Goal: Task Accomplishment & Management: Complete application form

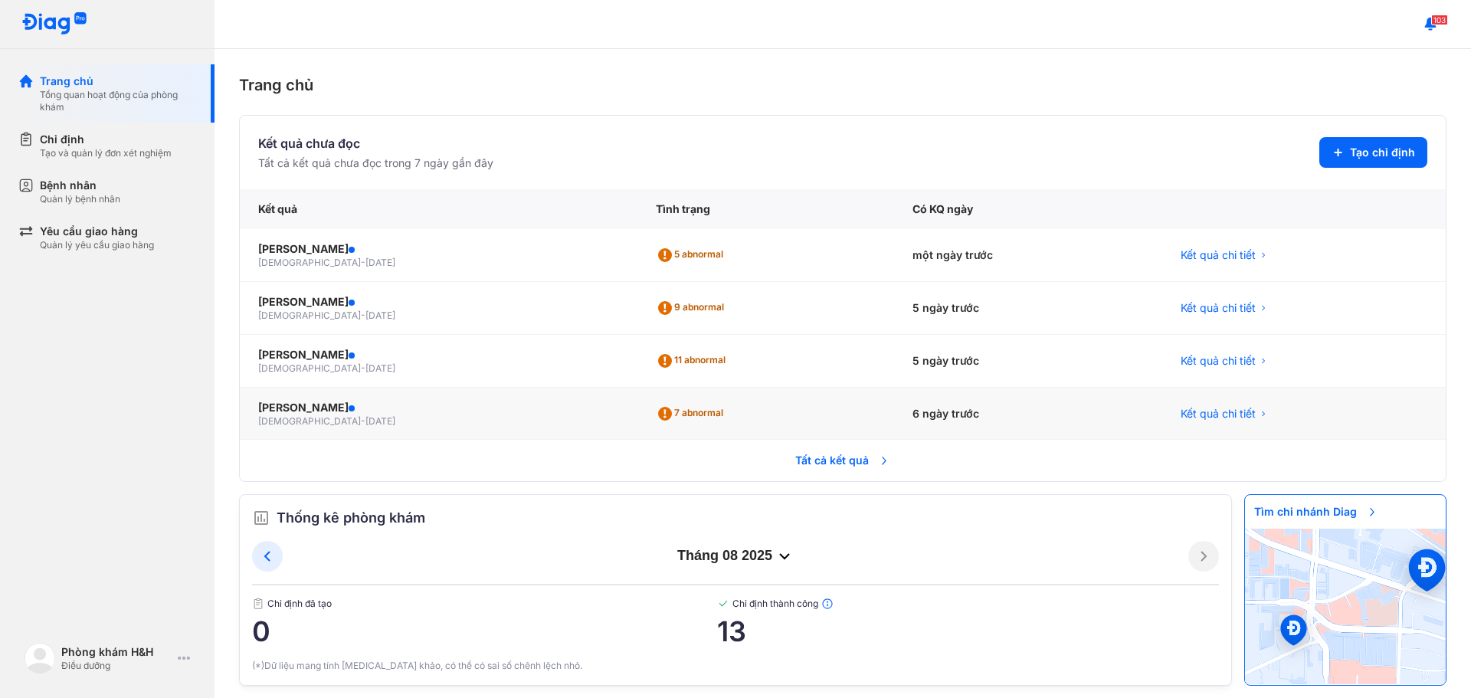
click at [637, 406] on div "BÙI PHƯỚC ĐẠI male - 02/01/1988" at bounding box center [439, 414] width 398 height 53
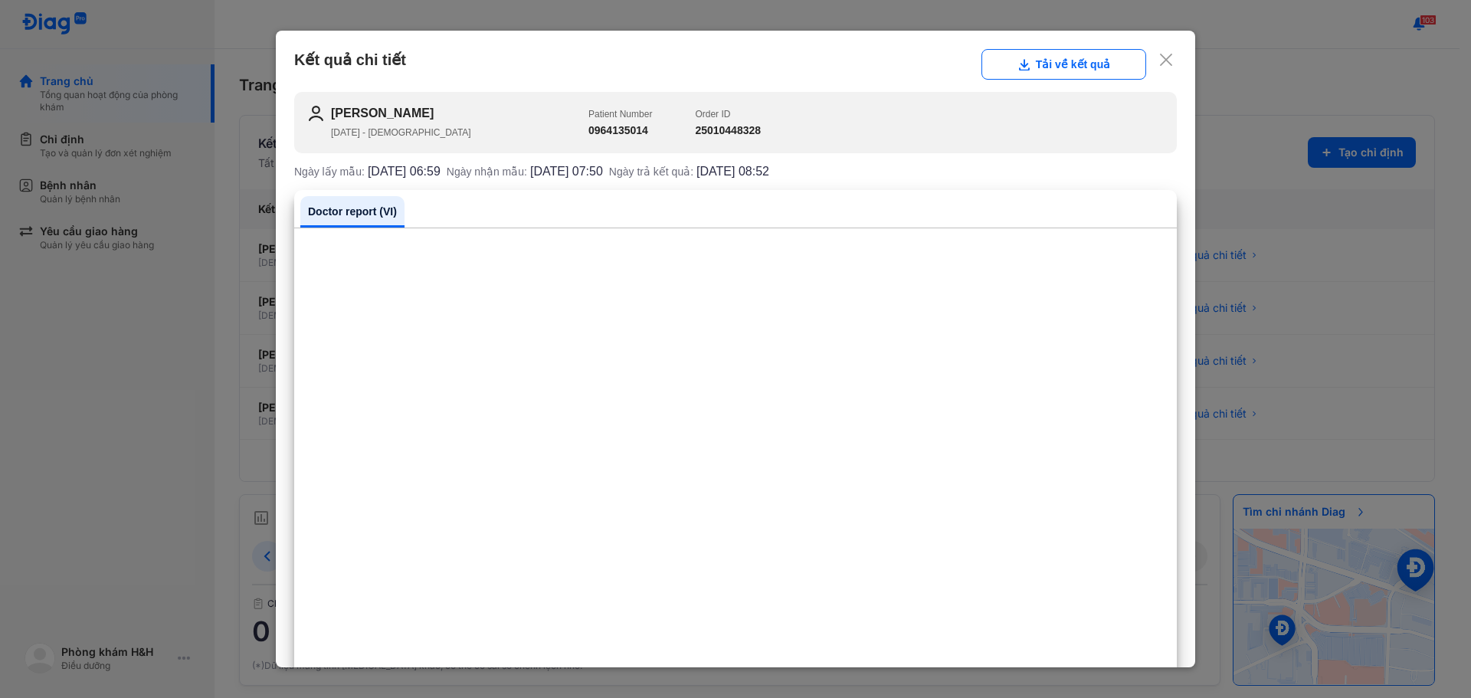
click at [1158, 61] on icon at bounding box center [1165, 59] width 15 height 15
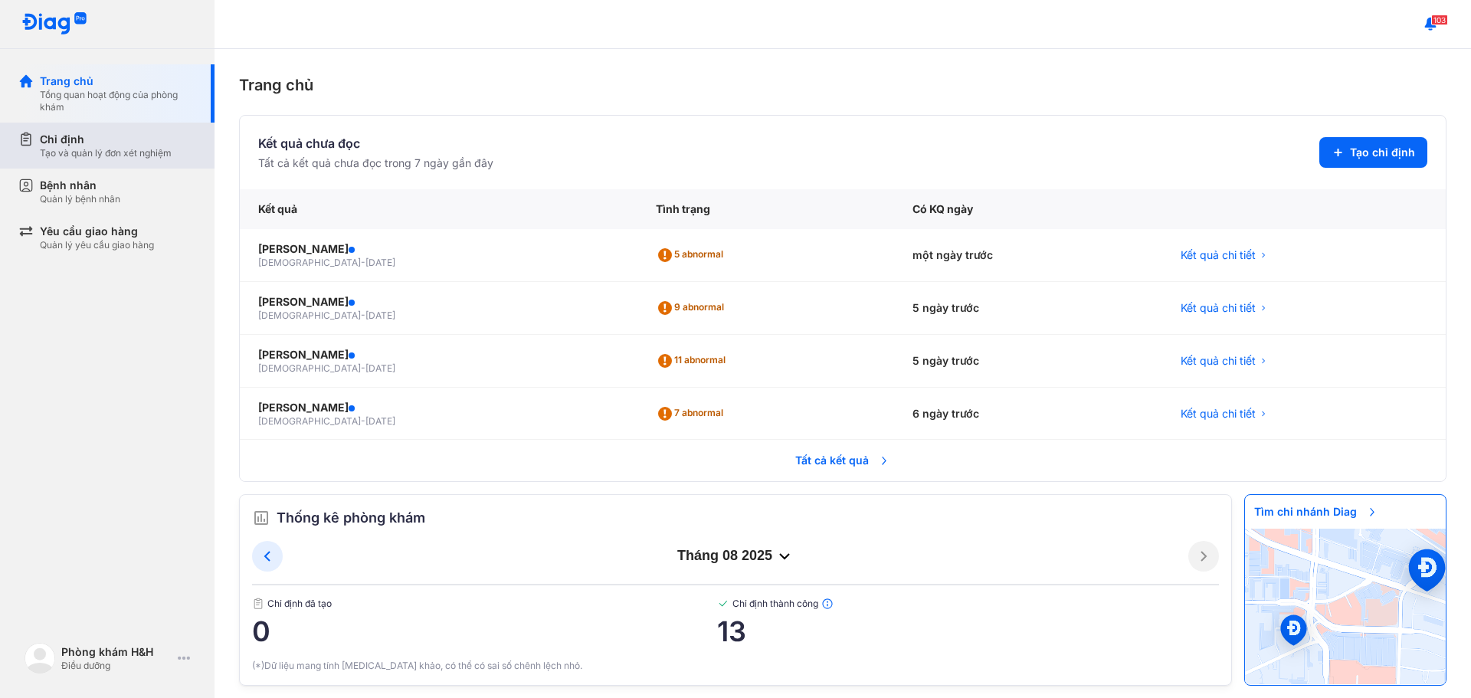
click at [87, 144] on div "Chỉ định" at bounding box center [106, 139] width 132 height 15
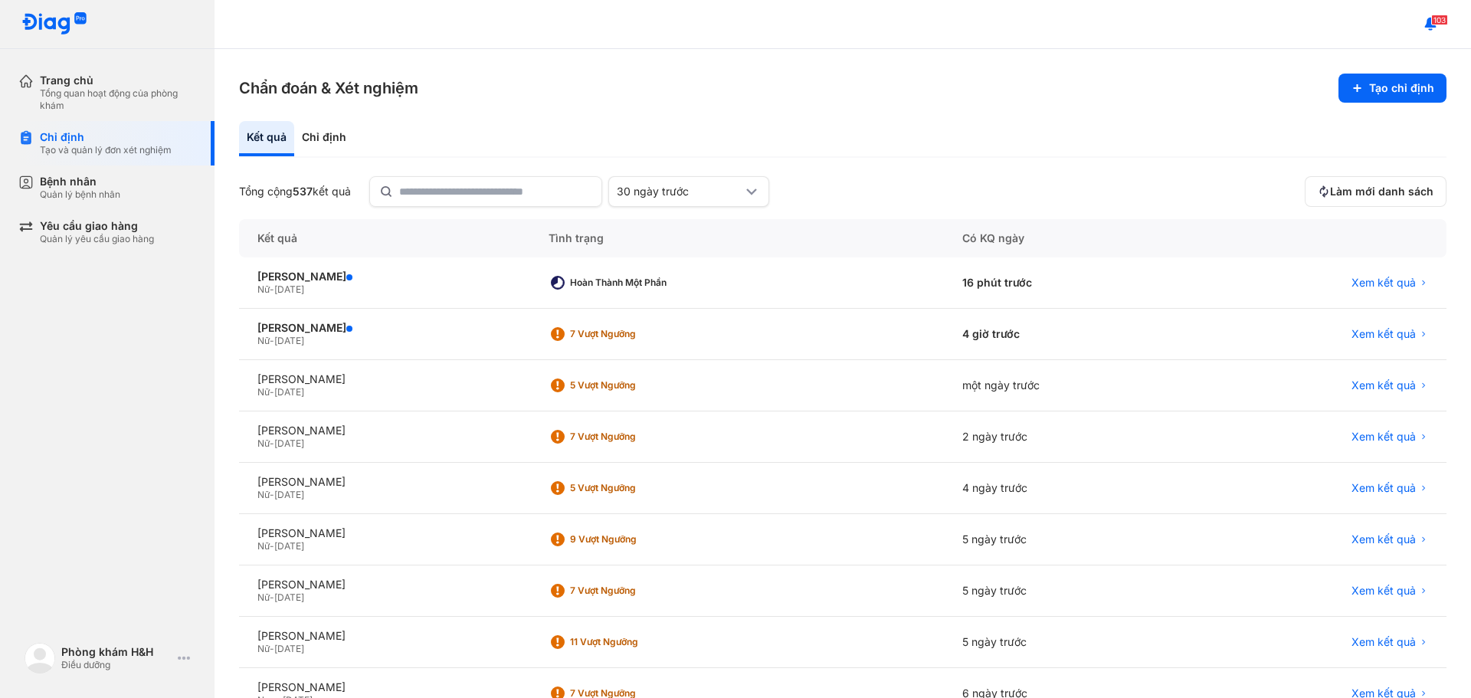
click at [54, 362] on div "Trang chủ Tổng quan hoạt động của phòng khám Chỉ định Tạo và quản lý đơn xét ng…" at bounding box center [107, 349] width 215 height 698
click at [319, 136] on div "Chỉ định" at bounding box center [324, 138] width 60 height 35
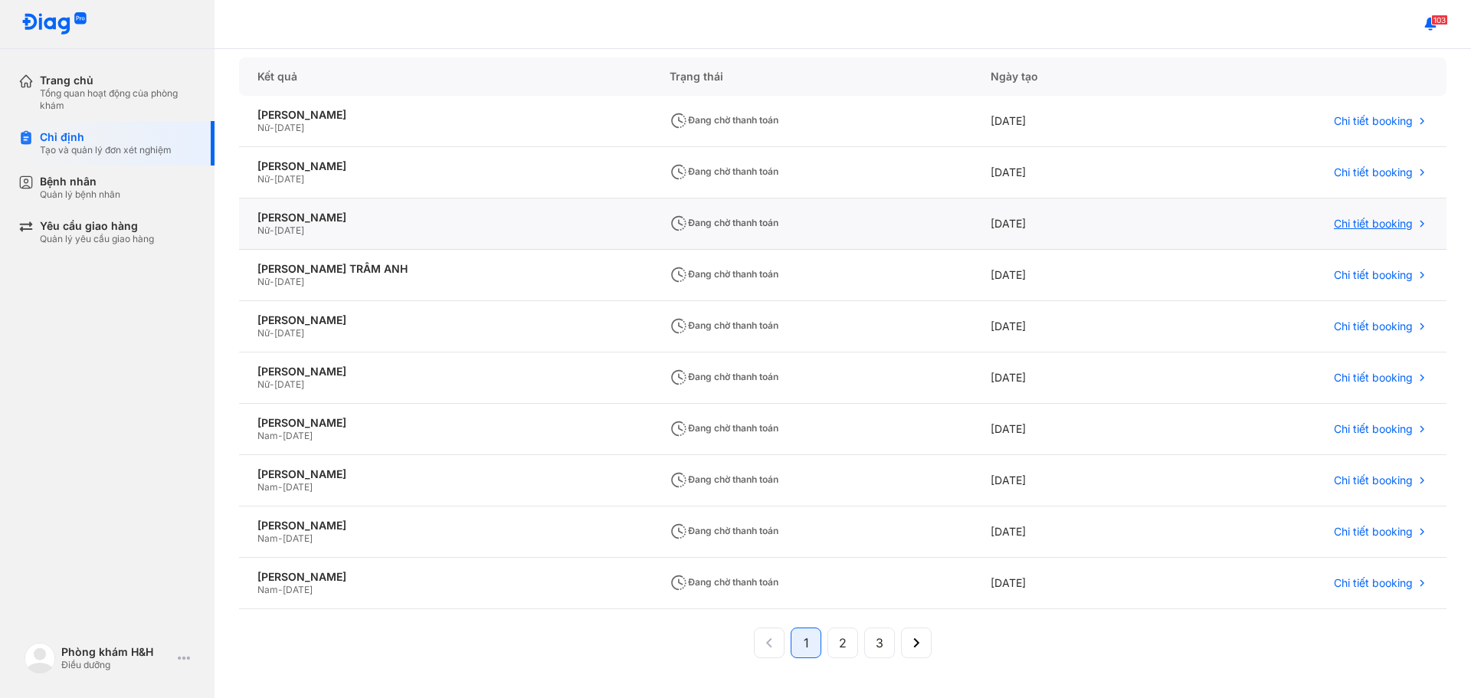
scroll to position [140, 0]
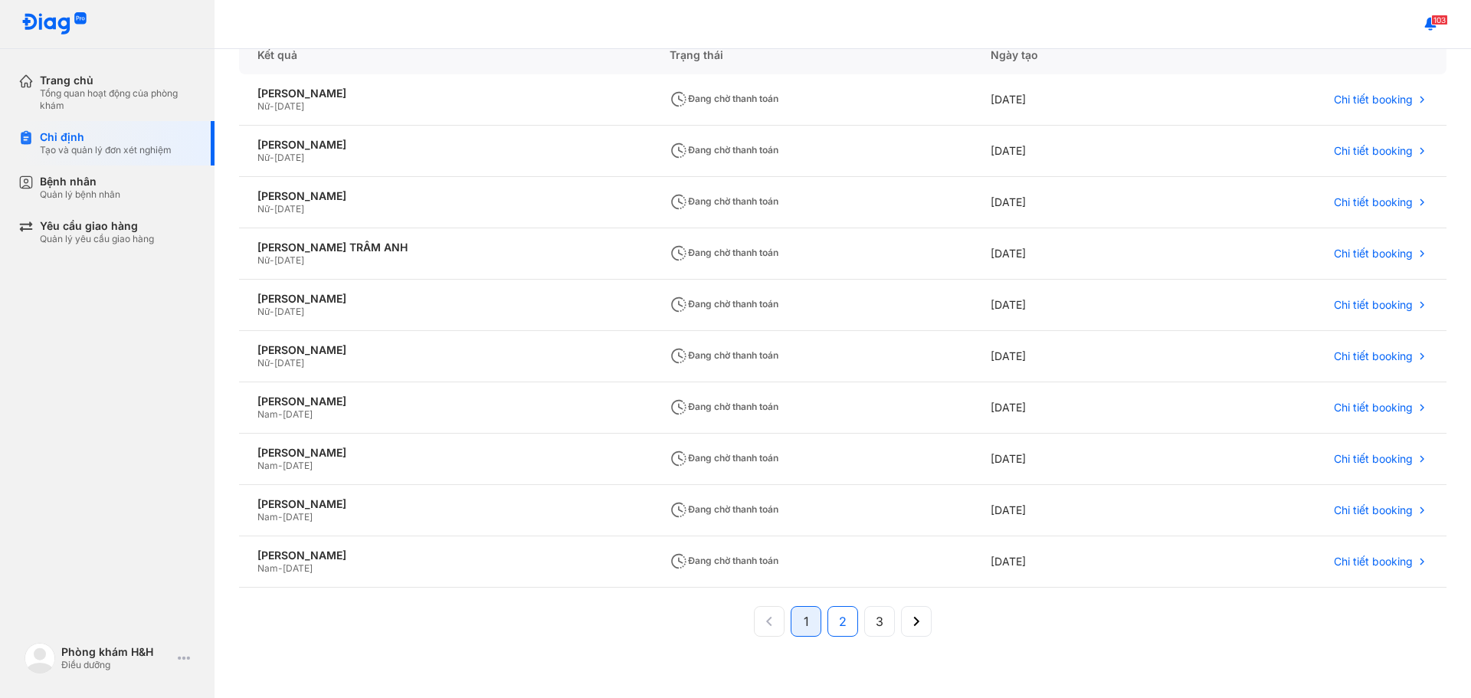
click at [839, 617] on span "2" at bounding box center [843, 621] width 8 height 18
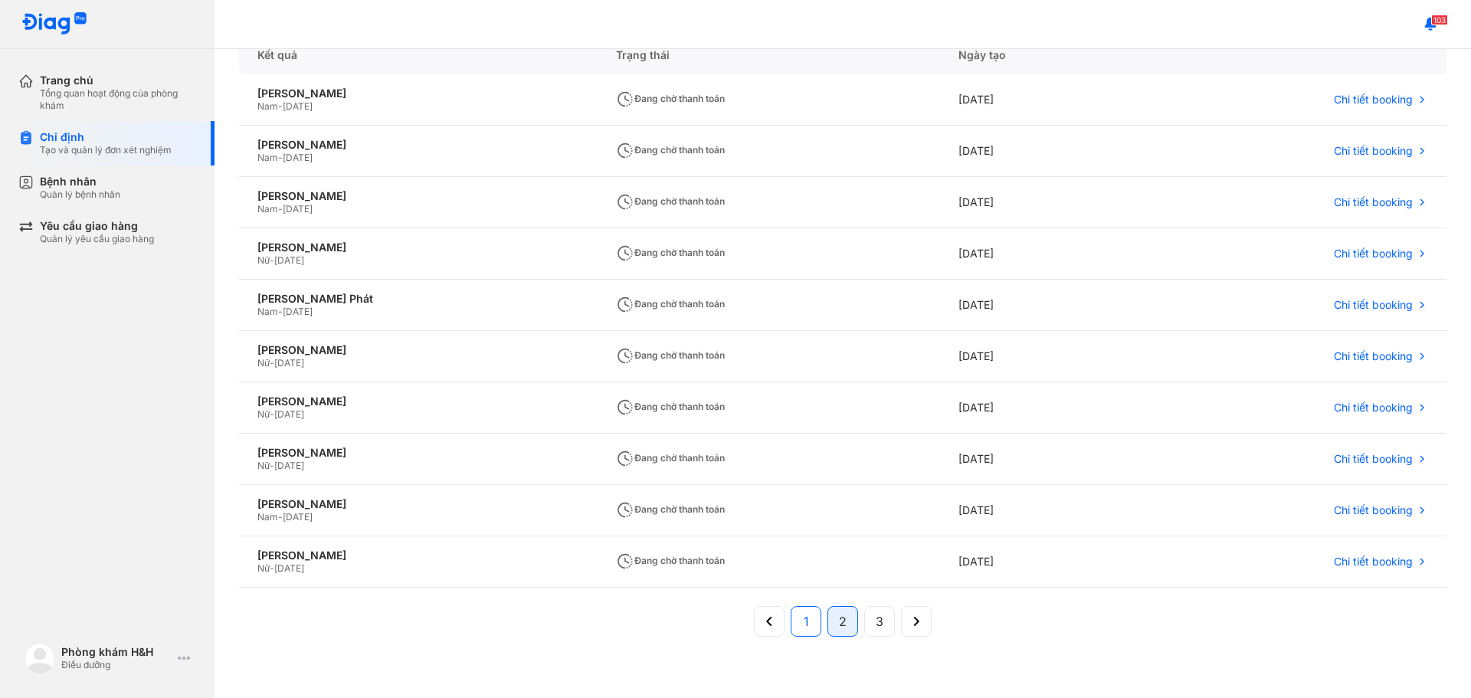
click at [804, 628] on span "1" at bounding box center [806, 621] width 5 height 18
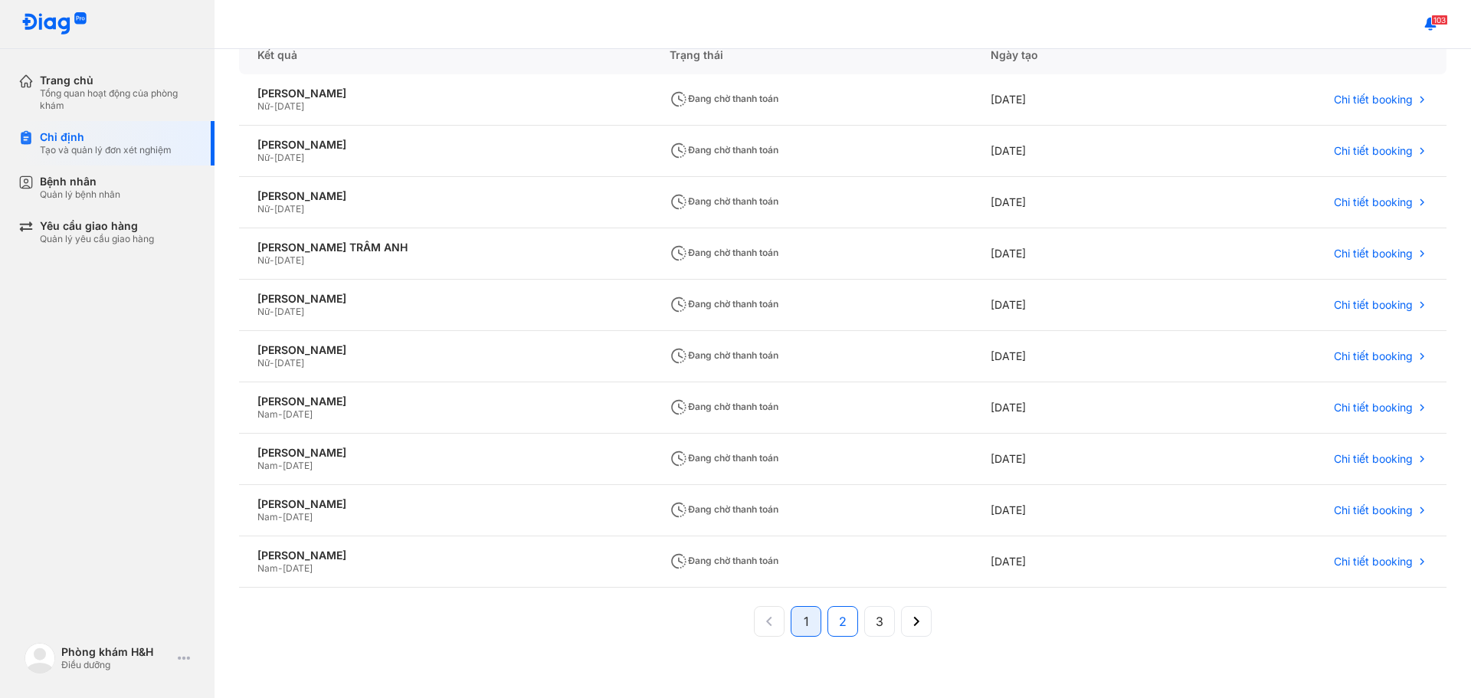
click at [864, 614] on button "2" at bounding box center [879, 621] width 31 height 31
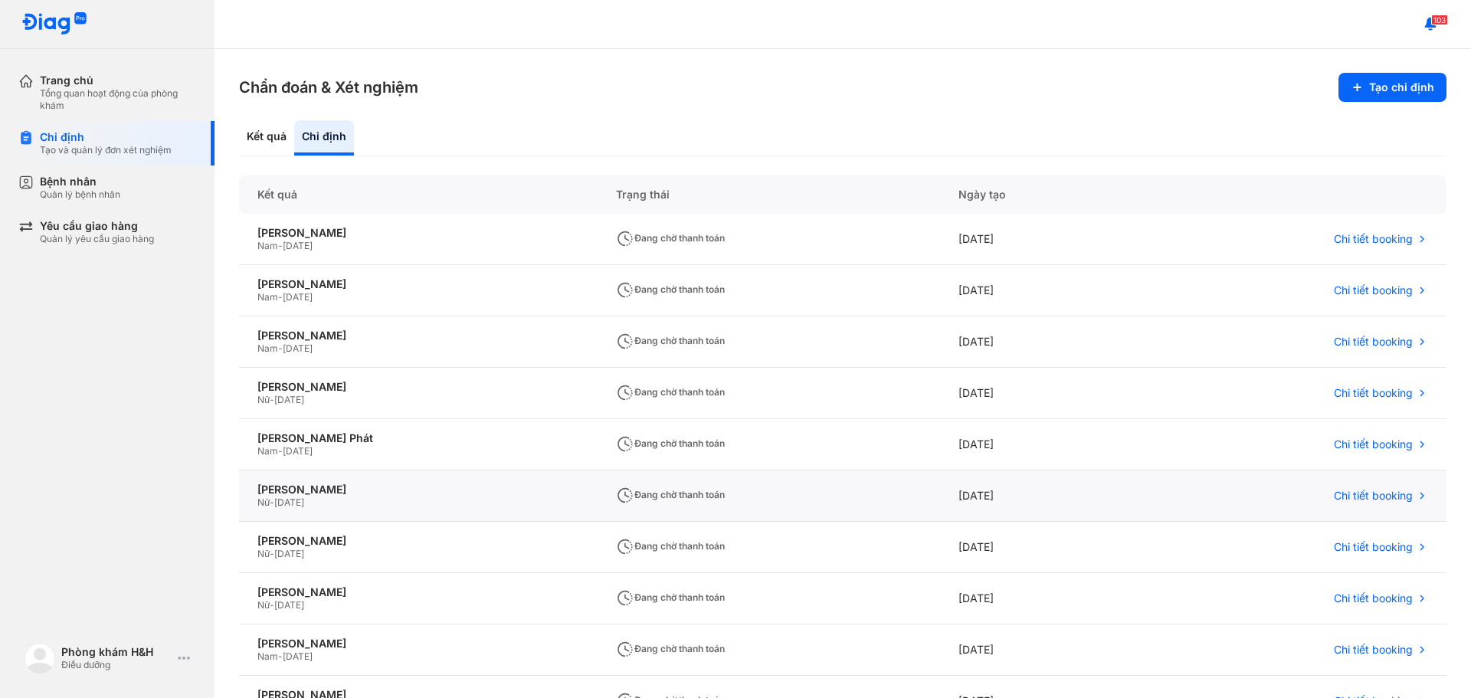
scroll to position [0, 0]
click at [1390, 94] on button "Tạo chỉ định" at bounding box center [1392, 88] width 108 height 29
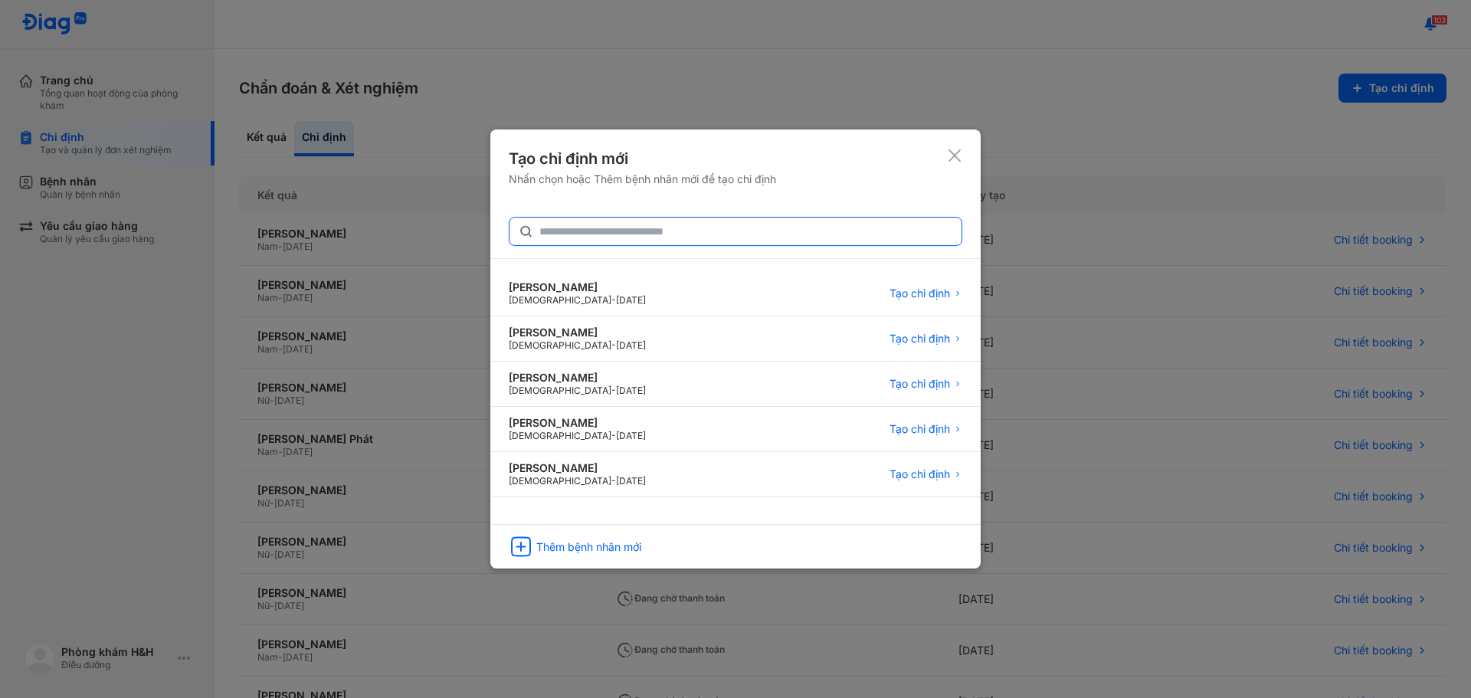
click at [683, 227] on input "text" at bounding box center [745, 232] width 413 height 28
type input "*"
type input "***"
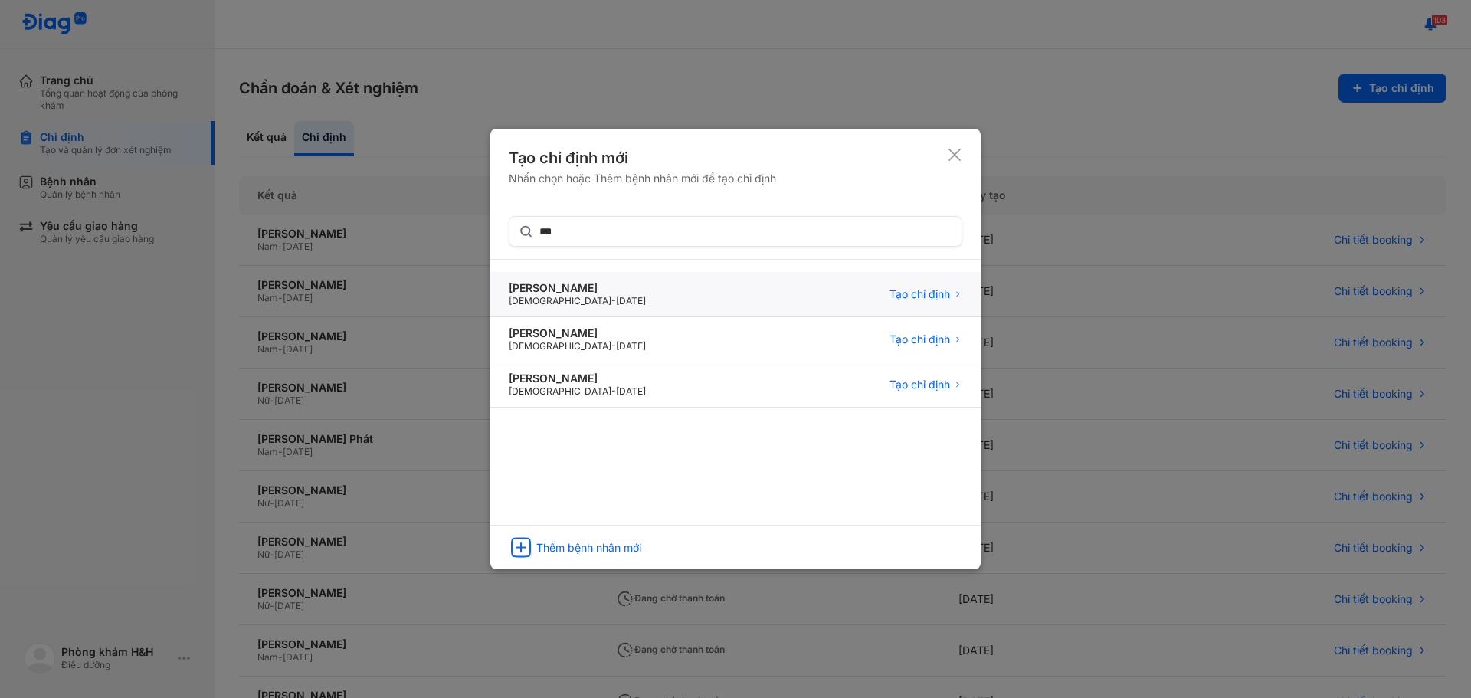
click at [660, 317] on div "BÙI PHƯỚC ĐẠI Male - 02/01/1988 Tạo chỉ định" at bounding box center [735, 339] width 490 height 45
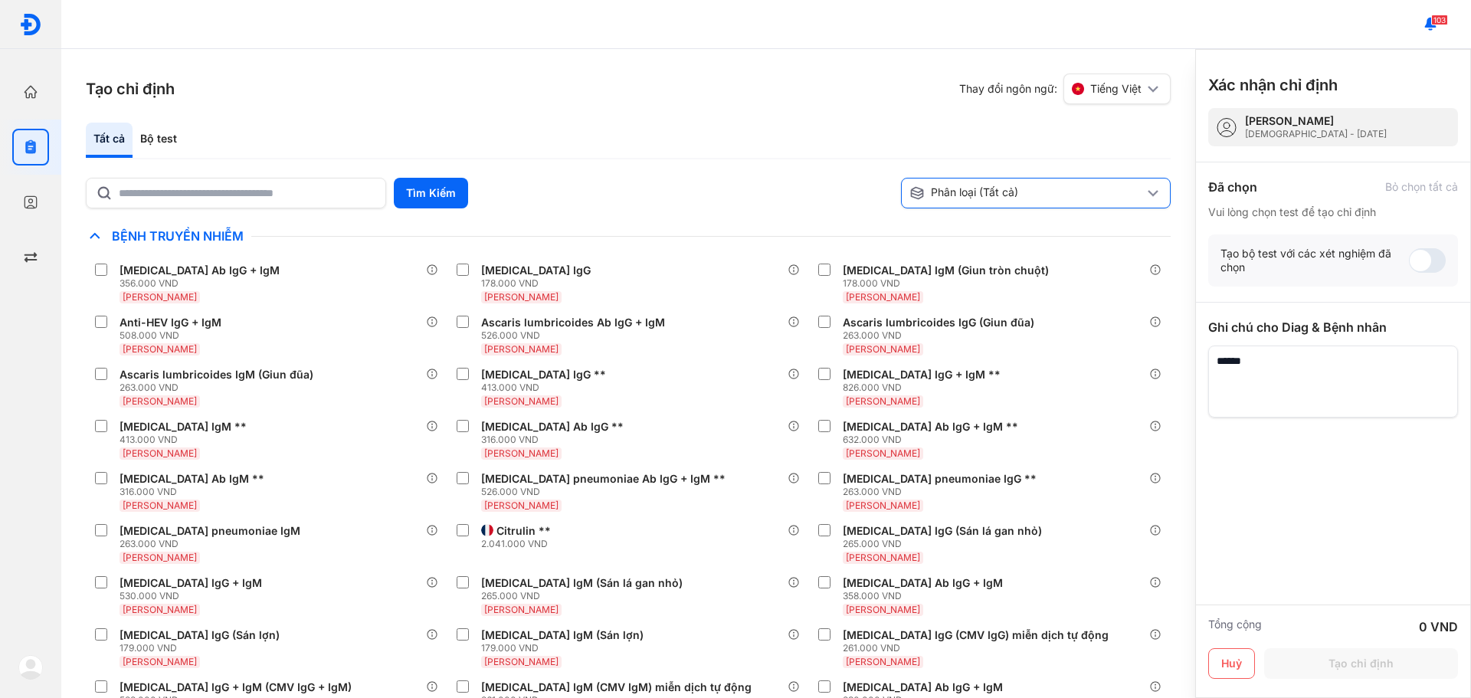
click at [1155, 188] on icon at bounding box center [1153, 193] width 18 height 18
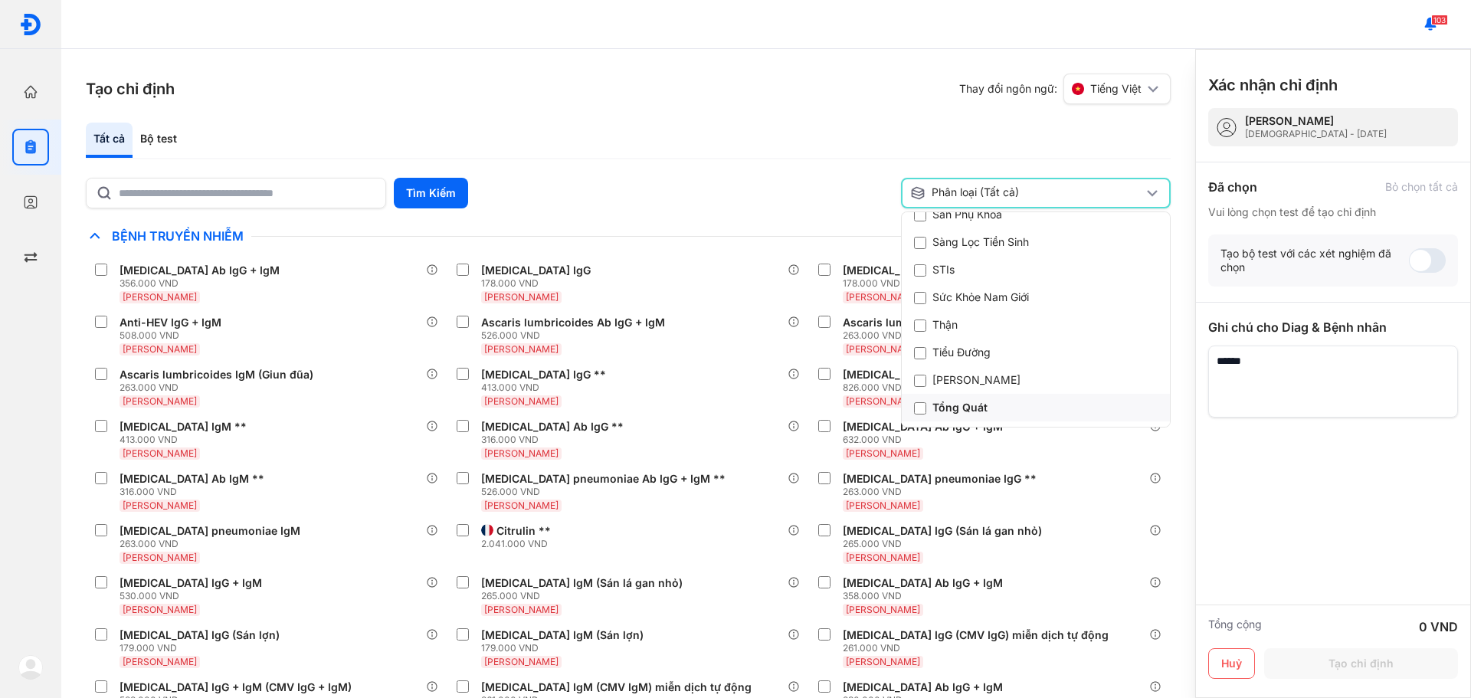
scroll to position [536, 0]
click at [676, 110] on div "Tạo chỉ định Thay đổi ngôn ngữ: Tiếng Việt Tất cả Bộ test Tìm Kiếm Phân loại (T…" at bounding box center [628, 373] width 1134 height 649
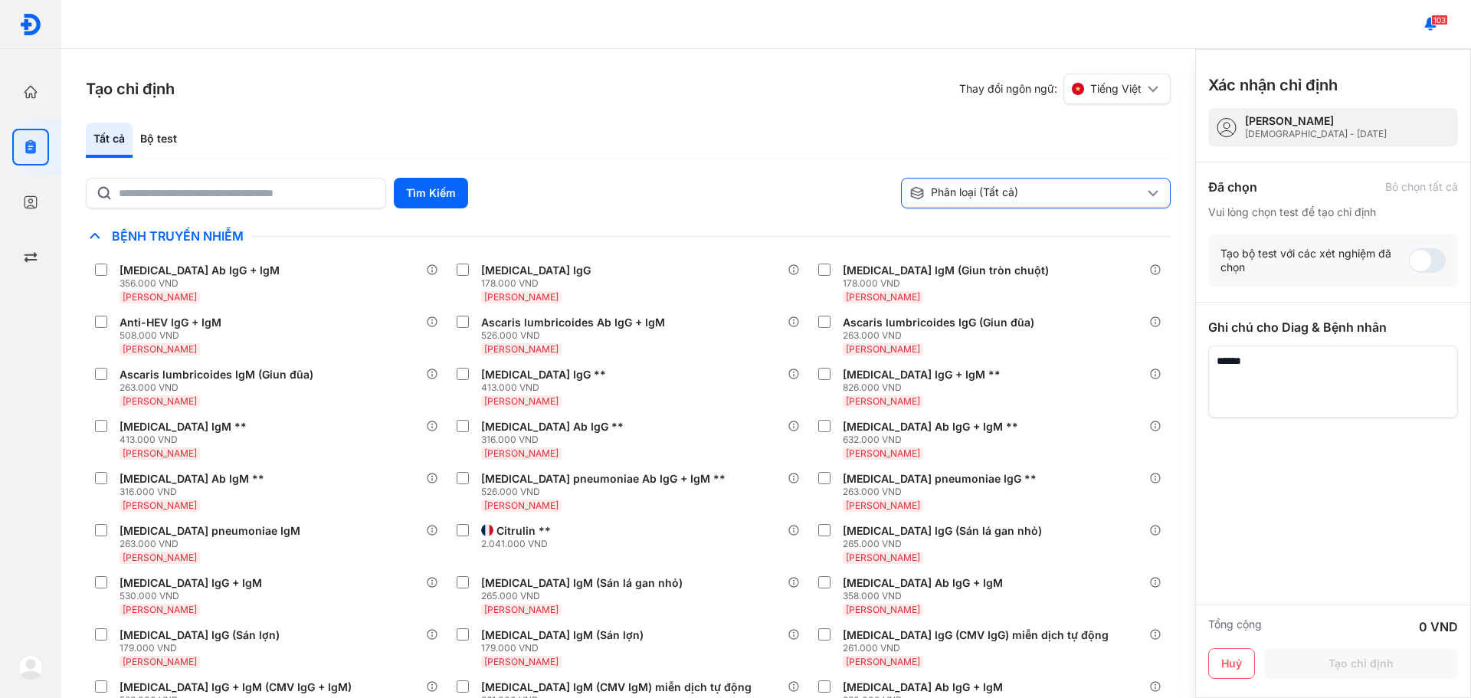
click at [1151, 184] on icon at bounding box center [1153, 193] width 18 height 18
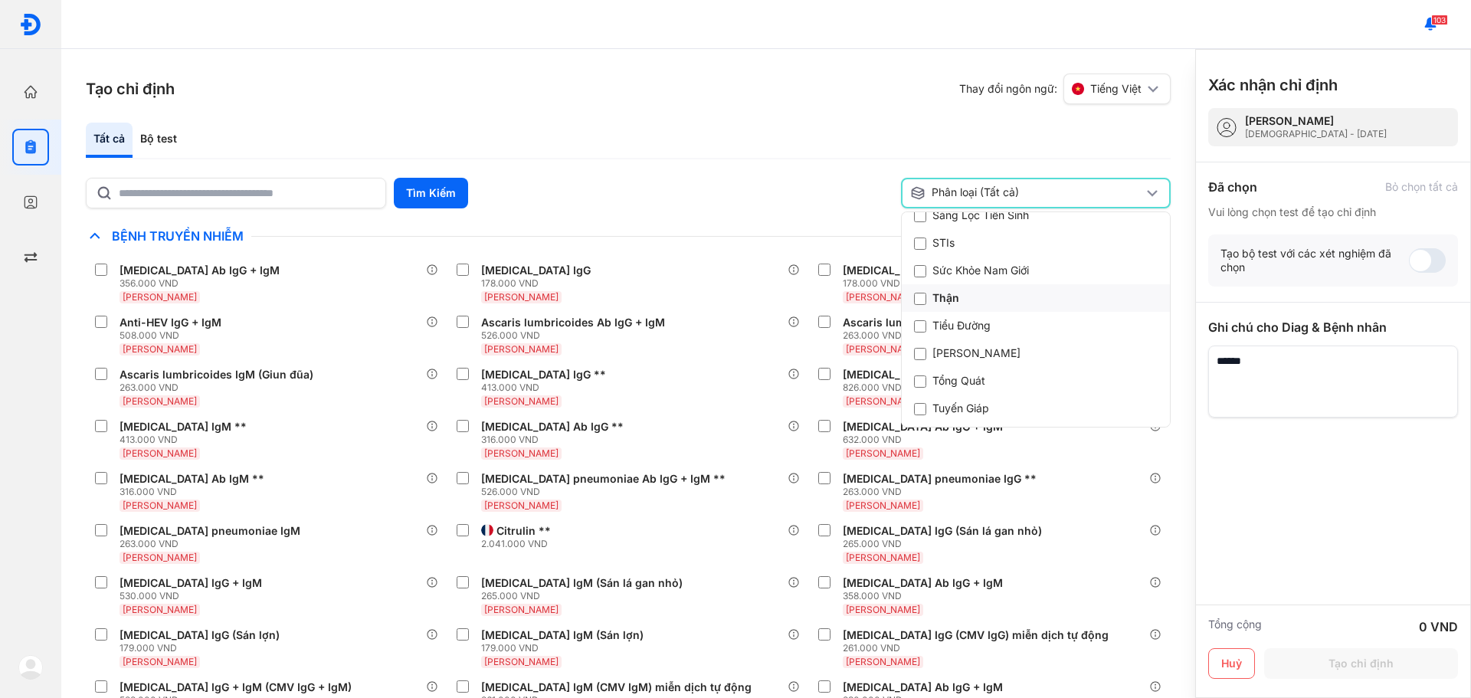
scroll to position [697, 0]
click at [674, 135] on div "Tất cả Bộ test" at bounding box center [628, 141] width 1085 height 37
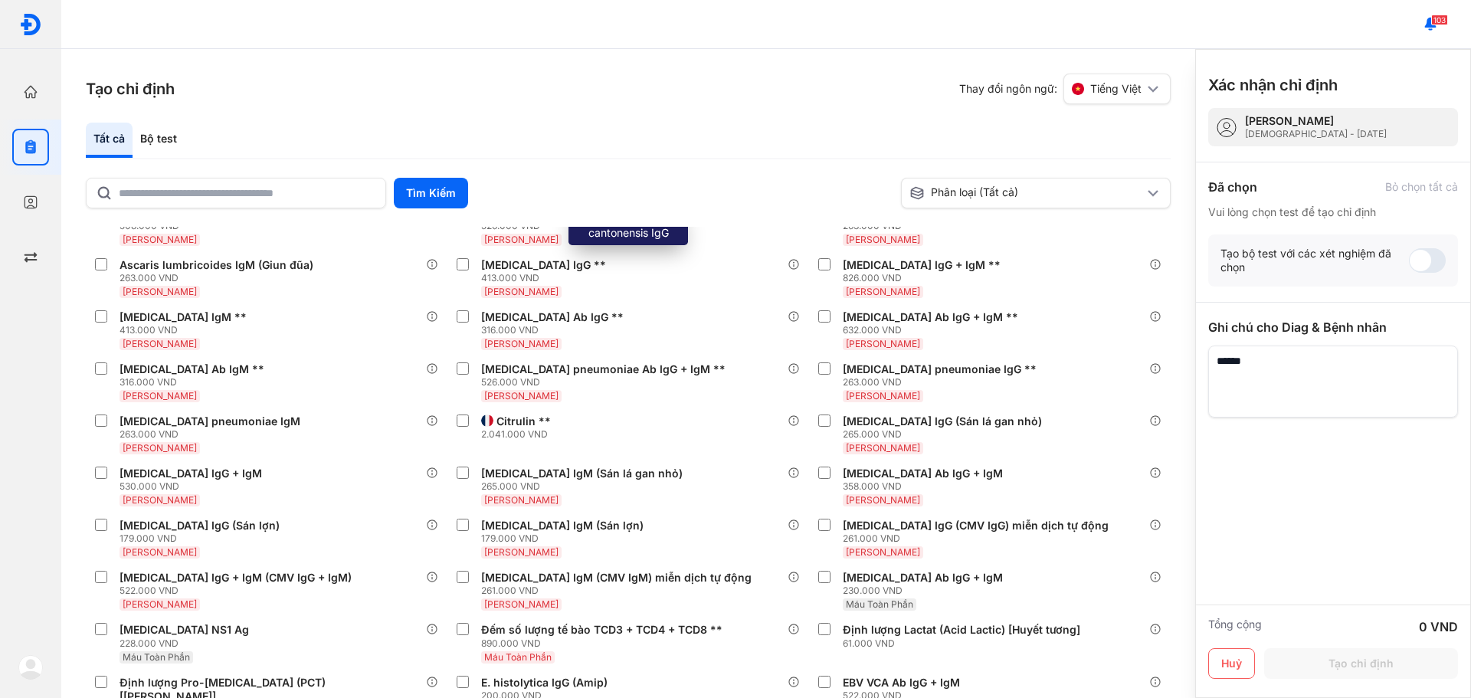
scroll to position [0, 0]
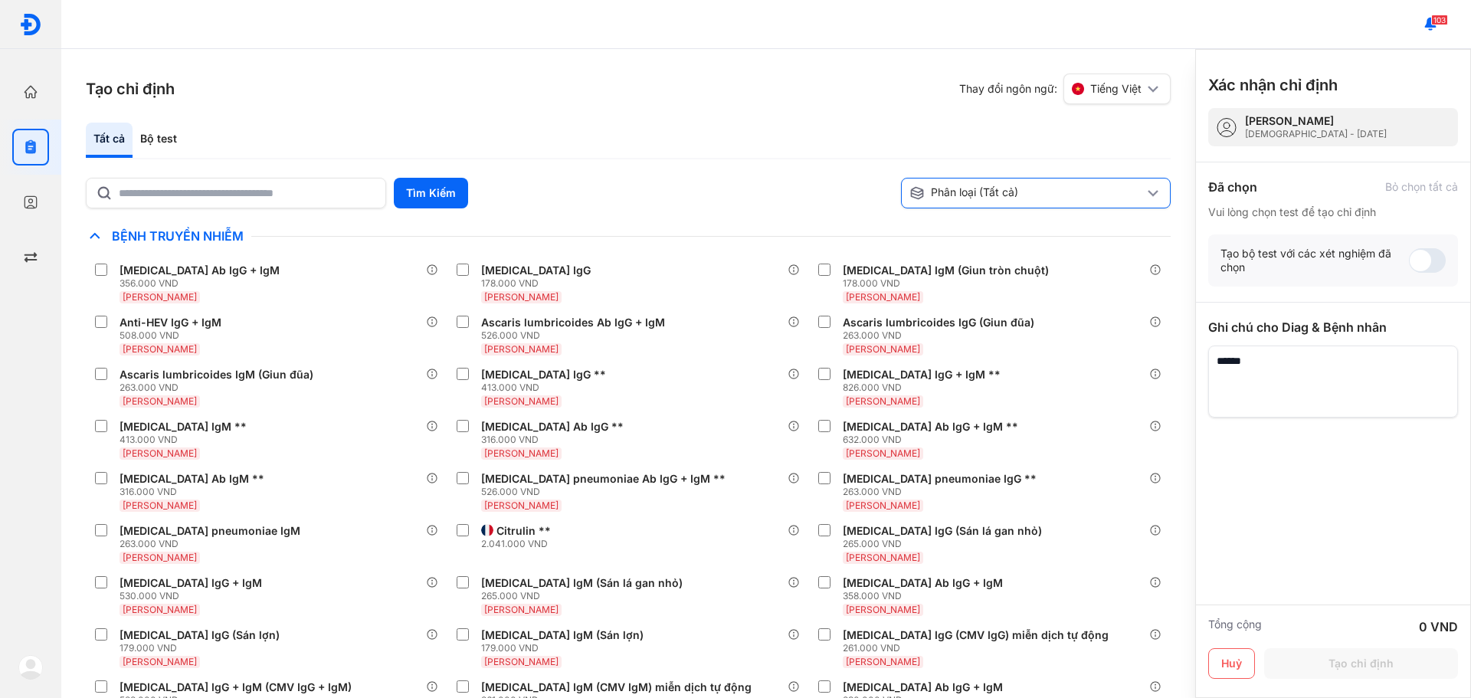
click at [1151, 191] on icon at bounding box center [1153, 193] width 18 height 18
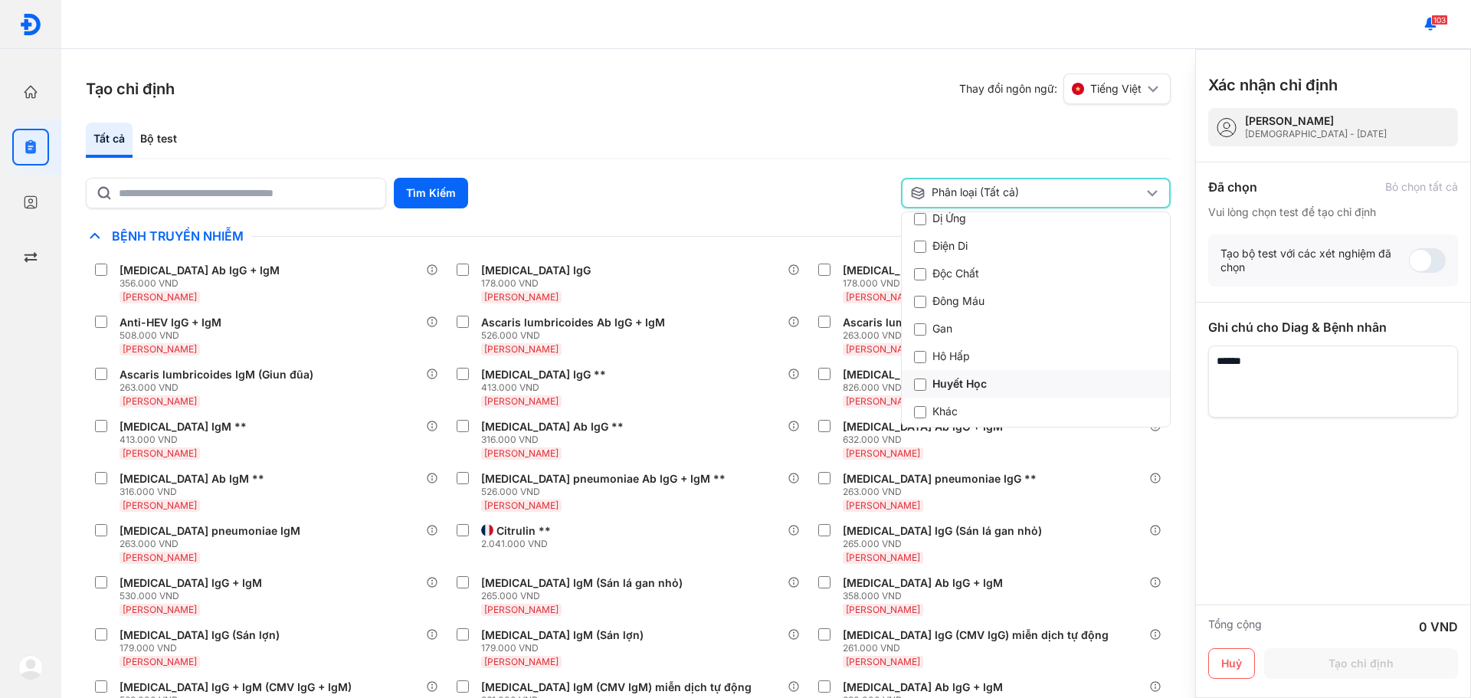
scroll to position [306, 0]
click at [1007, 404] on div "Khác" at bounding box center [1036, 418] width 268 height 28
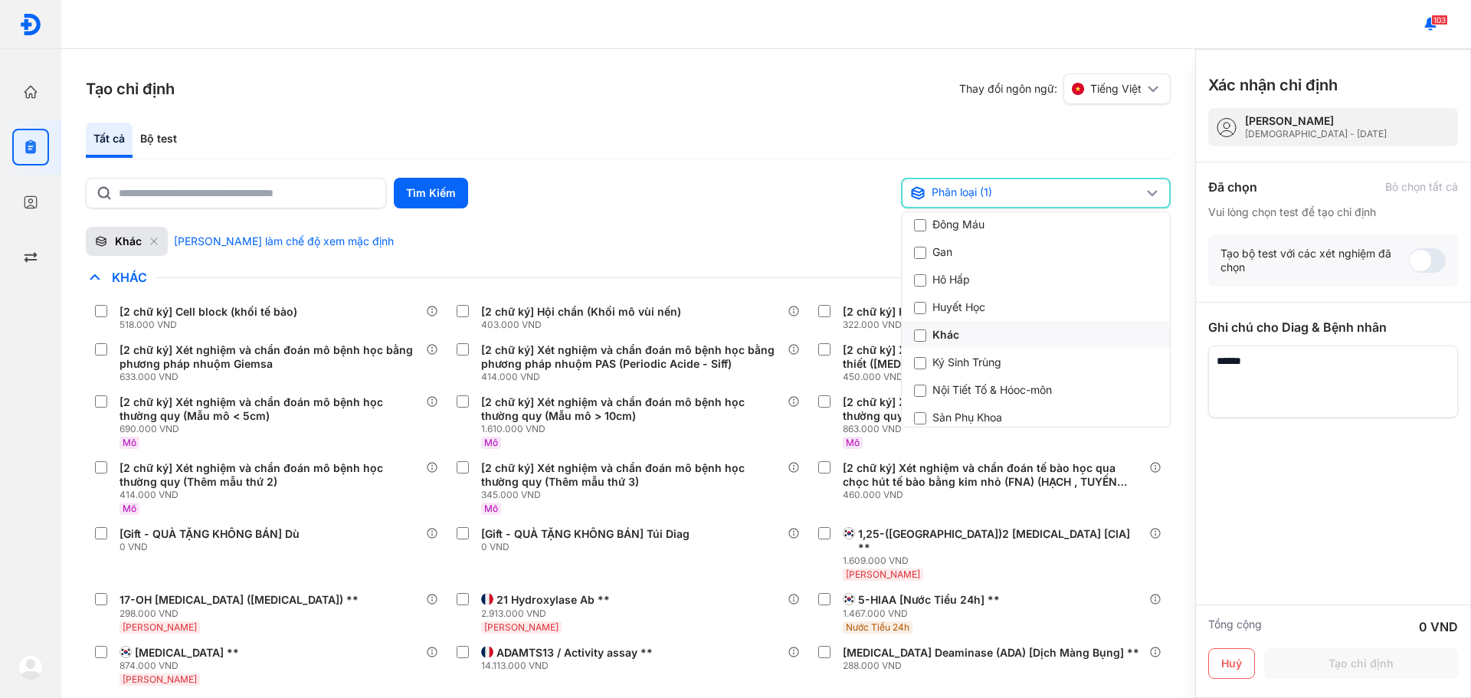
click at [1007, 404] on div "Khác" at bounding box center [1036, 418] width 268 height 28
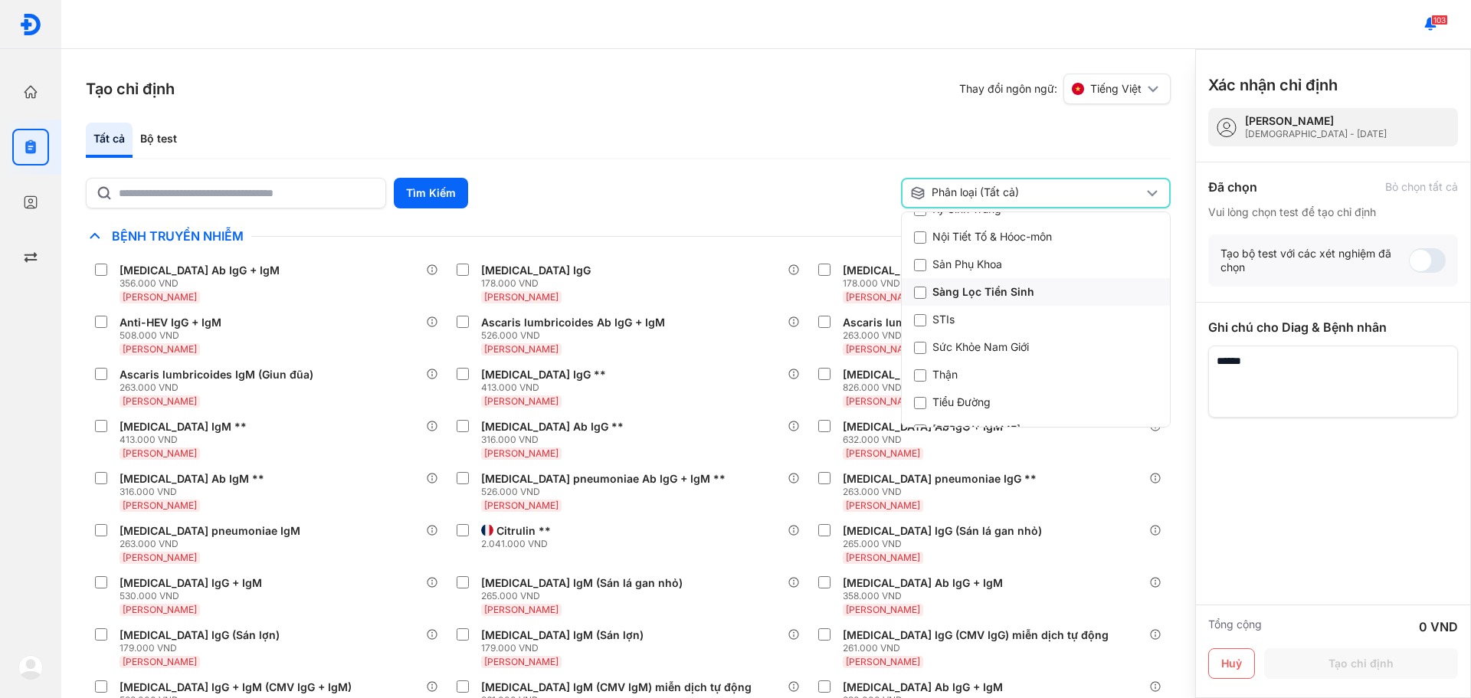
scroll to position [536, 0]
click at [1003, 367] on div "Thận" at bounding box center [1036, 381] width 268 height 28
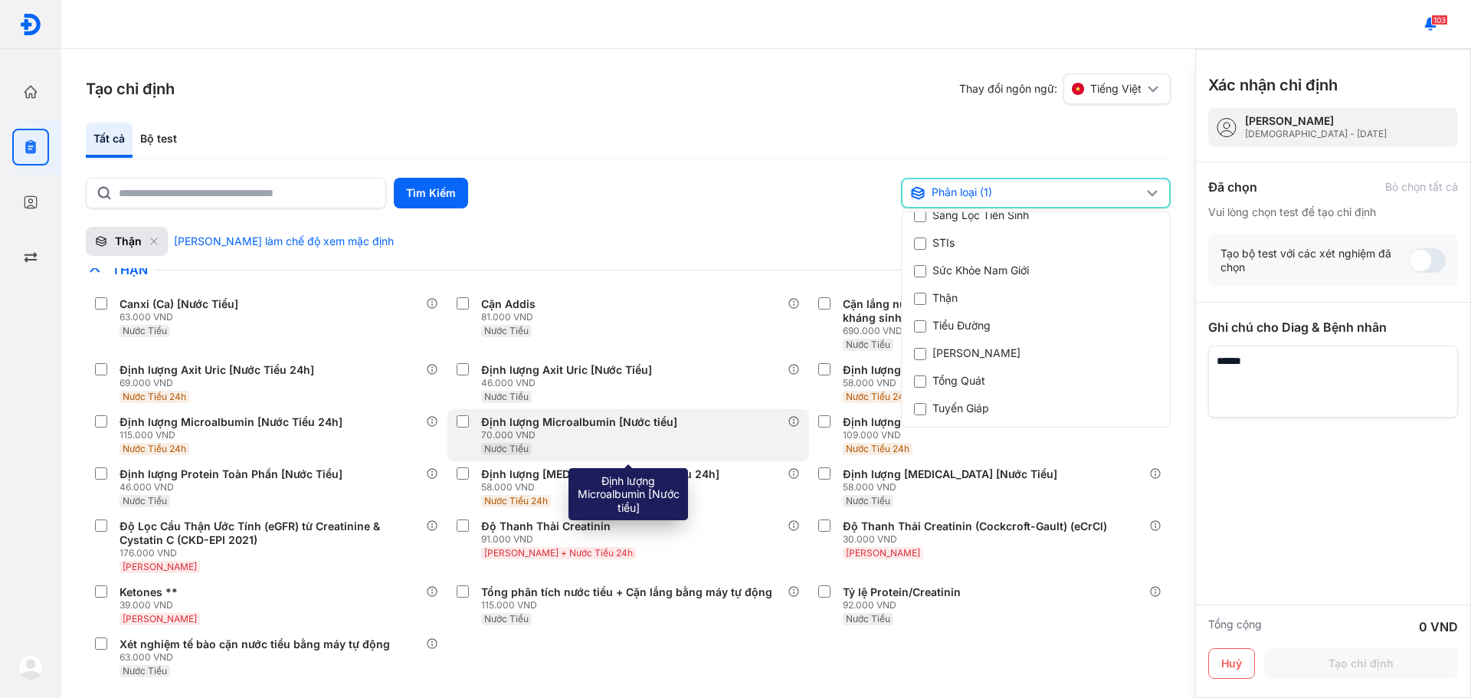
scroll to position [11, 0]
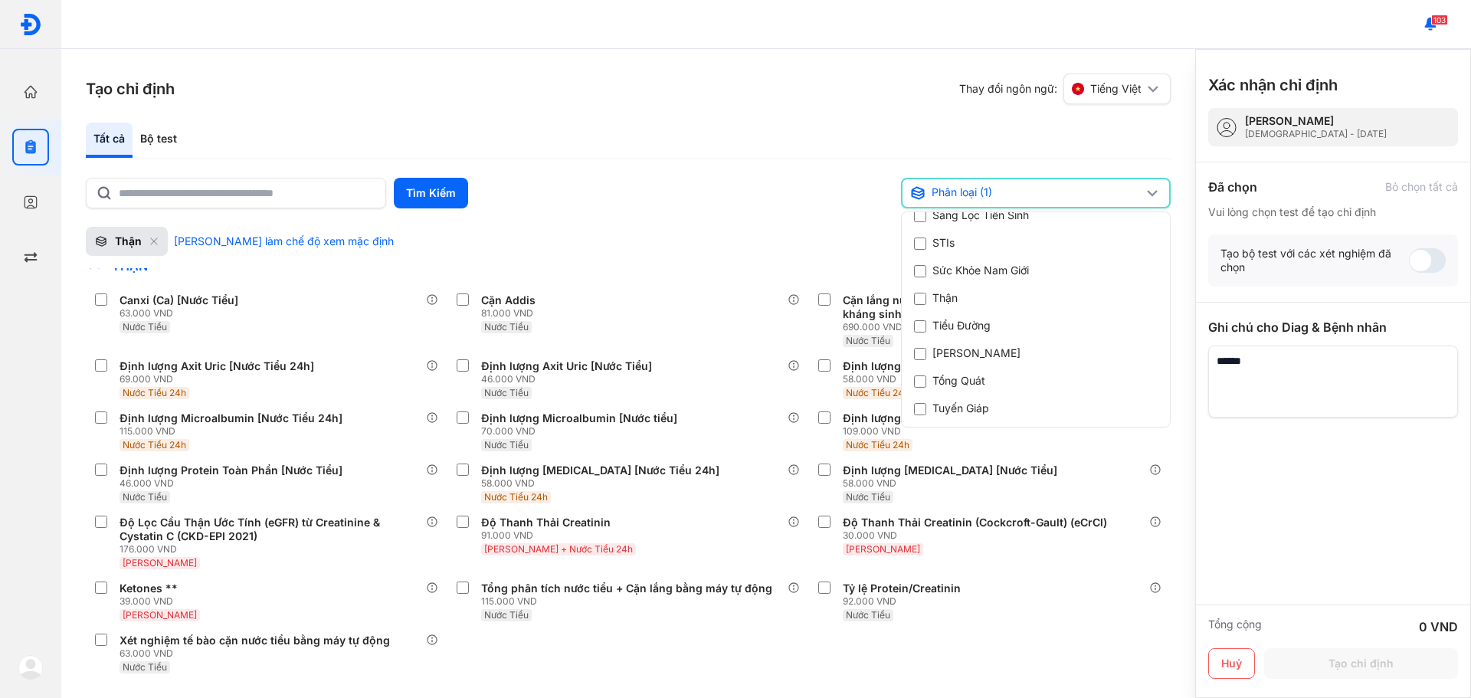
click at [726, 105] on div "Tạo chỉ định Thay đổi ngôn ngữ: Tiếng Việt Tất cả Bộ test Tìm Kiếm Phân loại (1…" at bounding box center [628, 373] width 1134 height 649
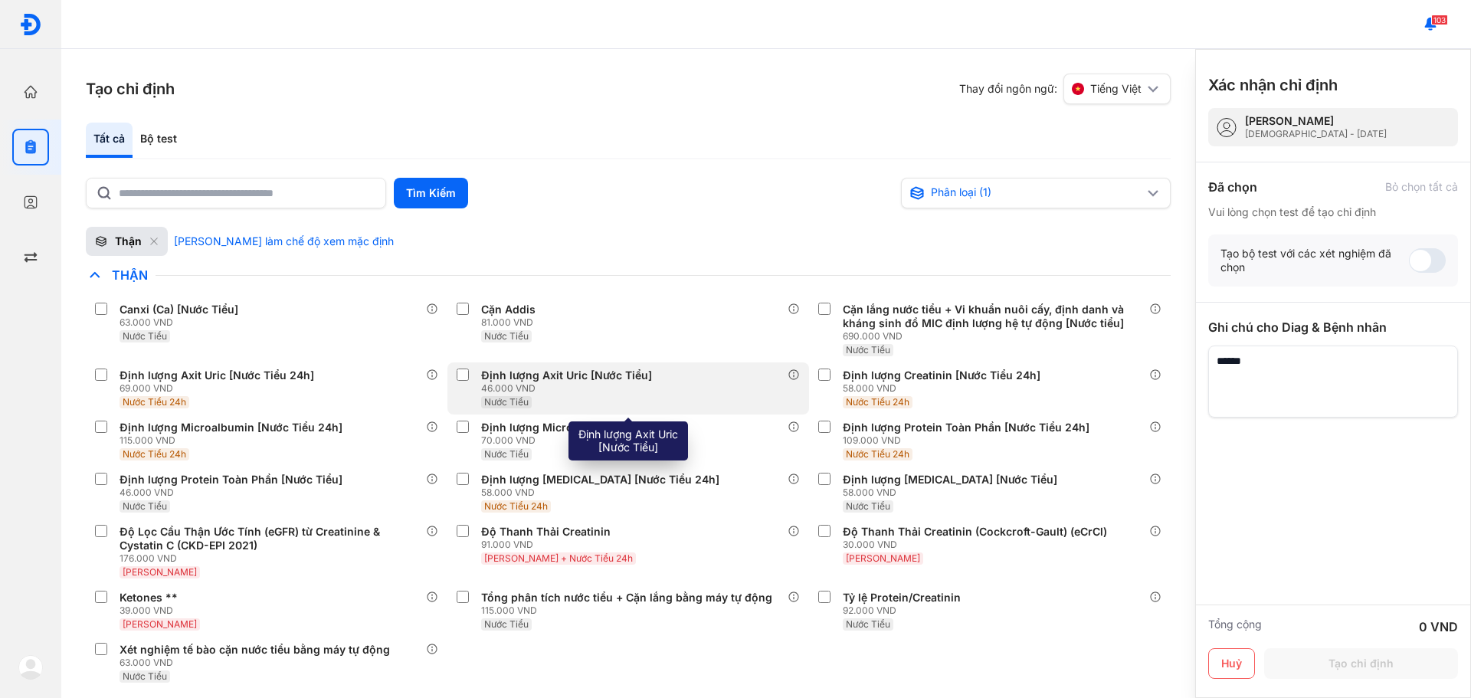
scroll to position [0, 0]
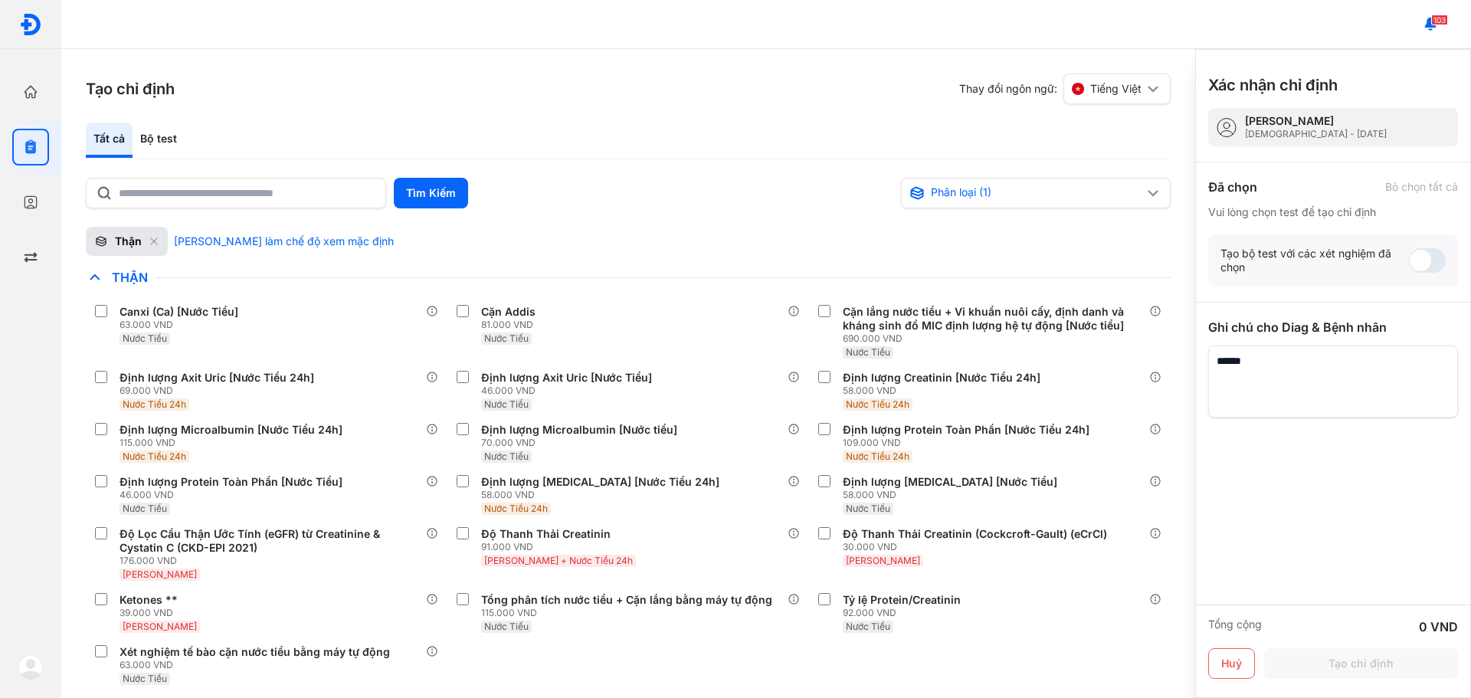
click at [147, 243] on div "Thận" at bounding box center [127, 241] width 82 height 29
click at [151, 237] on icon at bounding box center [153, 241] width 9 height 9
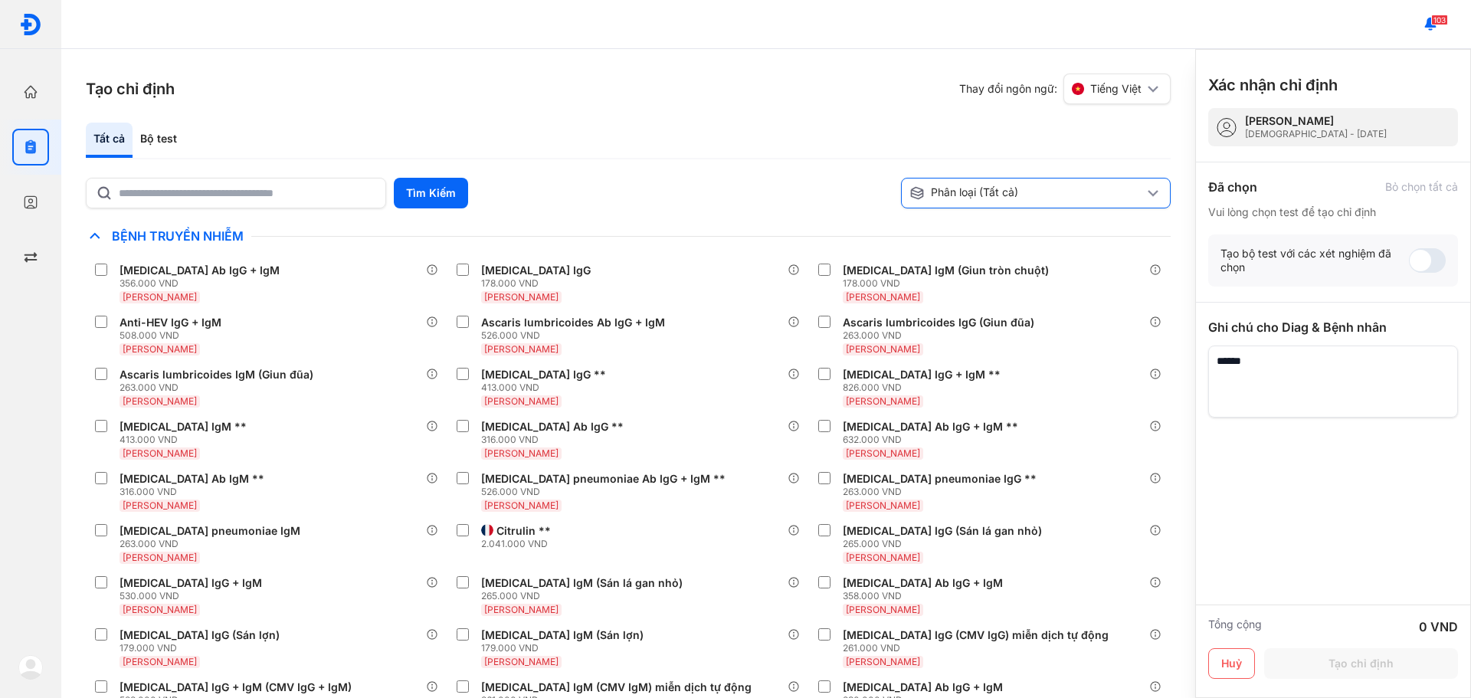
click at [1159, 186] on icon at bounding box center [1153, 193] width 18 height 18
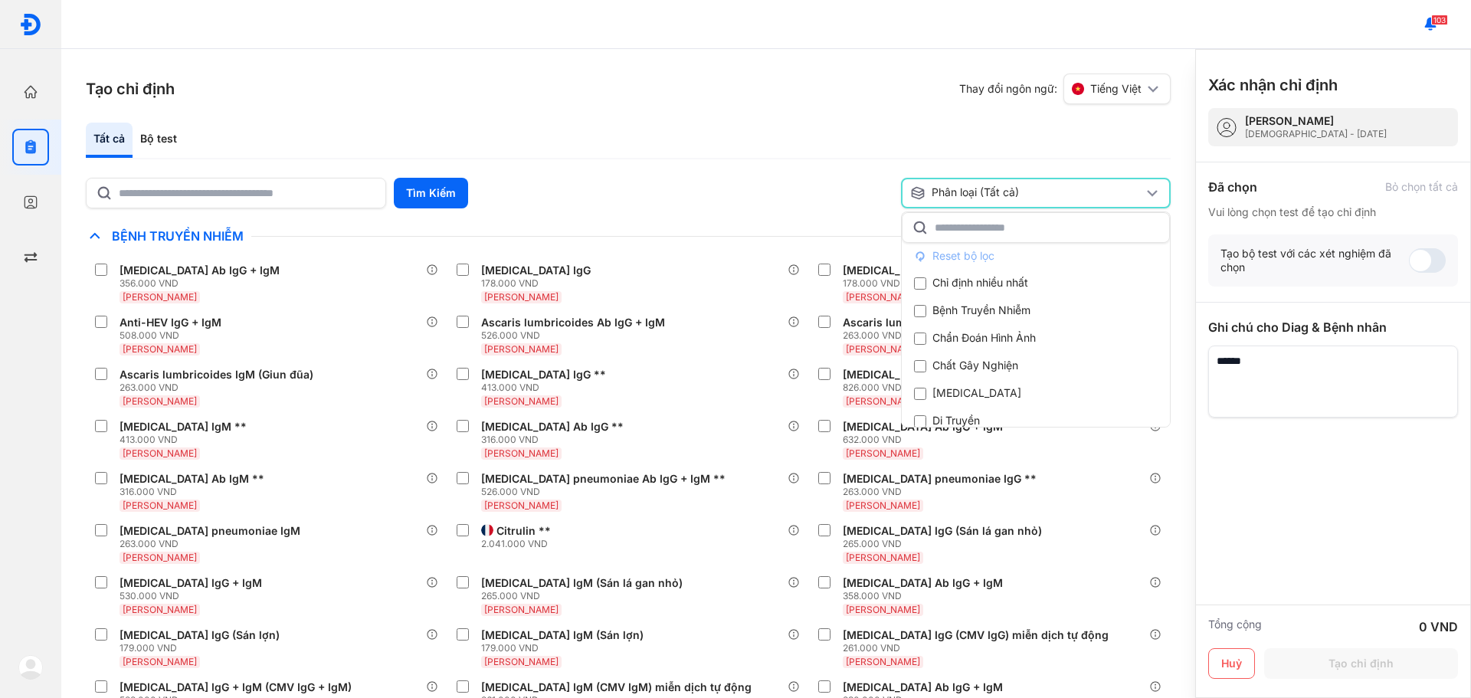
click at [712, 133] on div "Tất cả Bộ test" at bounding box center [628, 141] width 1085 height 37
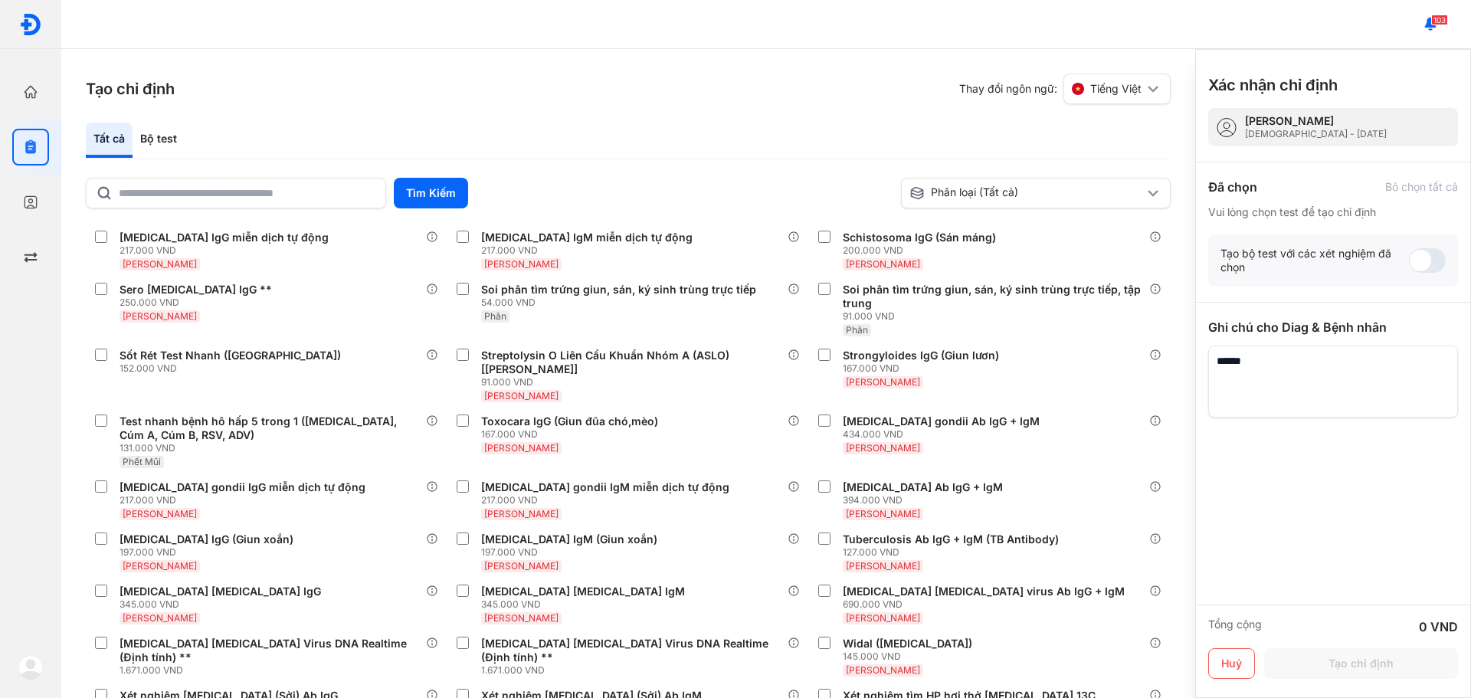
scroll to position [1839, 0]
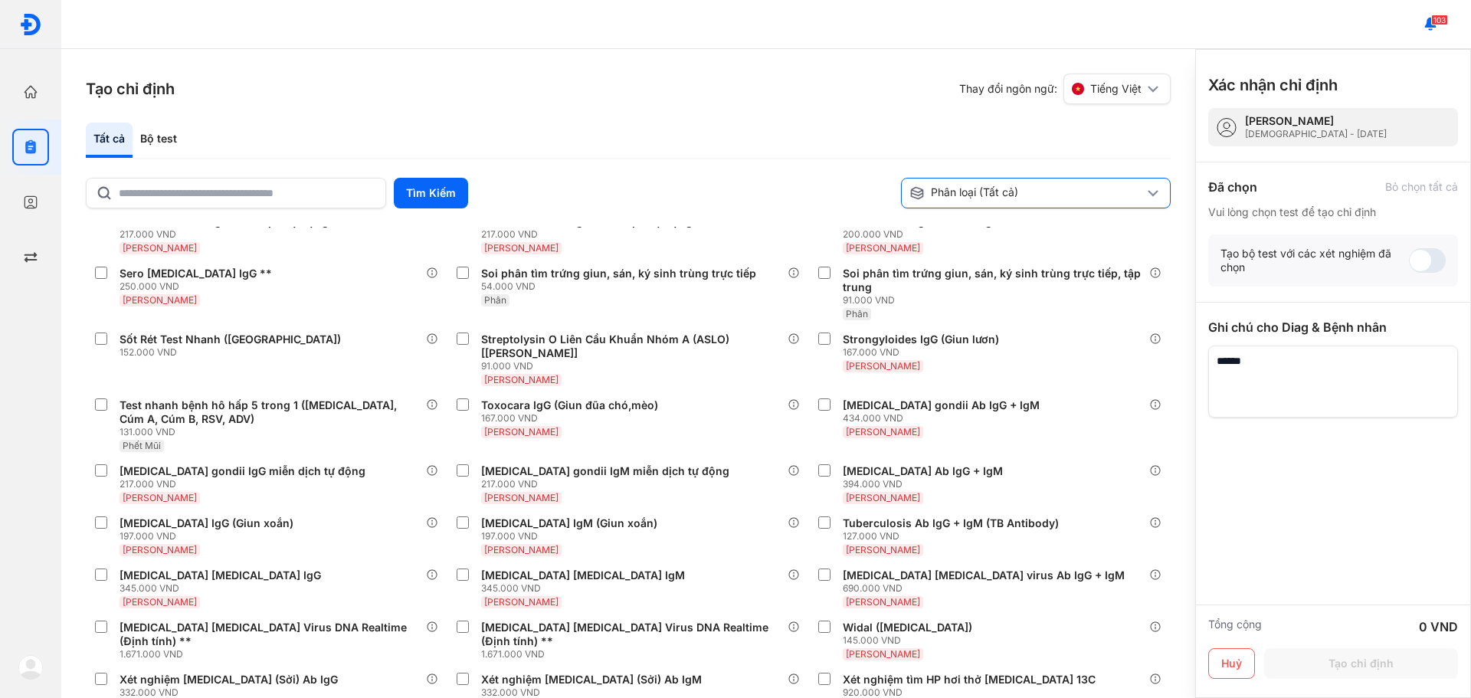
click at [1154, 195] on use at bounding box center [1153, 193] width 11 height 7
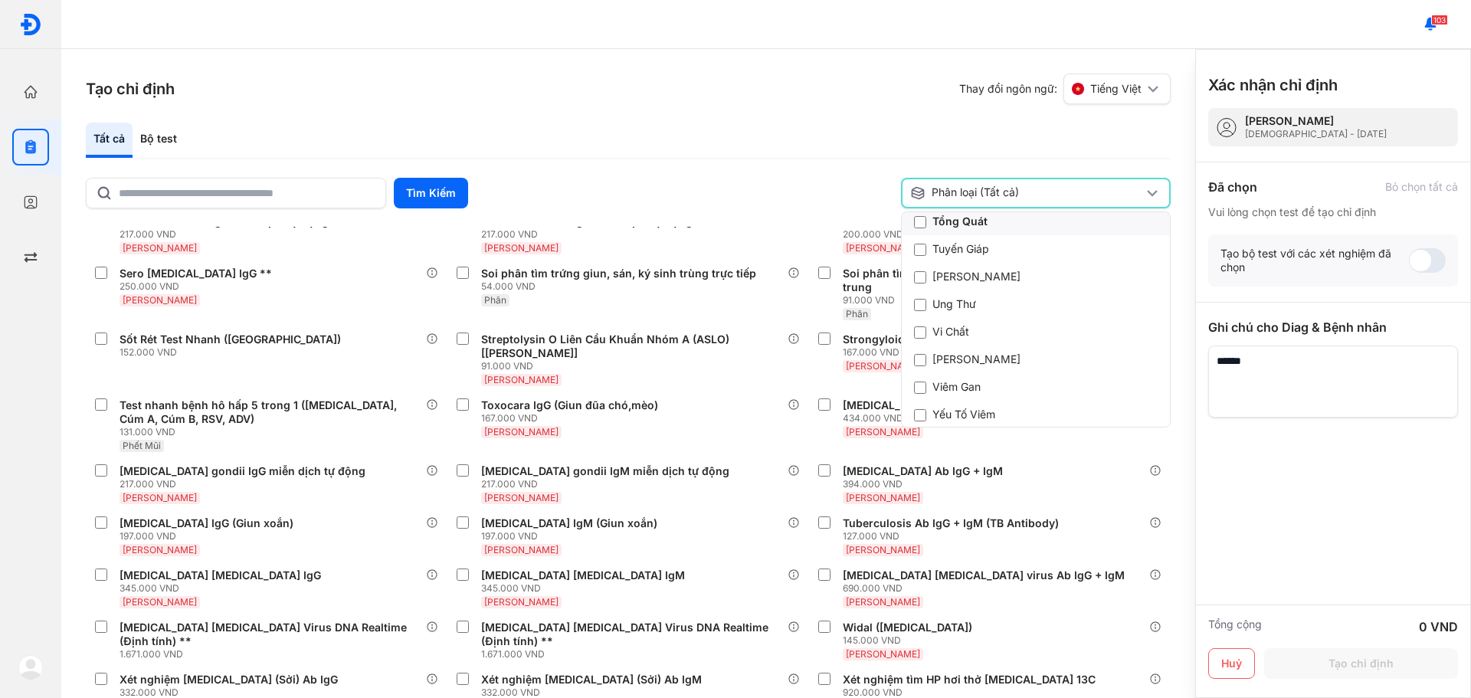
scroll to position [697, 0]
click at [1003, 289] on div "Tổng Quát" at bounding box center [1036, 303] width 268 height 28
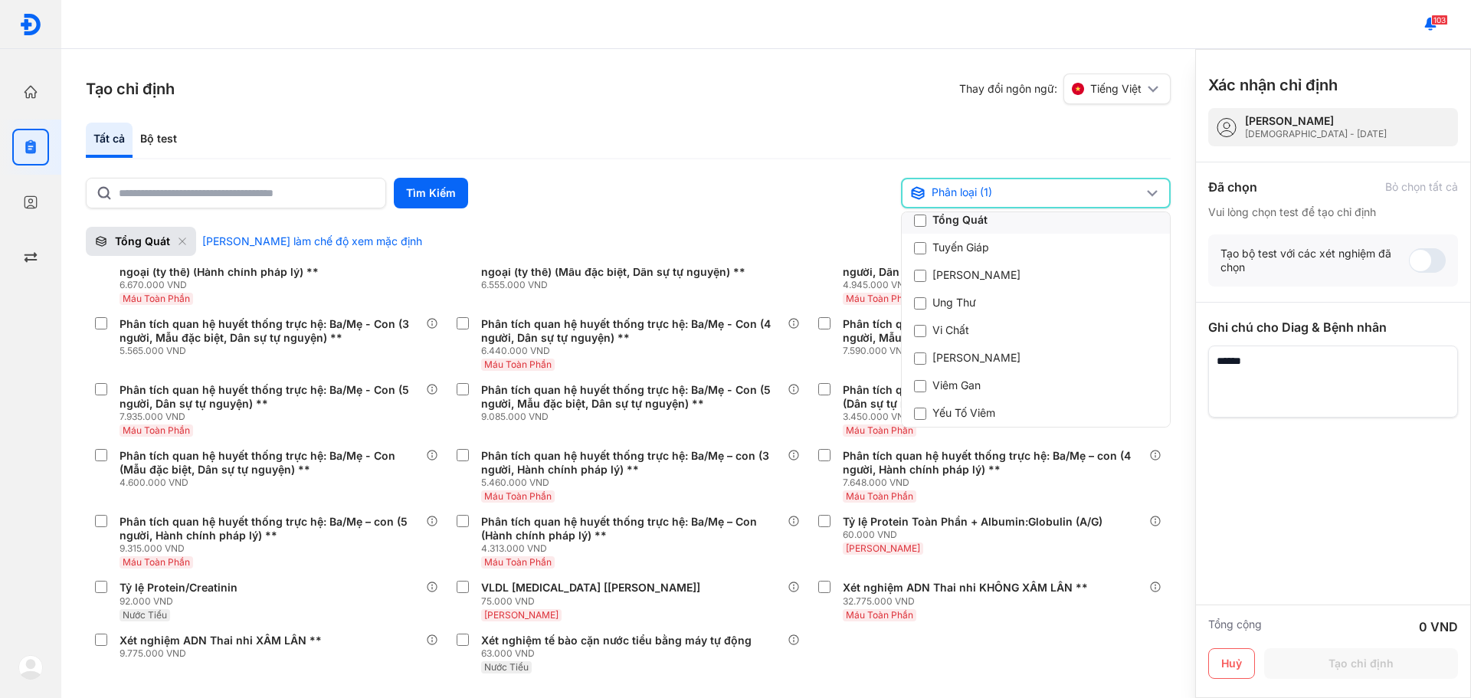
scroll to position [1793, 0]
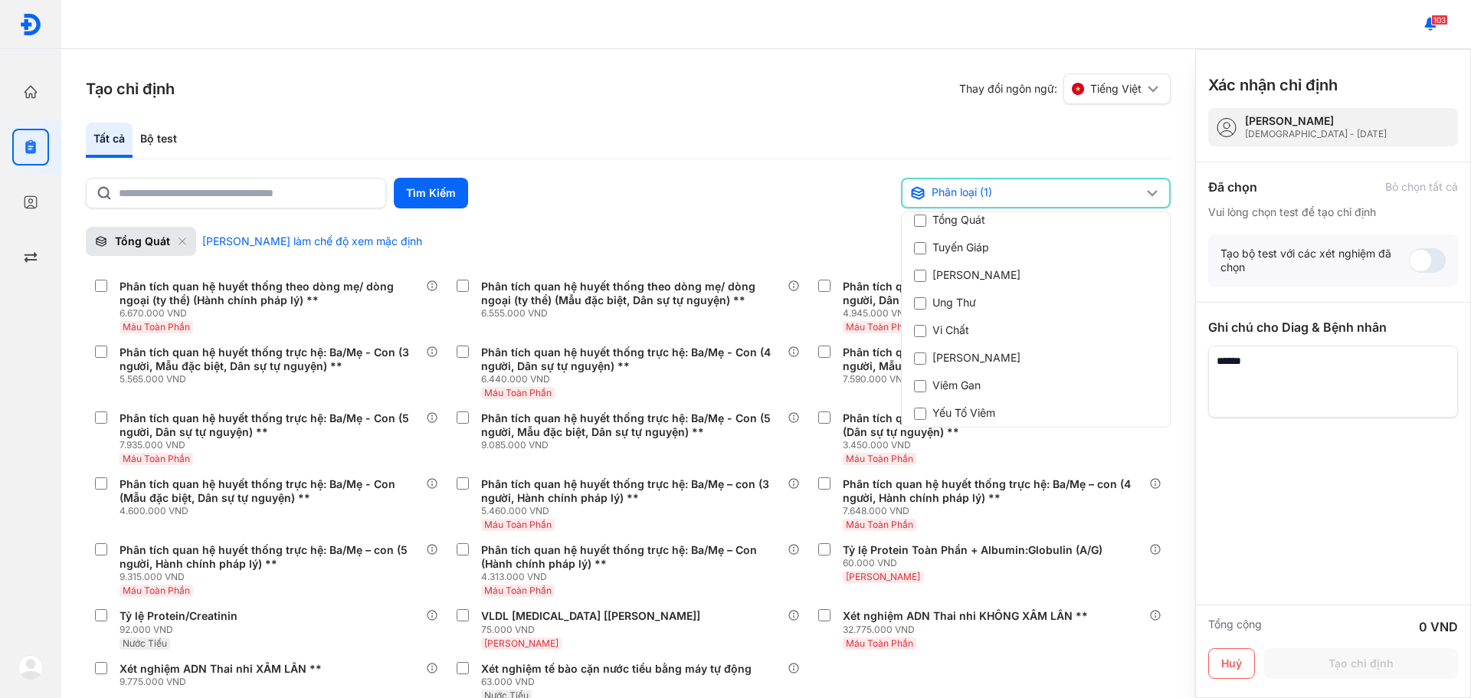
click at [676, 205] on div "Tìm Kiếm" at bounding box center [490, 193] width 809 height 31
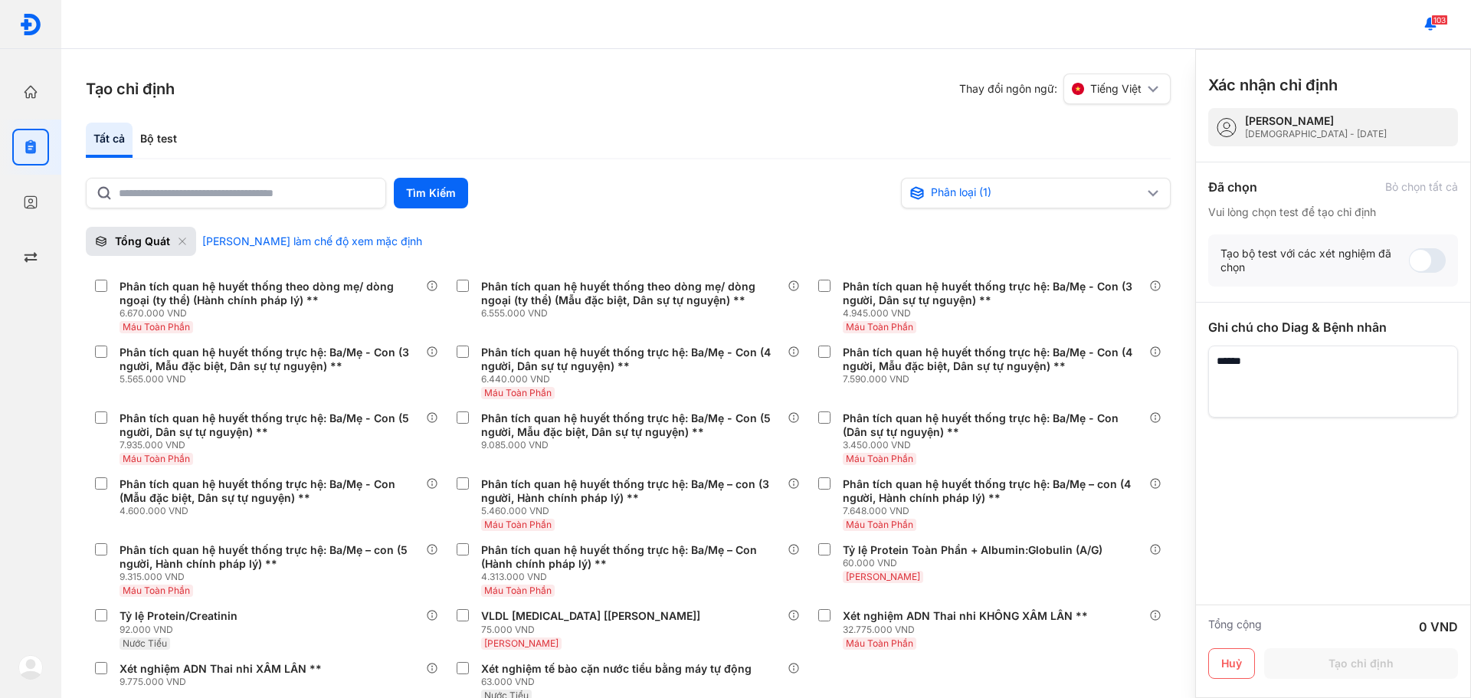
click at [176, 239] on div "Tổng Quát" at bounding box center [141, 241] width 110 height 29
click at [182, 239] on icon at bounding box center [182, 241] width 9 height 9
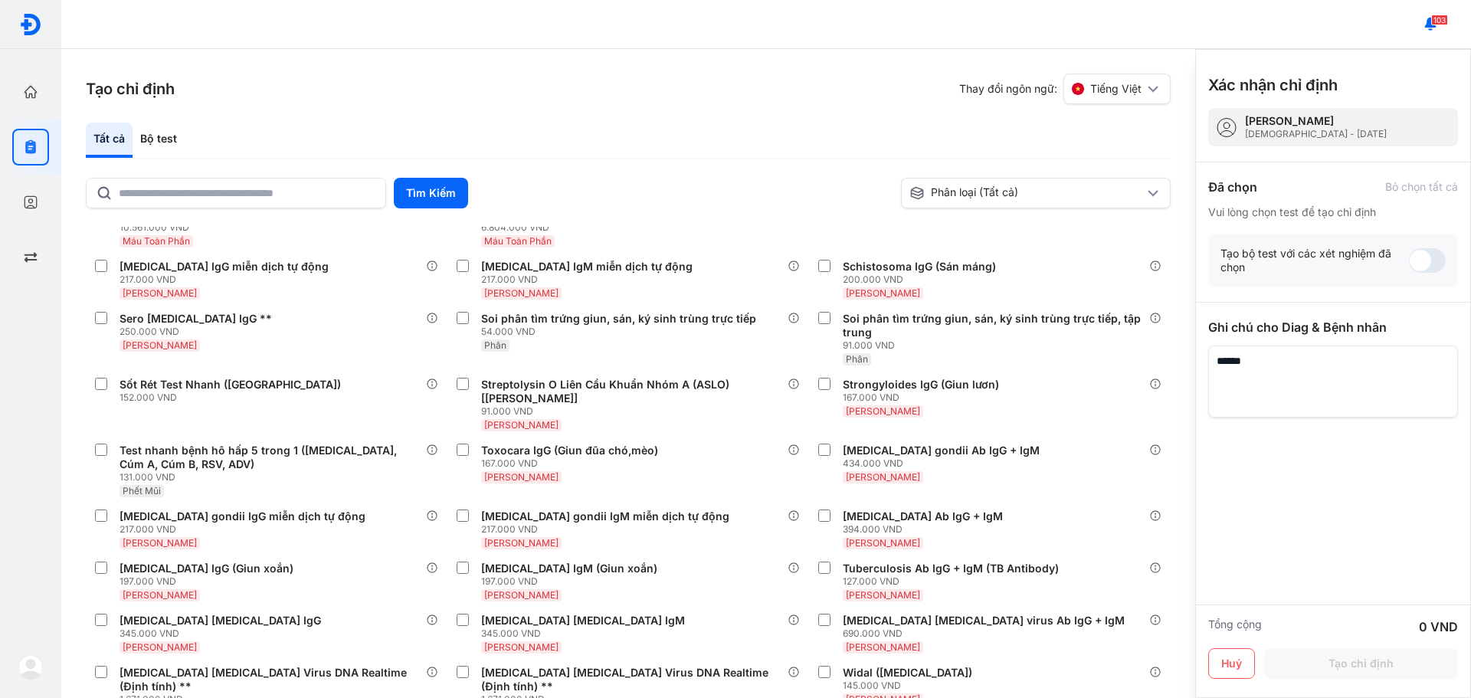
scroll to position [1839, 0]
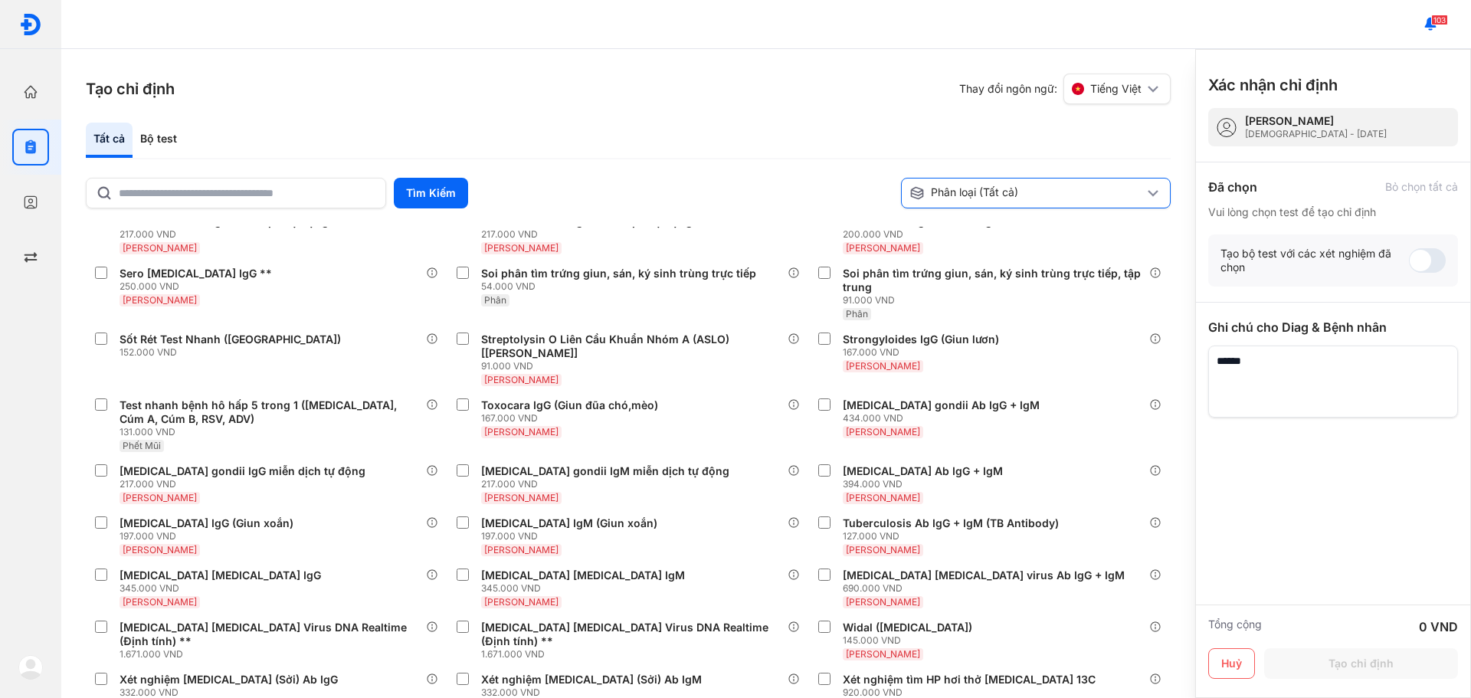
click at [1142, 192] on div "Phân loại (Tất cả)" at bounding box center [1026, 192] width 234 height 15
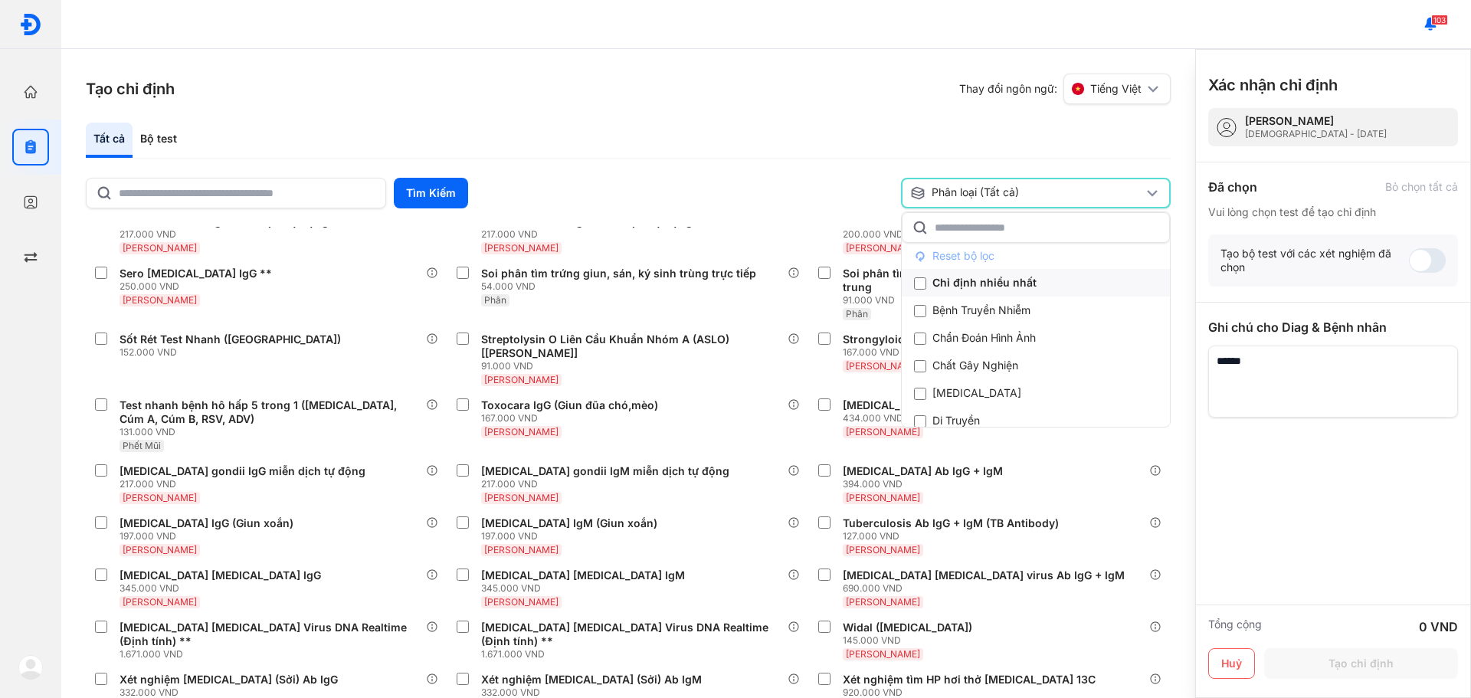
click at [1031, 287] on div "Chỉ định nhiều nhất" at bounding box center [975, 282] width 123 height 15
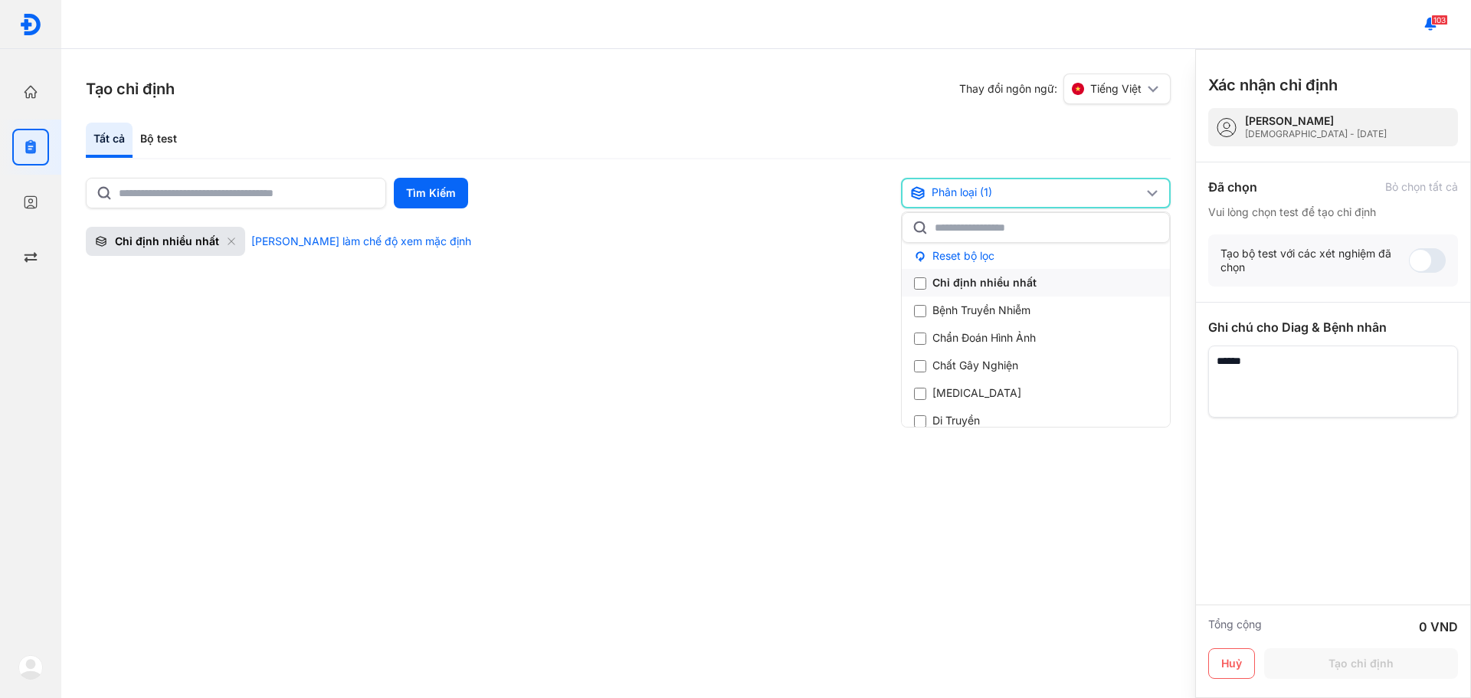
scroll to position [0, 0]
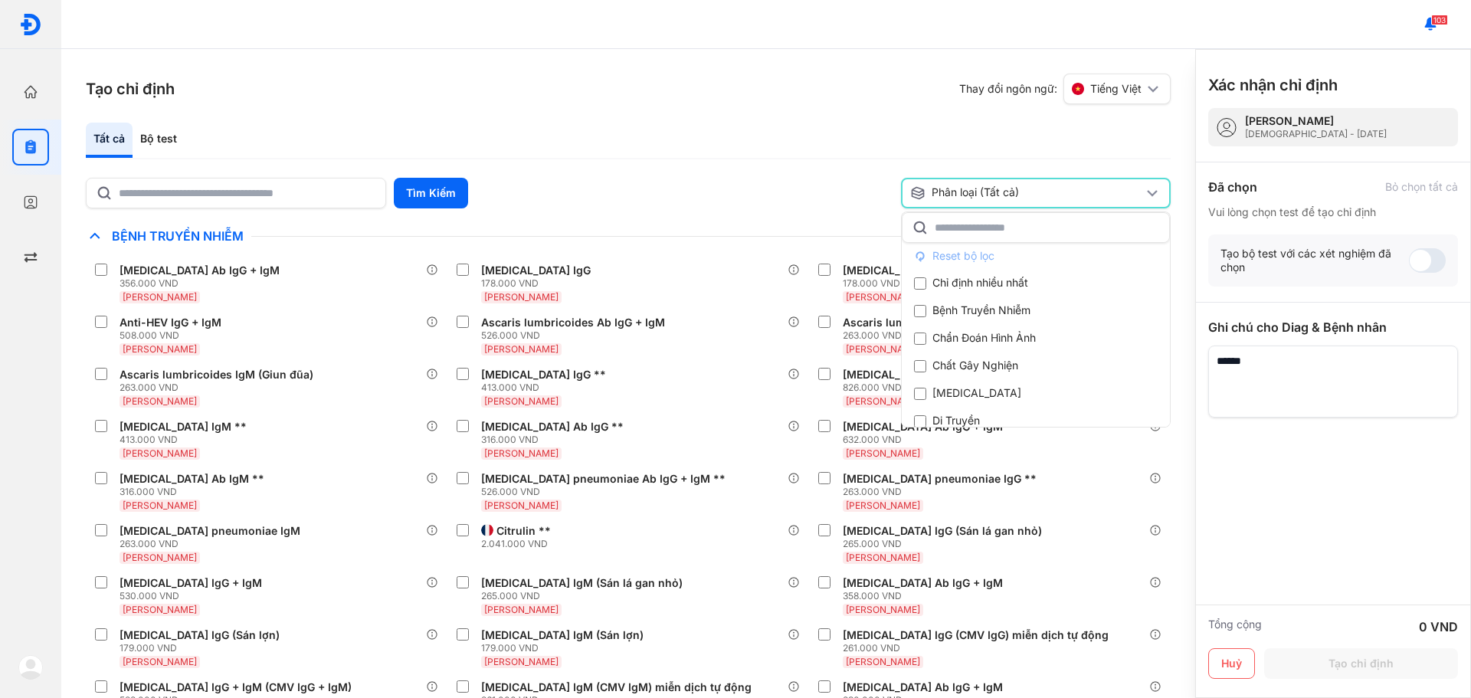
click at [705, 125] on div "Tất cả Bộ test" at bounding box center [628, 141] width 1085 height 37
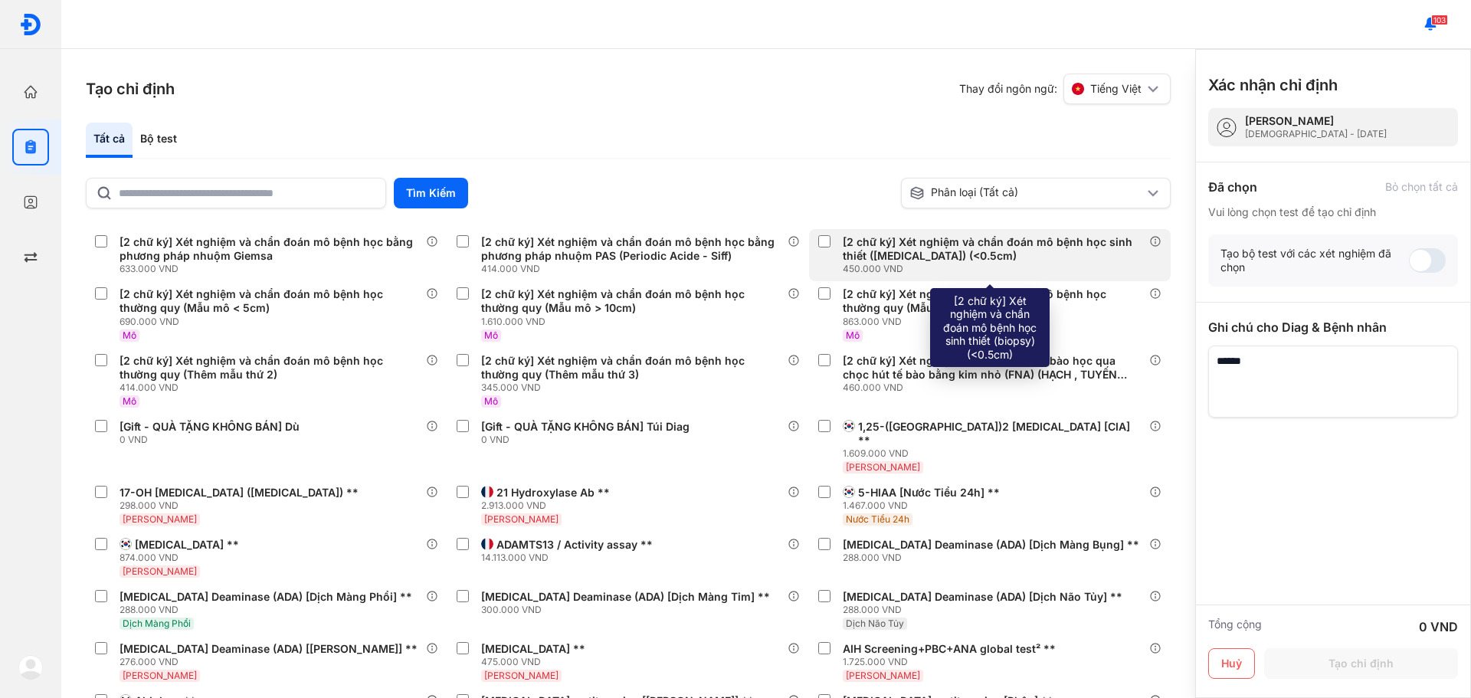
scroll to position [6742, 0]
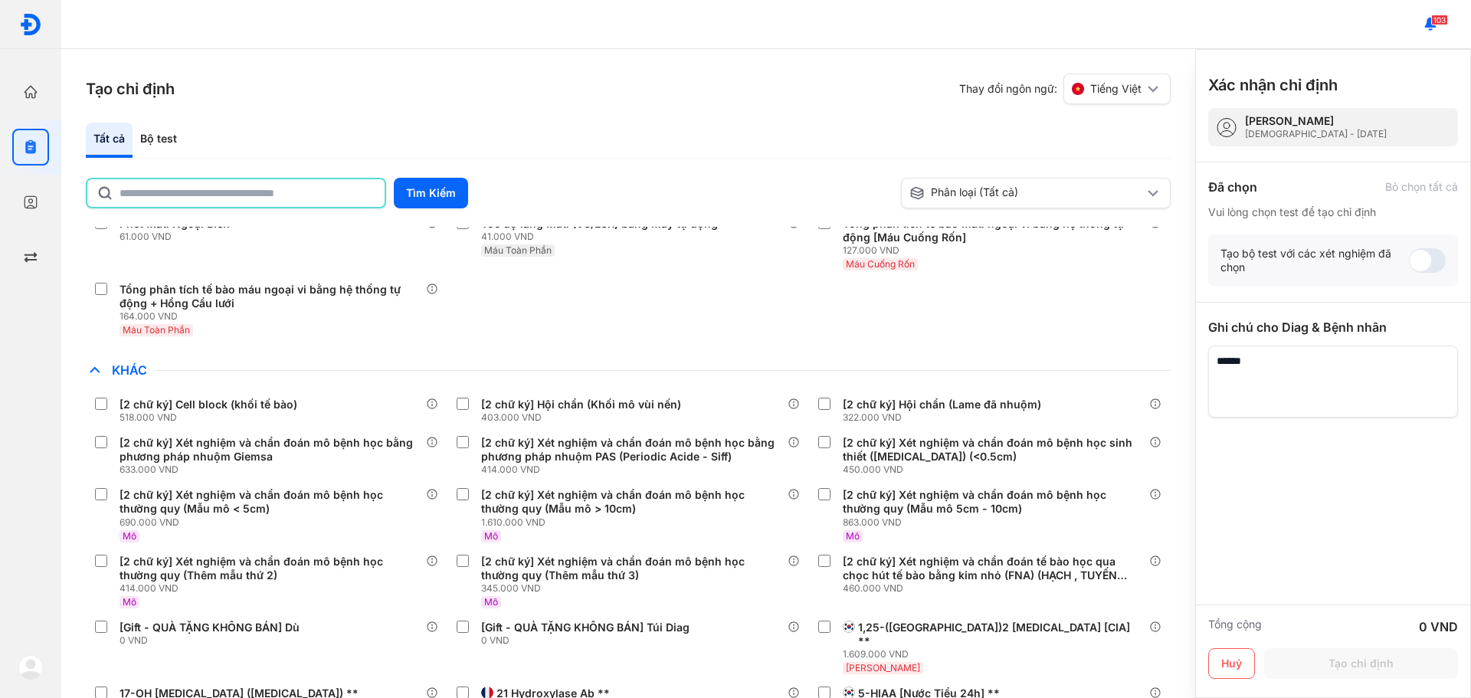
click at [323, 188] on input "text" at bounding box center [248, 193] width 256 height 28
type input "******"
click at [437, 184] on button "Tìm Kiếm" at bounding box center [431, 193] width 74 height 31
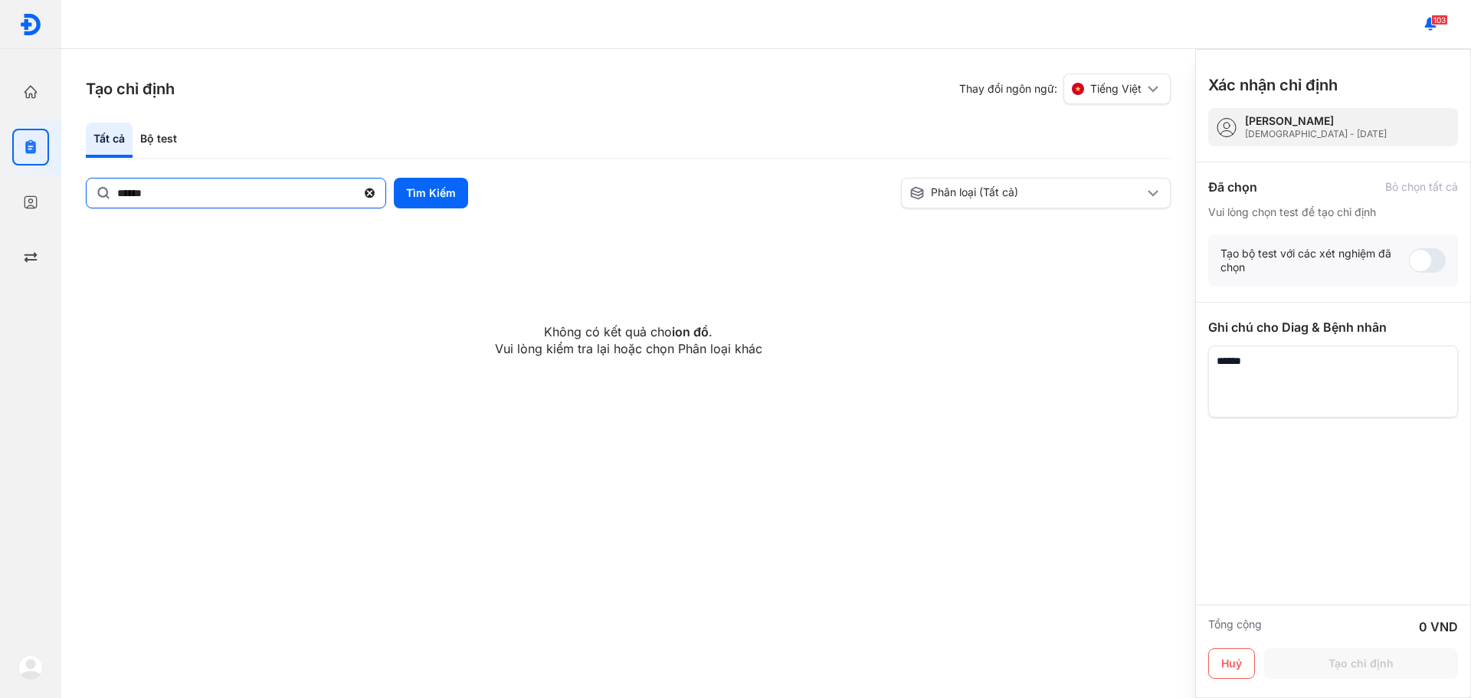
click at [373, 191] on use at bounding box center [370, 193] width 10 height 10
click at [356, 191] on input "******" at bounding box center [236, 193] width 239 height 28
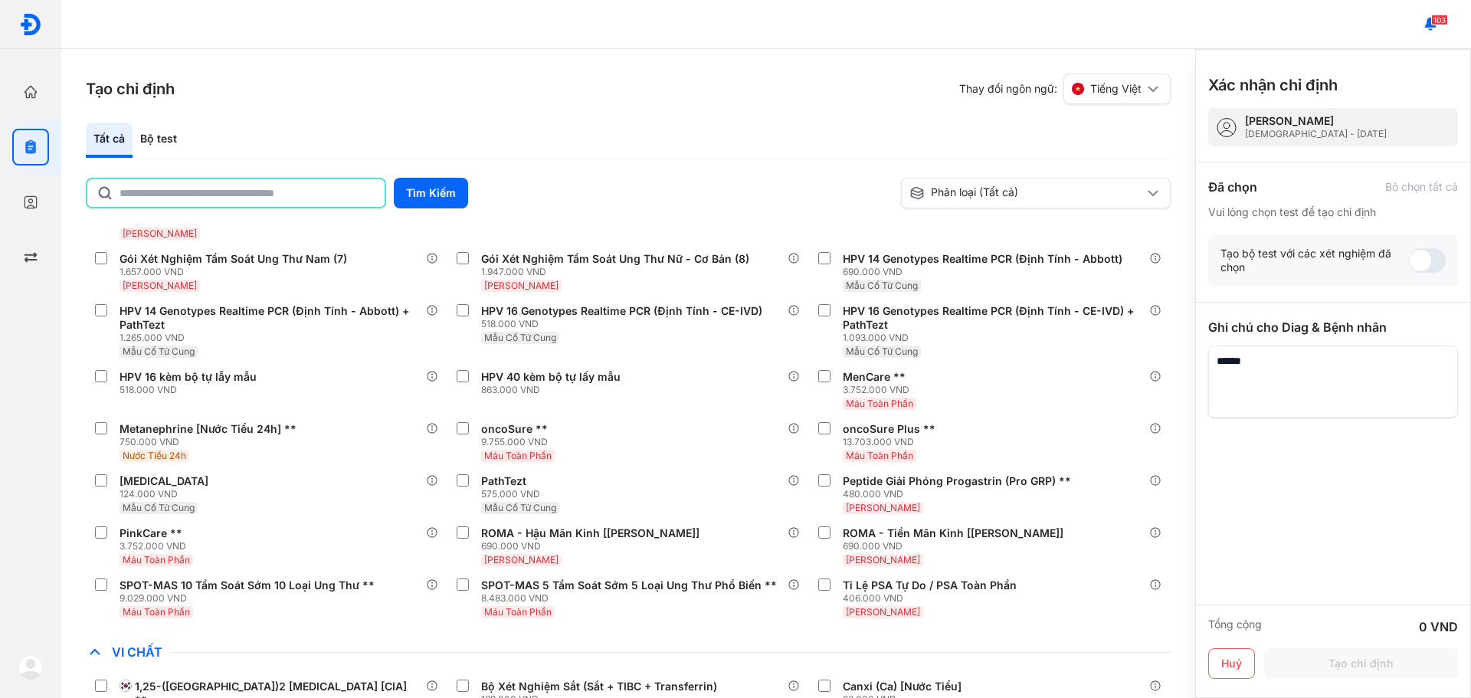
scroll to position [25144, 0]
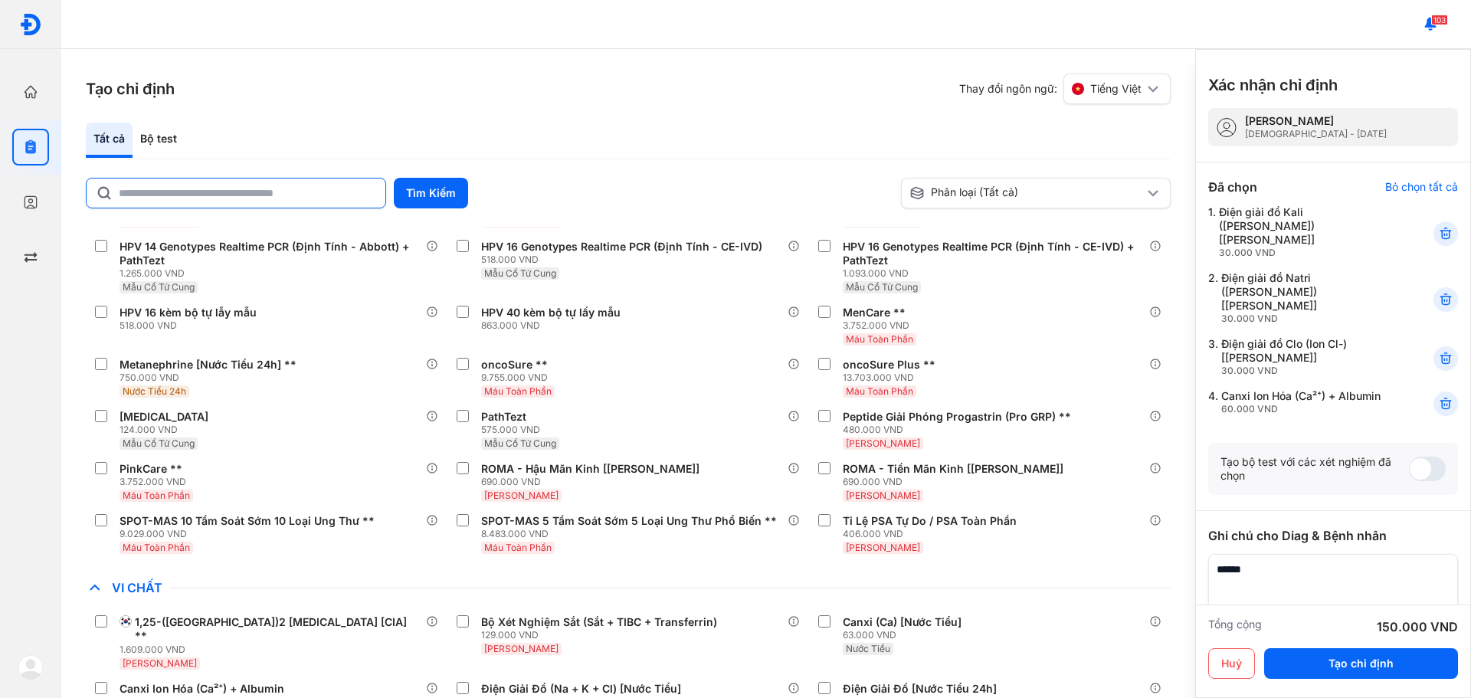
scroll to position [25297, 0]
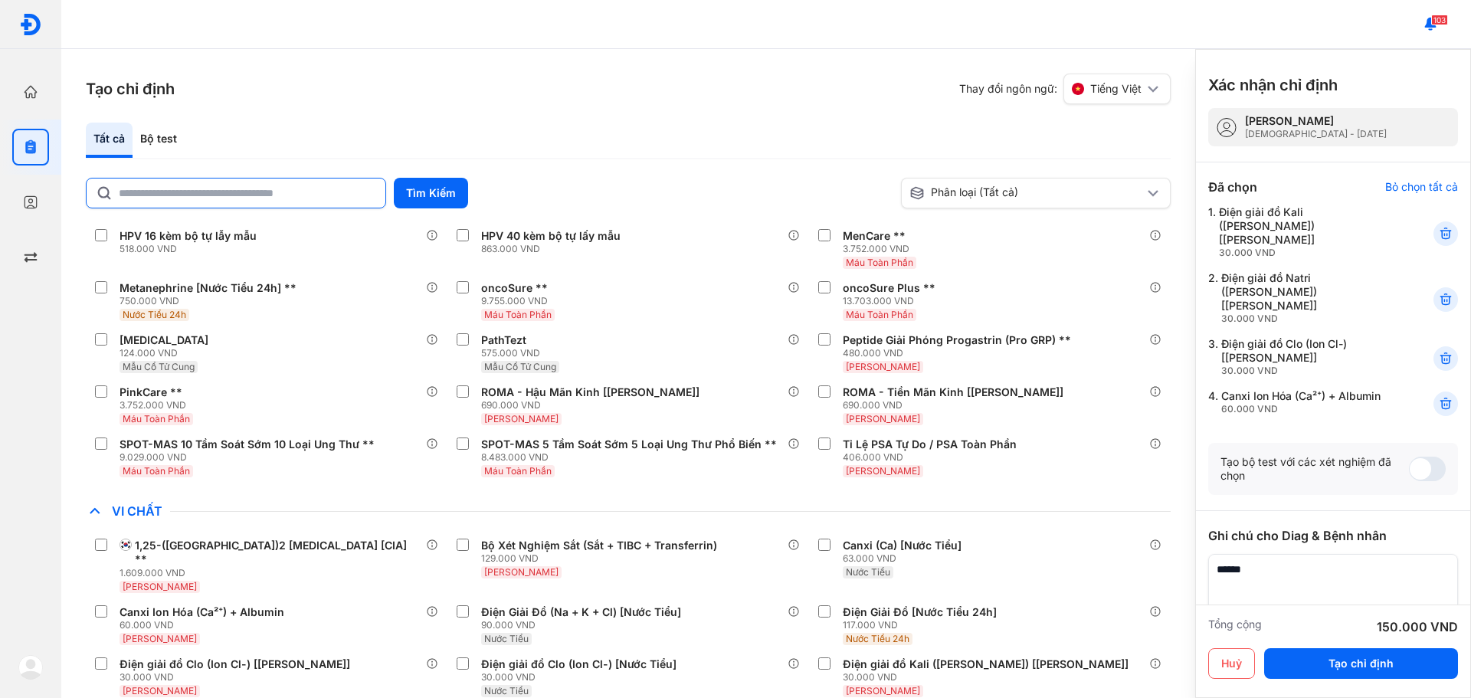
click at [253, 70] on div "Tạo chỉ định Thay đổi ngôn ngữ: Tiếng Việt Tất cả Bộ test Tìm Kiếm Phân loại (T…" at bounding box center [628, 373] width 1134 height 649
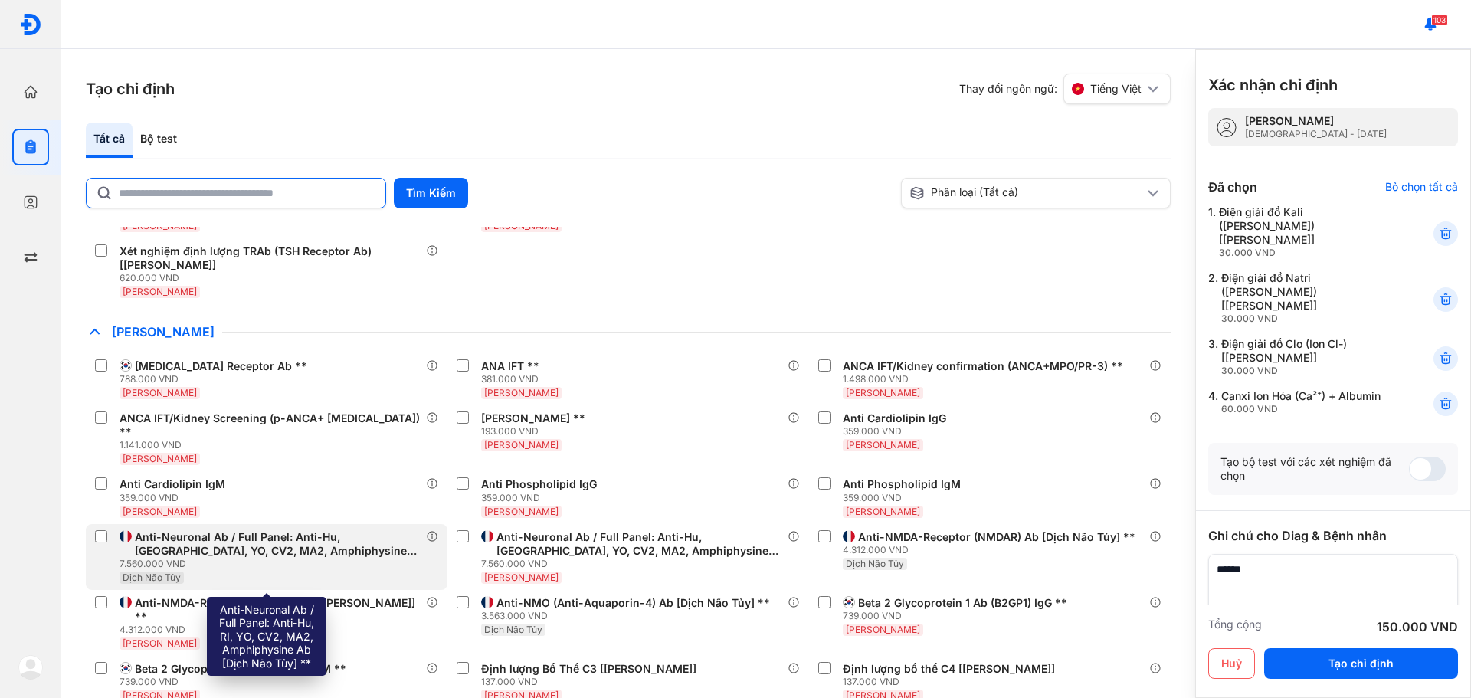
scroll to position [24301, 0]
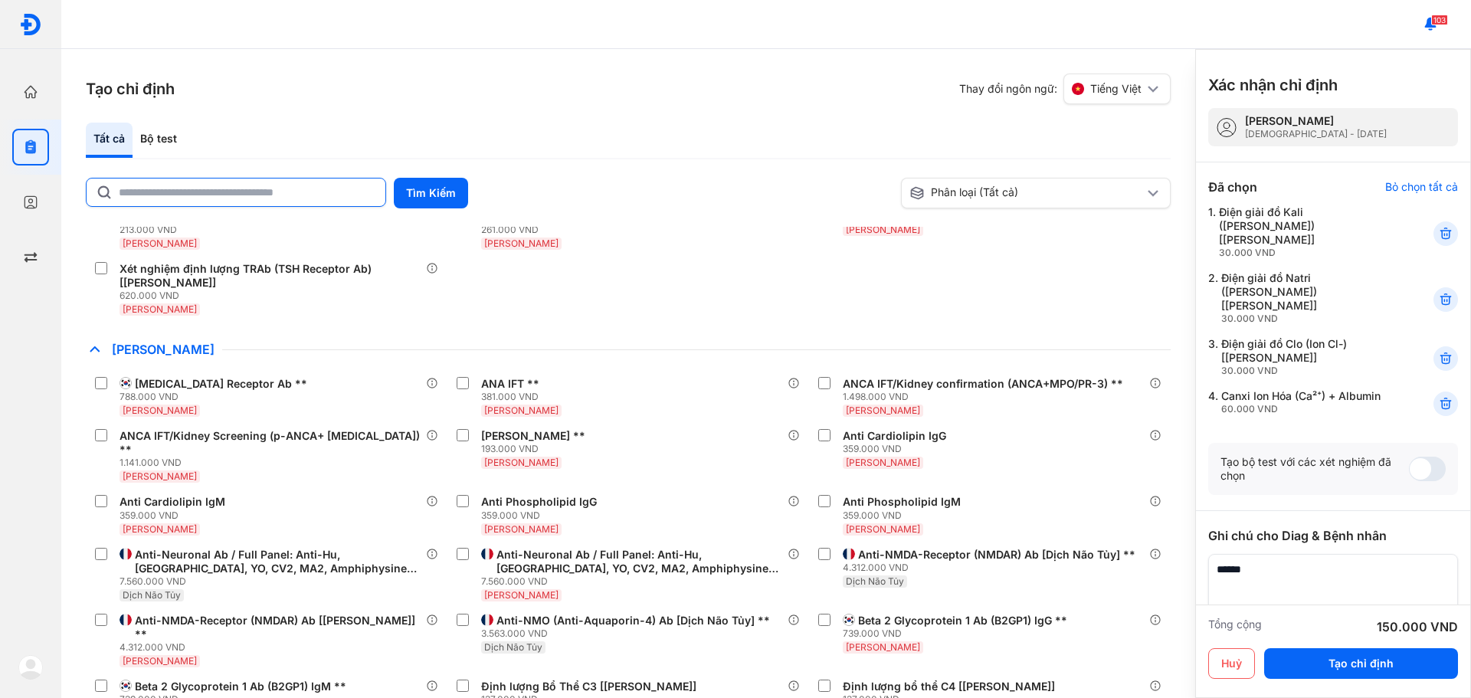
click at [260, 192] on input "text" at bounding box center [247, 193] width 257 height 28
type input "*"
type input "**********"
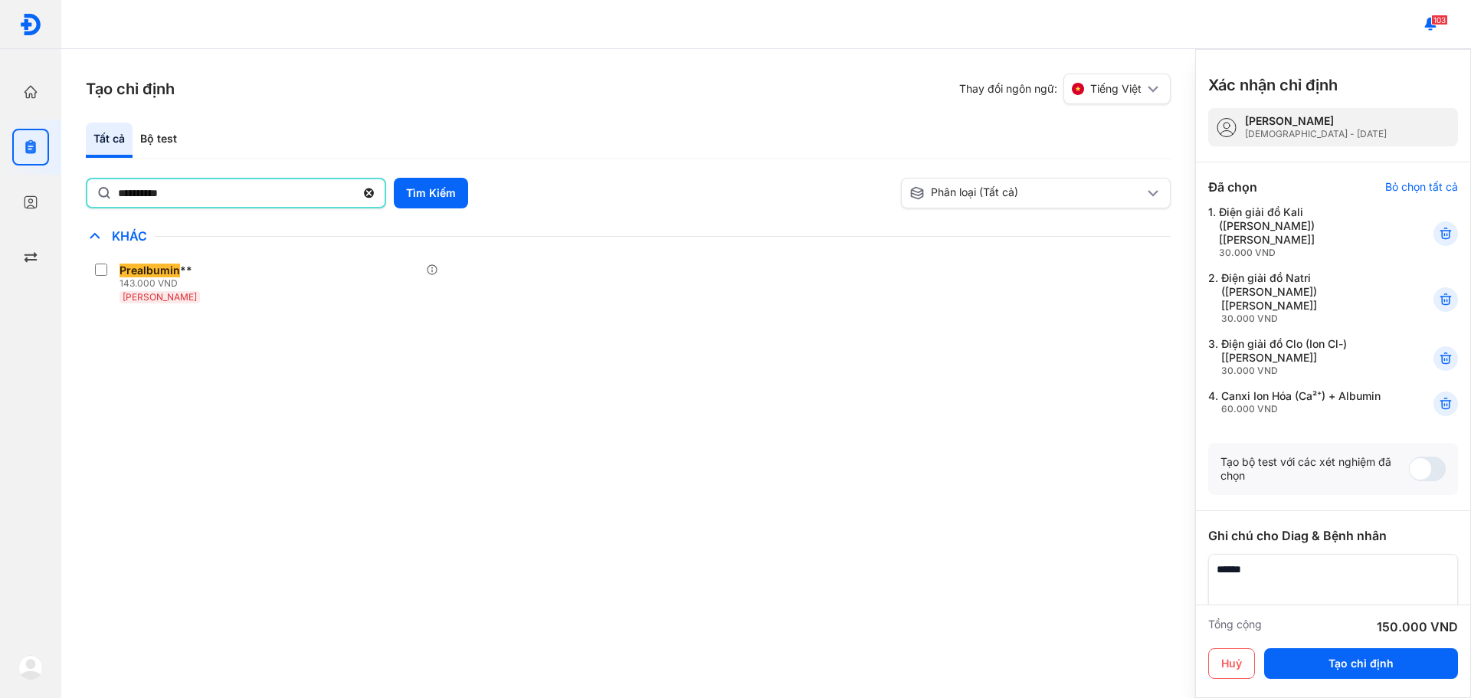
scroll to position [0, 0]
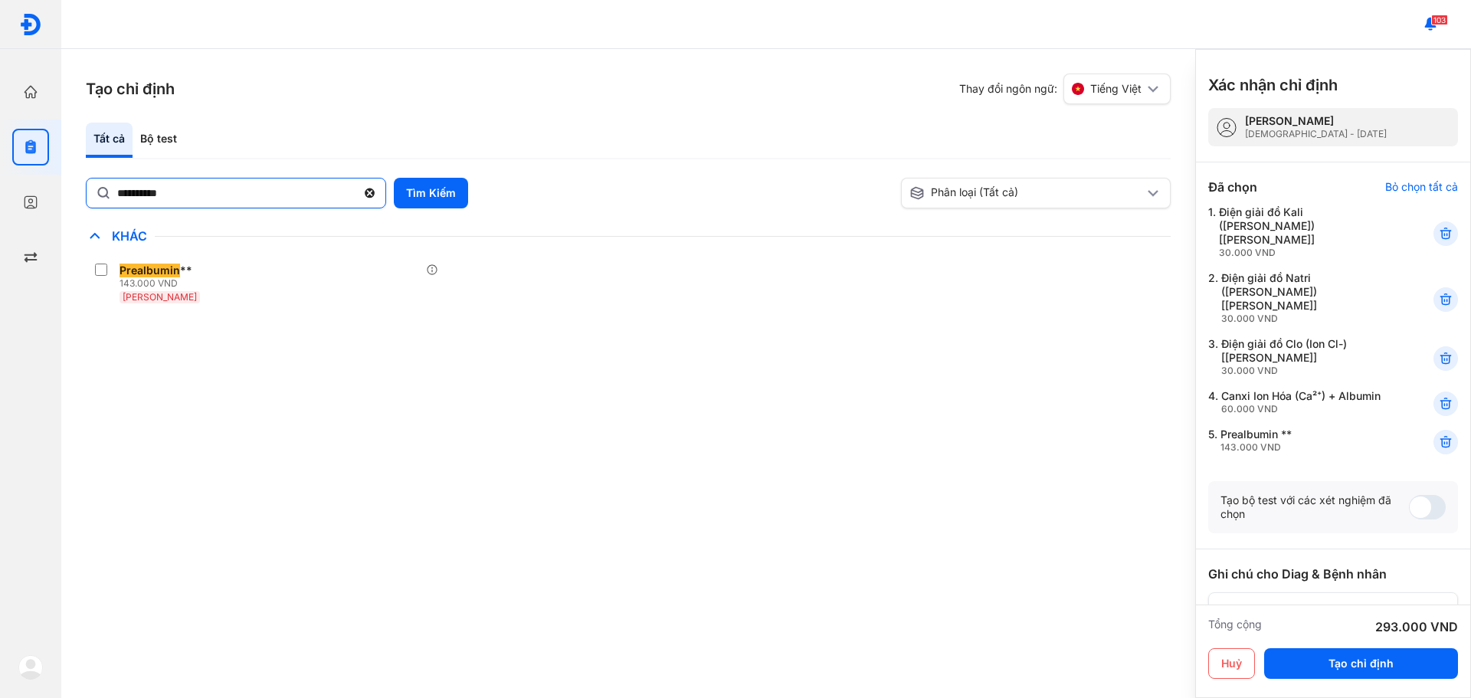
click at [368, 188] on icon at bounding box center [369, 192] width 13 height 15
click at [356, 188] on input "**********" at bounding box center [236, 193] width 239 height 28
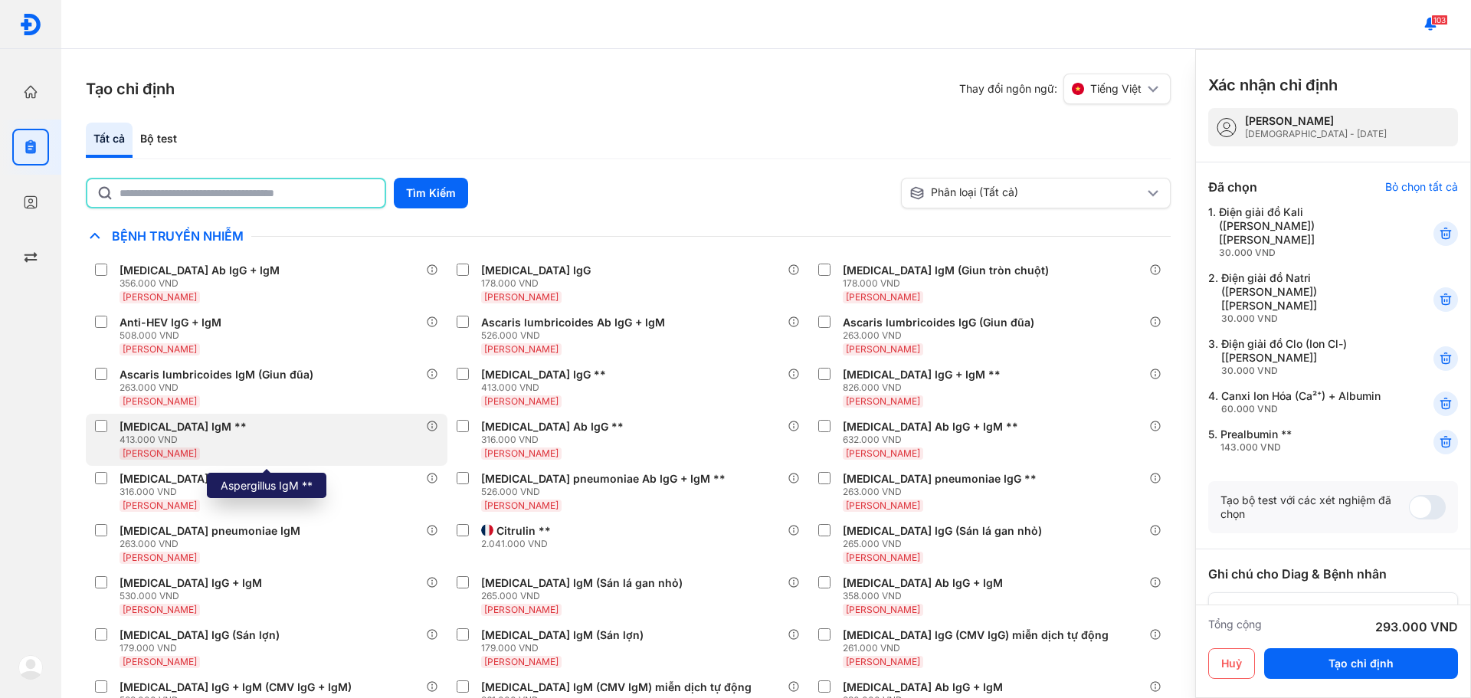
scroll to position [77, 0]
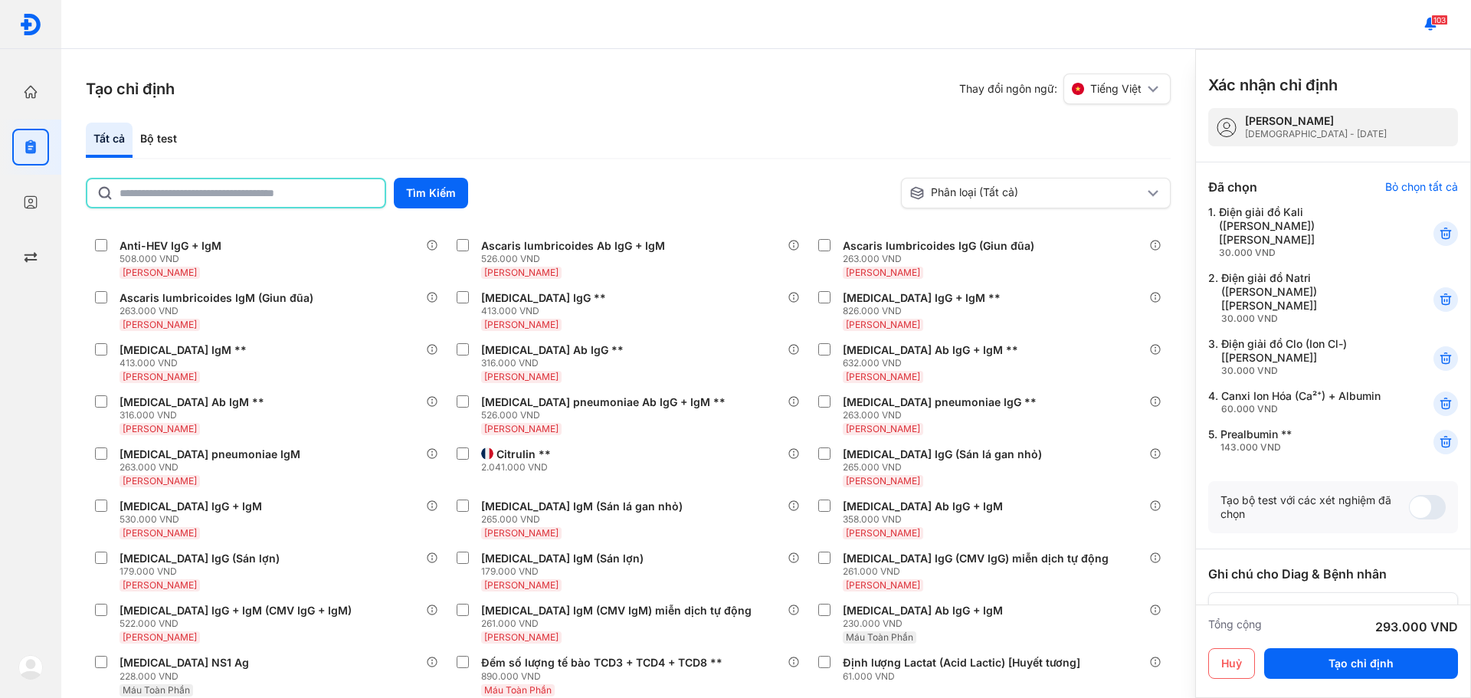
click at [293, 188] on input "text" at bounding box center [248, 193] width 256 height 28
type input "*"
type input "****"
click at [431, 184] on button "Tìm Kiếm" at bounding box center [431, 193] width 74 height 31
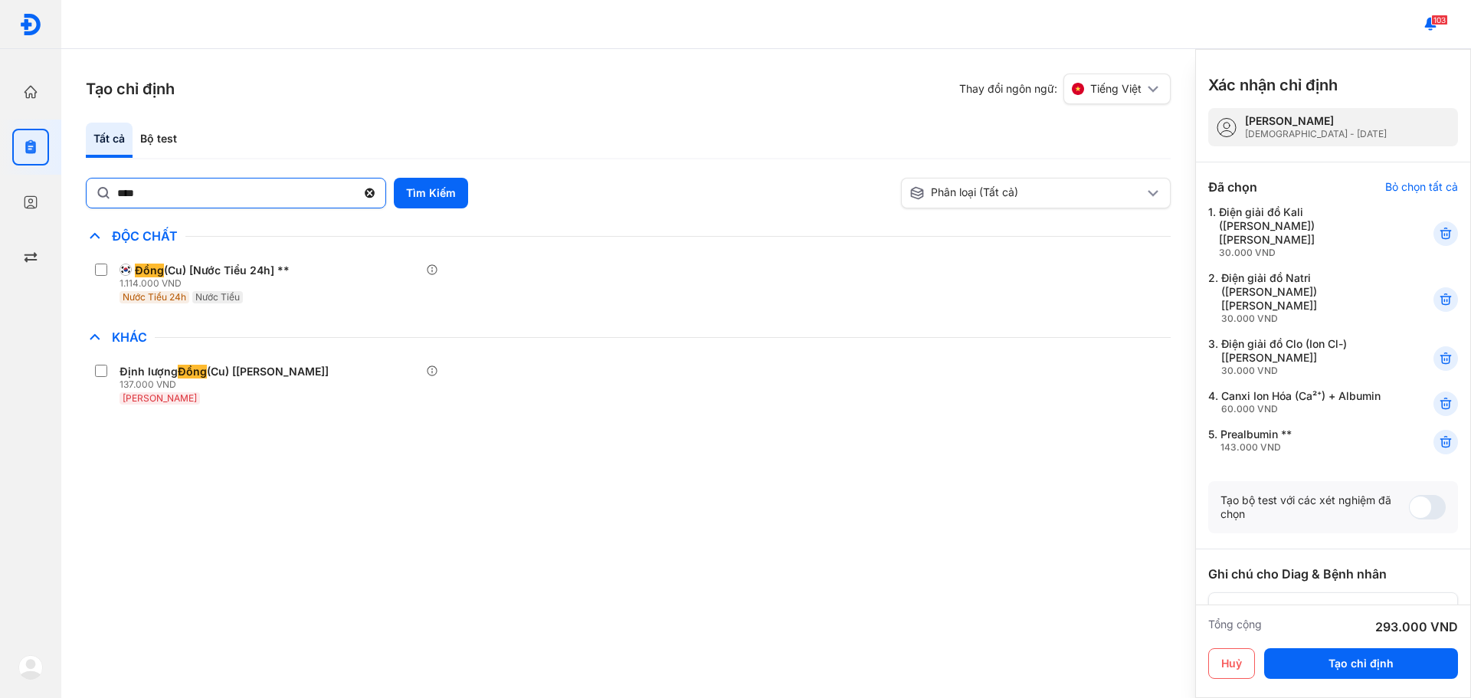
click at [371, 196] on use at bounding box center [370, 193] width 10 height 10
click at [356, 196] on input "****" at bounding box center [236, 193] width 239 height 28
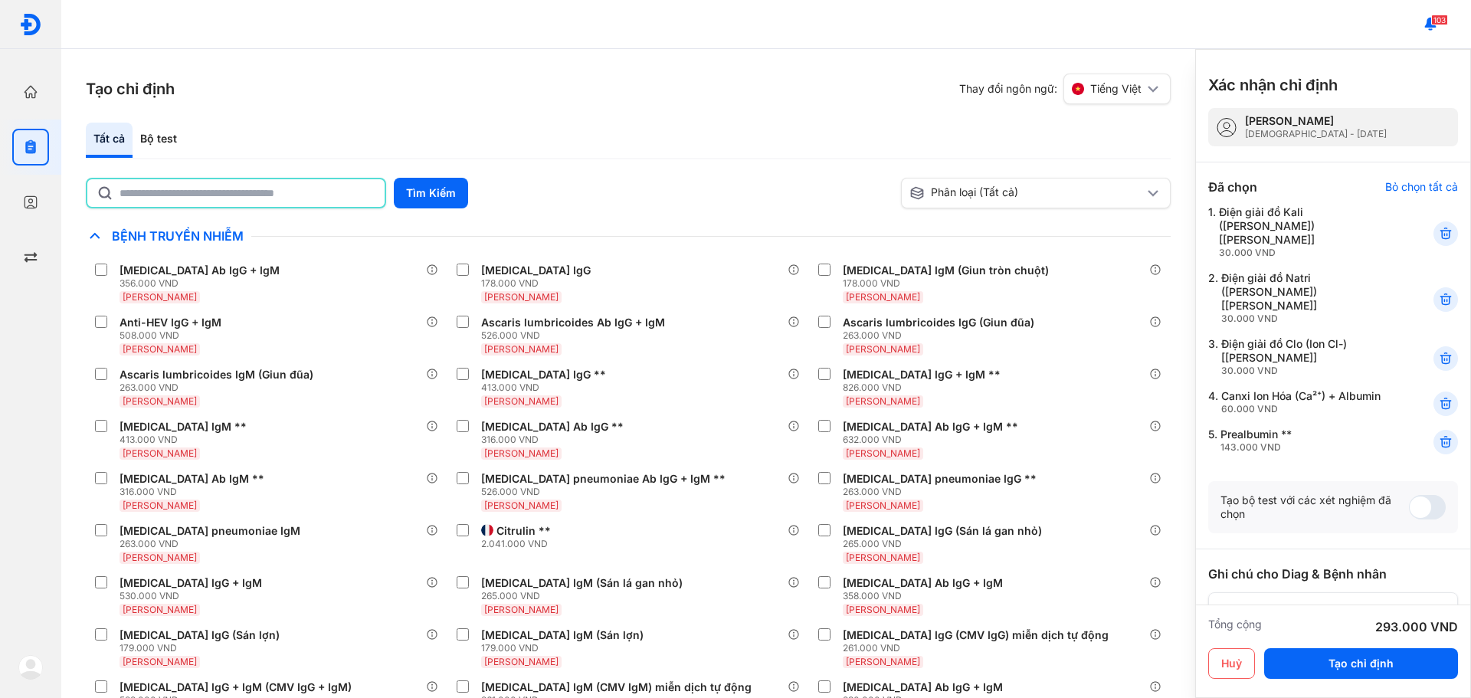
click at [358, 195] on input "text" at bounding box center [248, 193] width 256 height 28
type input "***"
click at [453, 182] on button "Tìm Kiếm" at bounding box center [431, 193] width 74 height 31
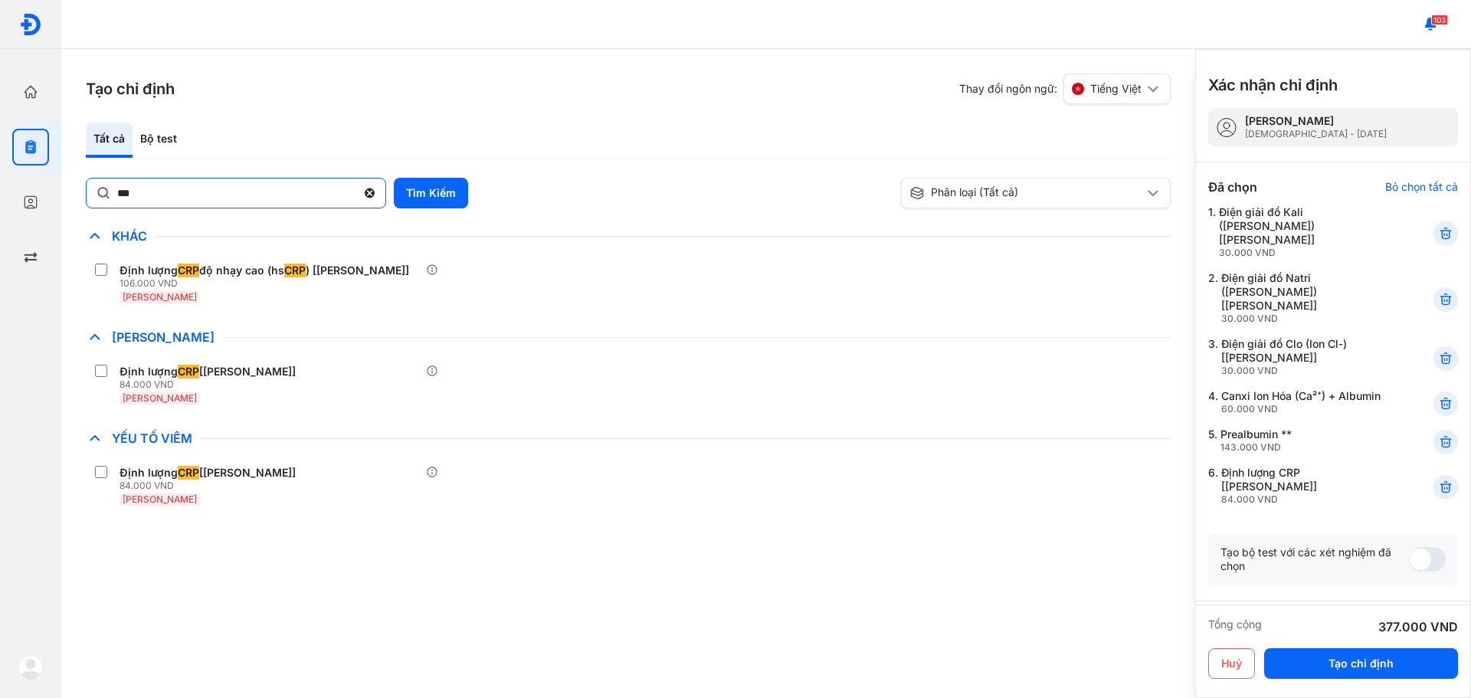
click at [365, 191] on use at bounding box center [370, 193] width 10 height 10
click at [356, 191] on input "***" at bounding box center [236, 193] width 239 height 28
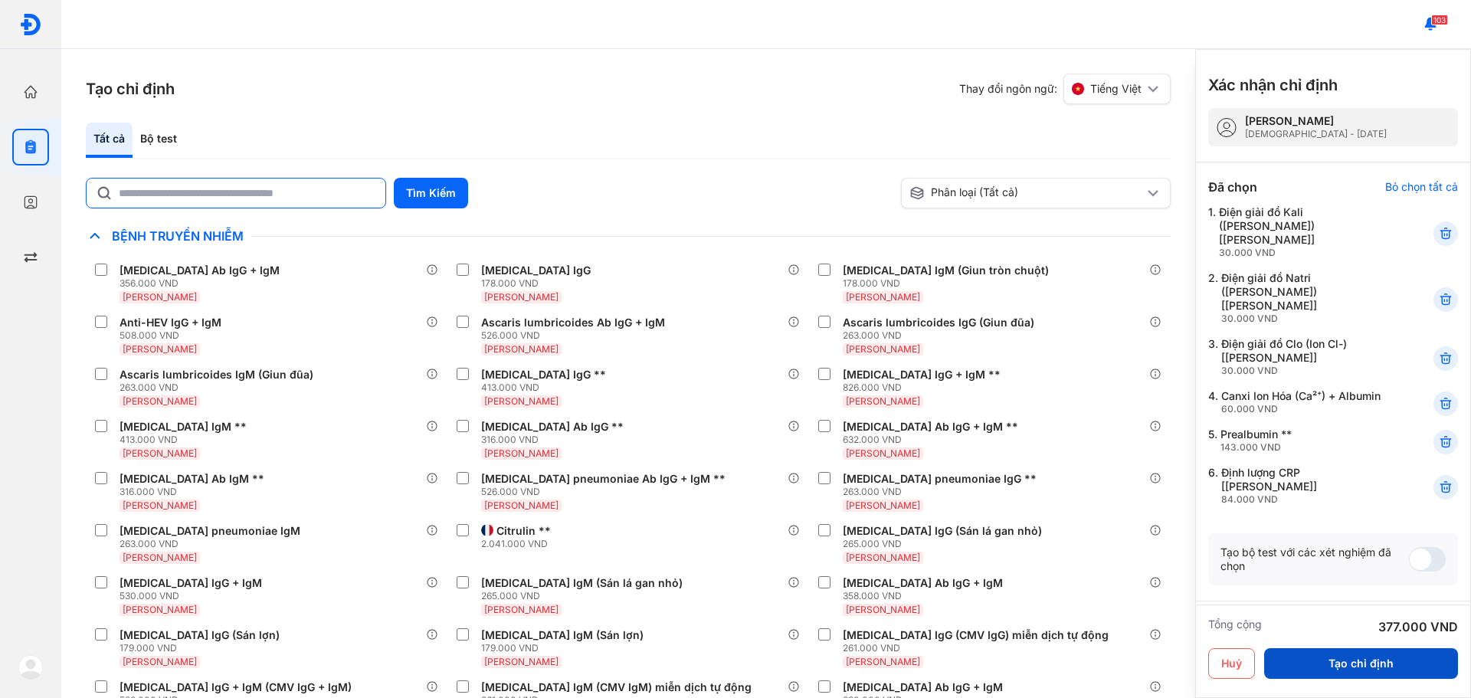
click at [1386, 658] on button "Tạo chỉ định" at bounding box center [1361, 663] width 194 height 31
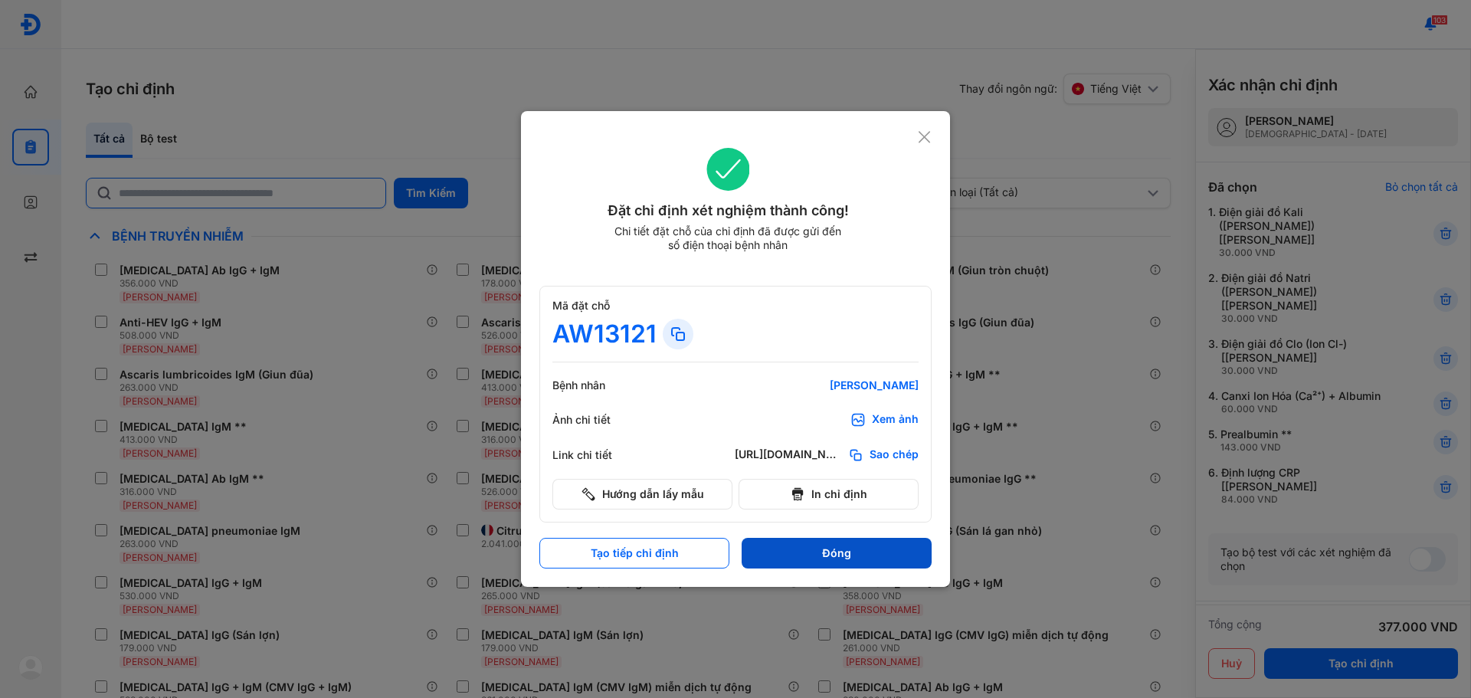
click at [851, 557] on button "Đóng" at bounding box center [837, 553] width 190 height 31
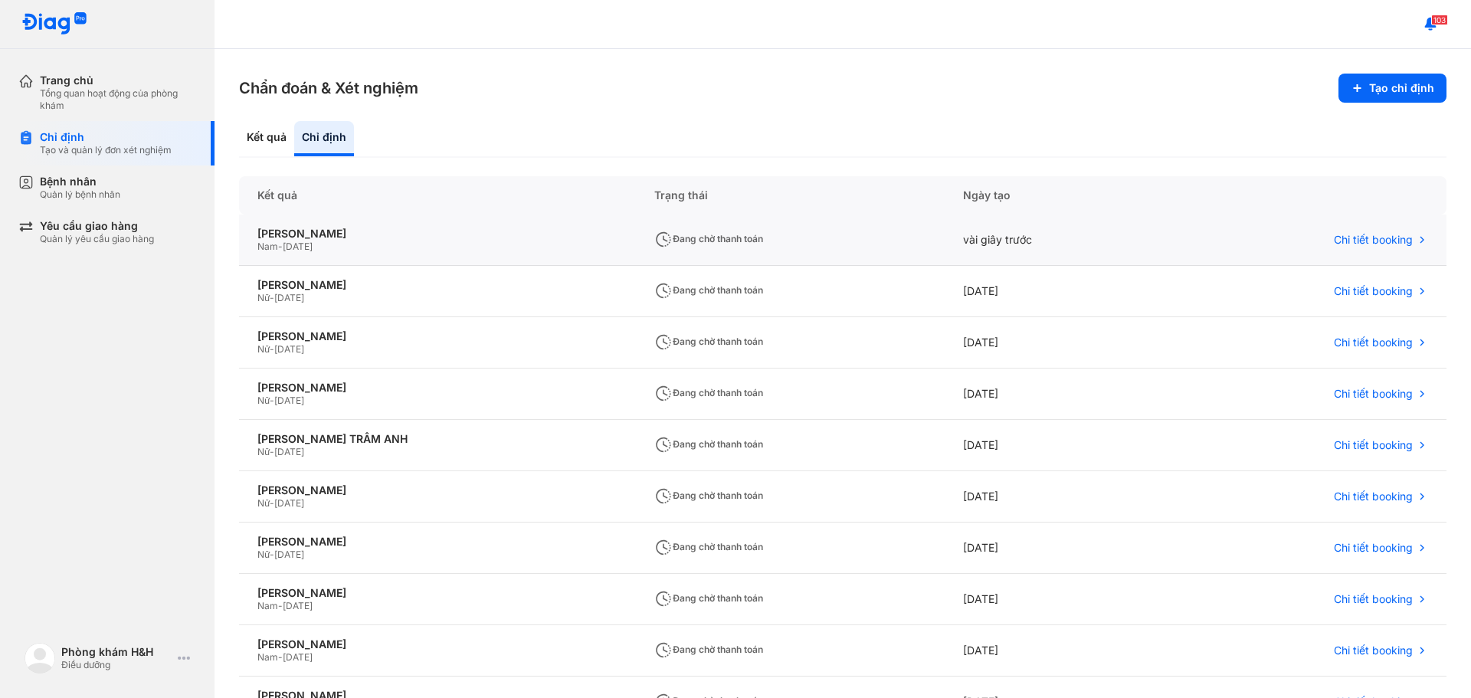
click at [698, 248] on div "Đang chờ thanh toán" at bounding box center [790, 240] width 309 height 51
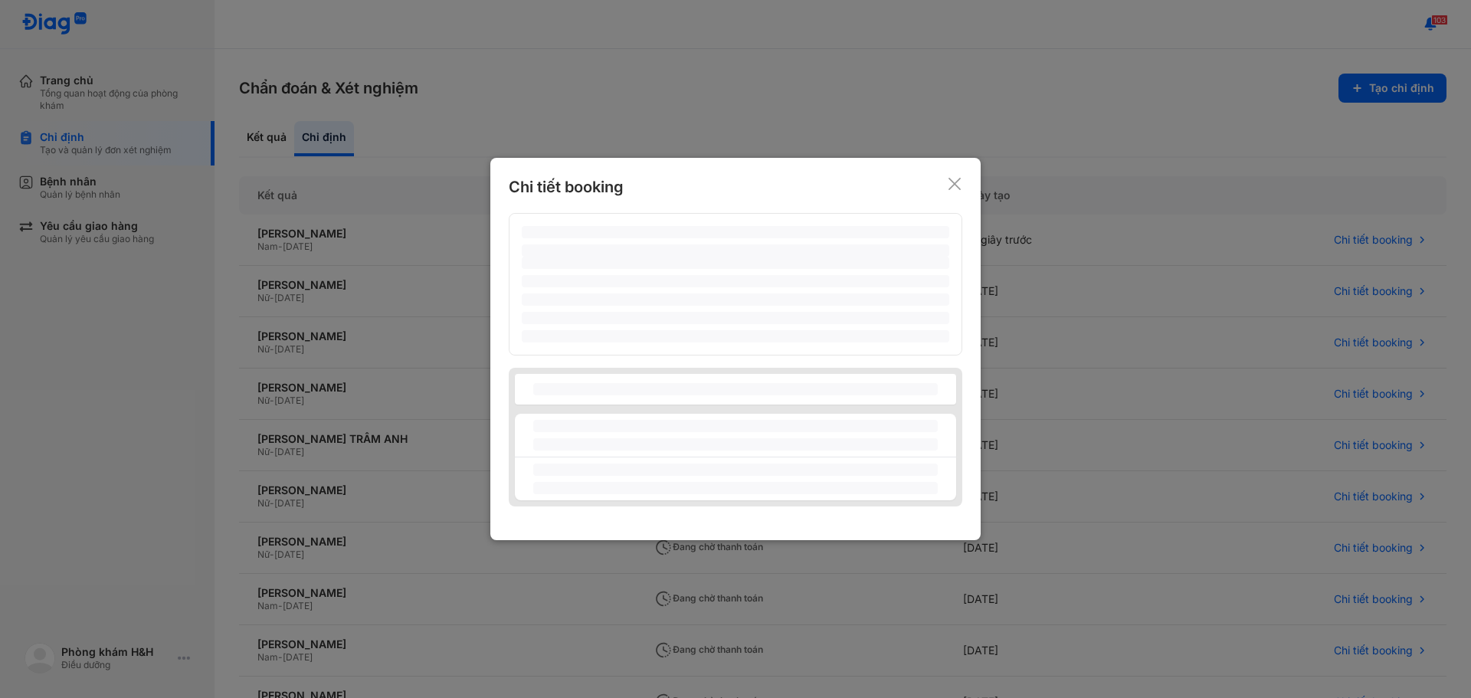
click at [955, 185] on use at bounding box center [954, 184] width 12 height 12
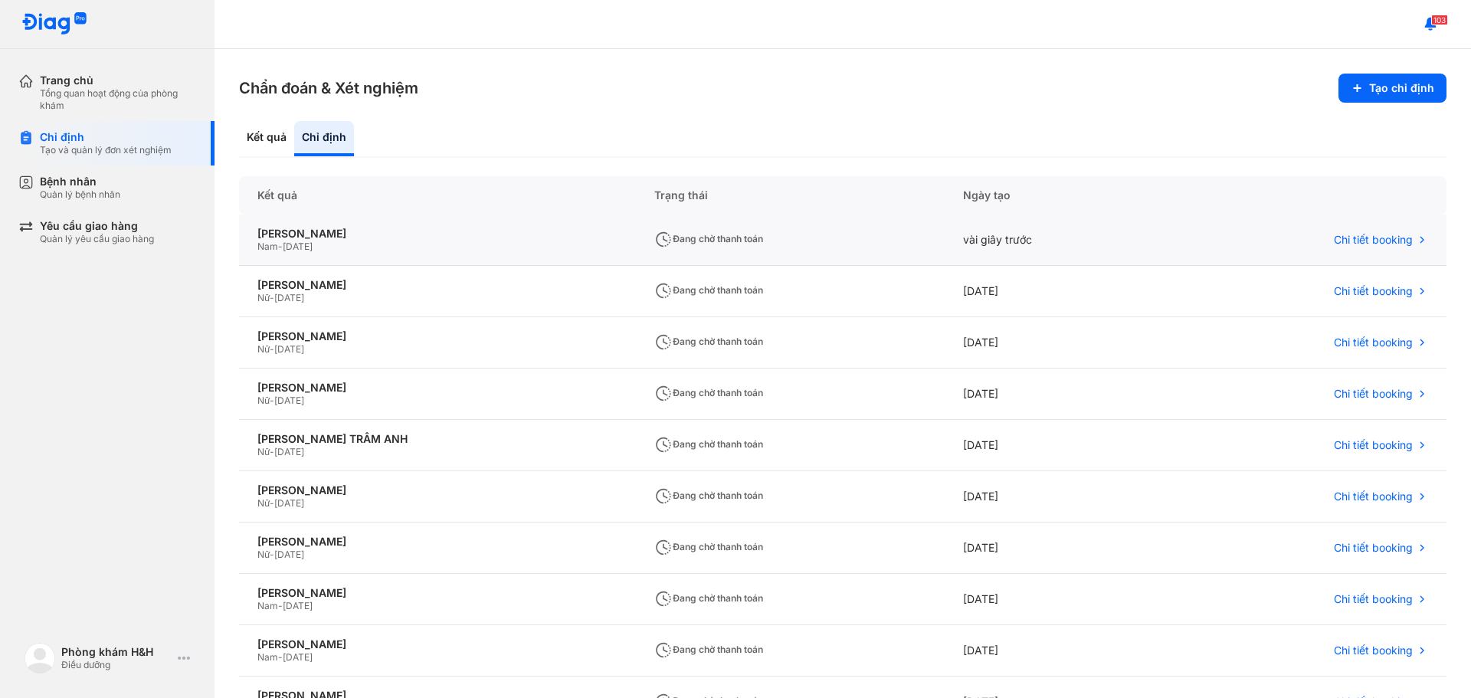
click at [682, 254] on div "Đang chờ thanh toán" at bounding box center [790, 240] width 309 height 51
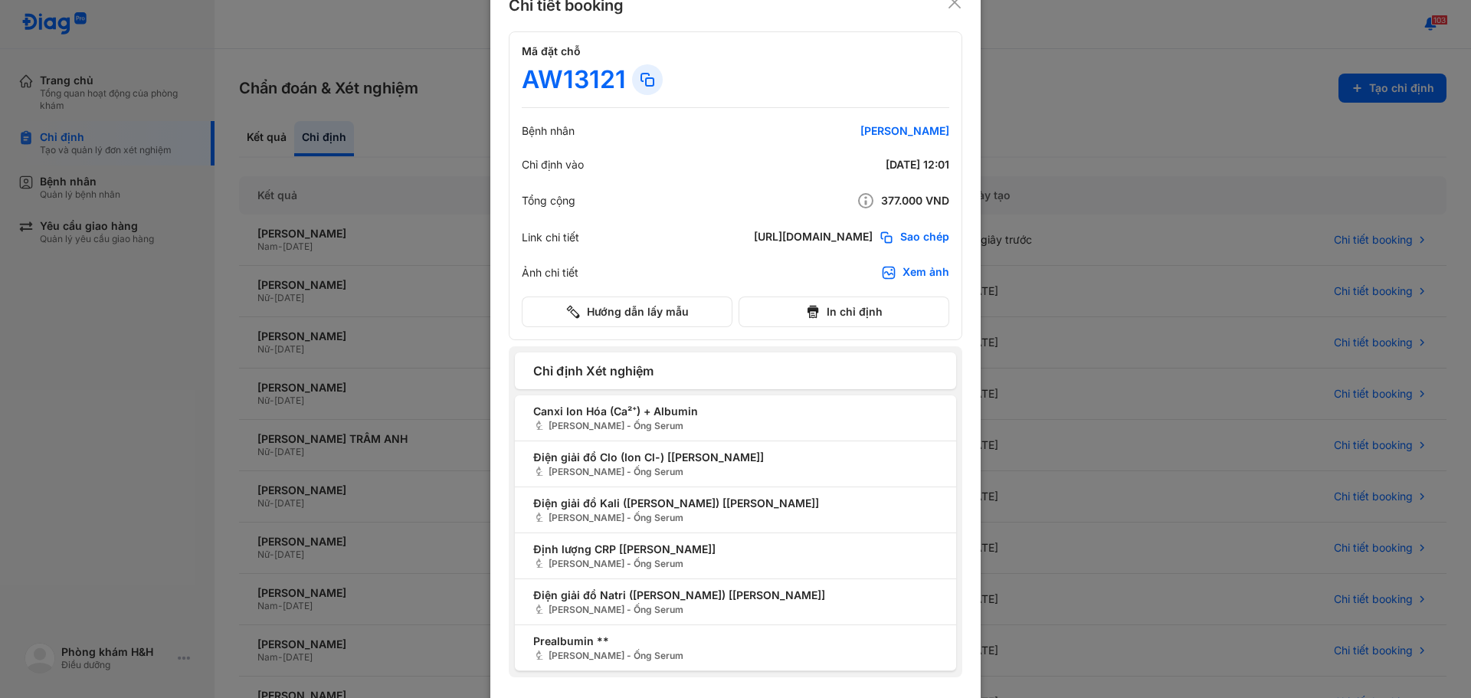
scroll to position [37, 0]
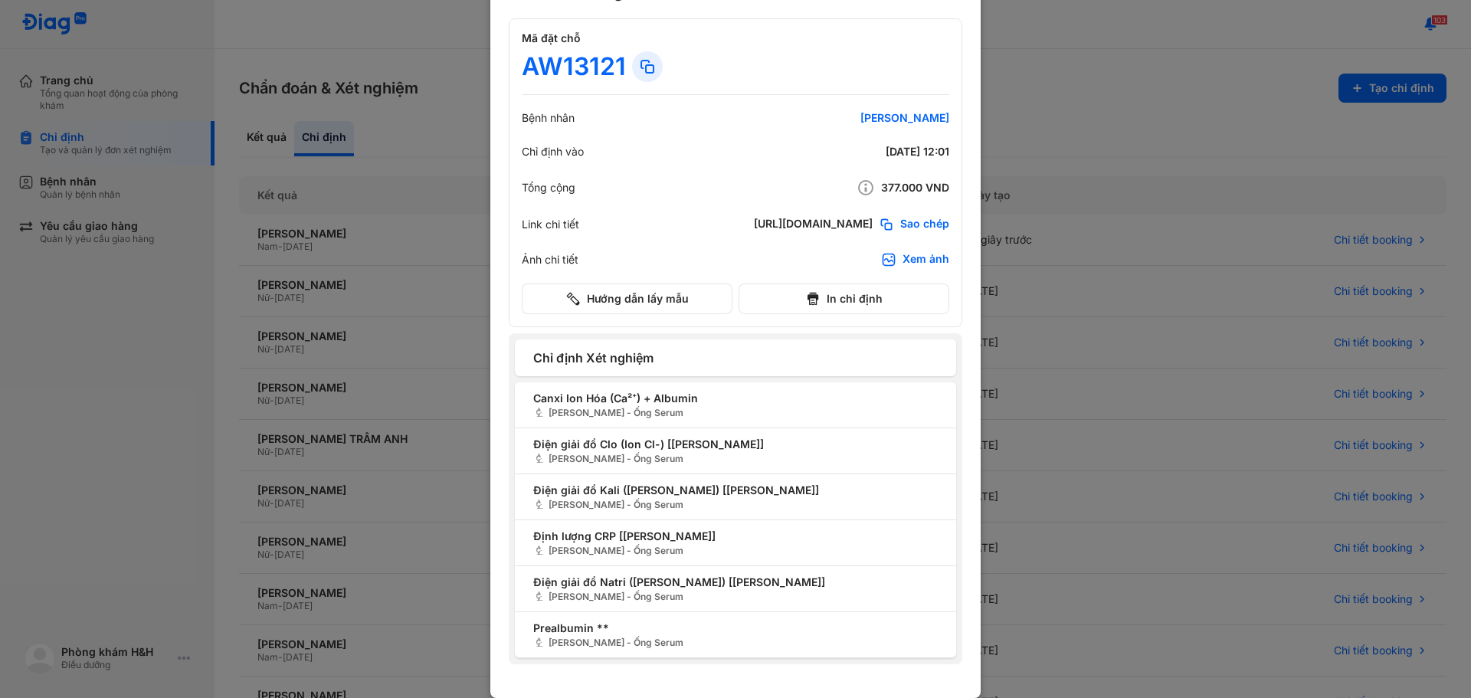
click at [1103, 81] on div at bounding box center [735, 312] width 1471 height 698
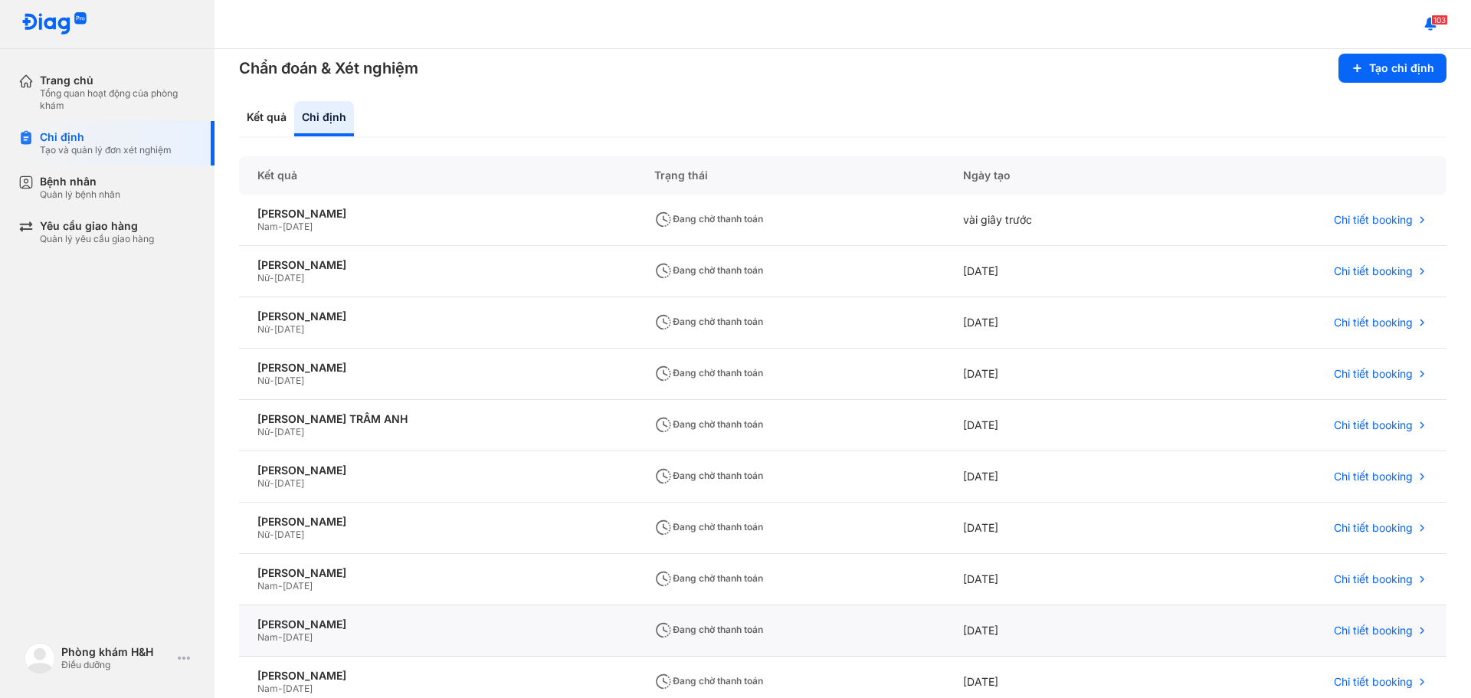
scroll to position [0, 0]
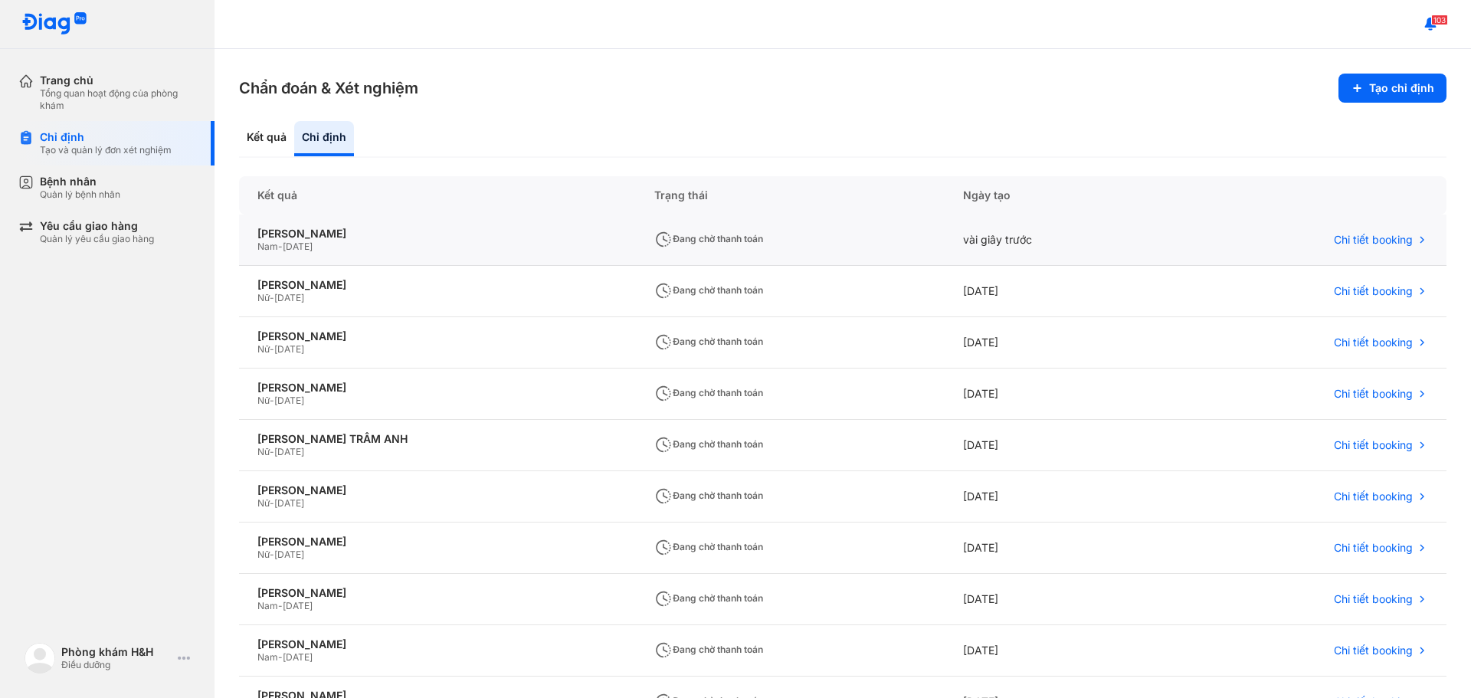
click at [664, 247] on div "Đang chờ thanh toán" at bounding box center [790, 240] width 309 height 51
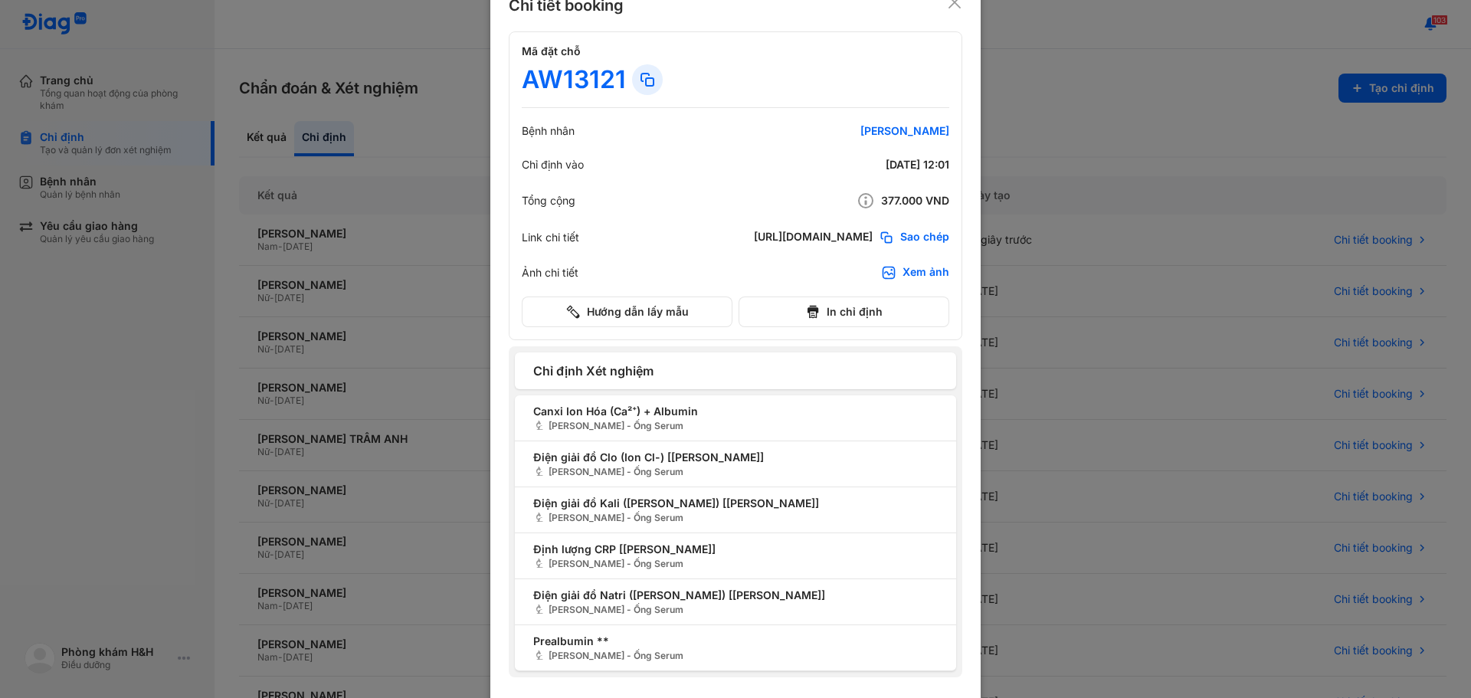
scroll to position [37, 0]
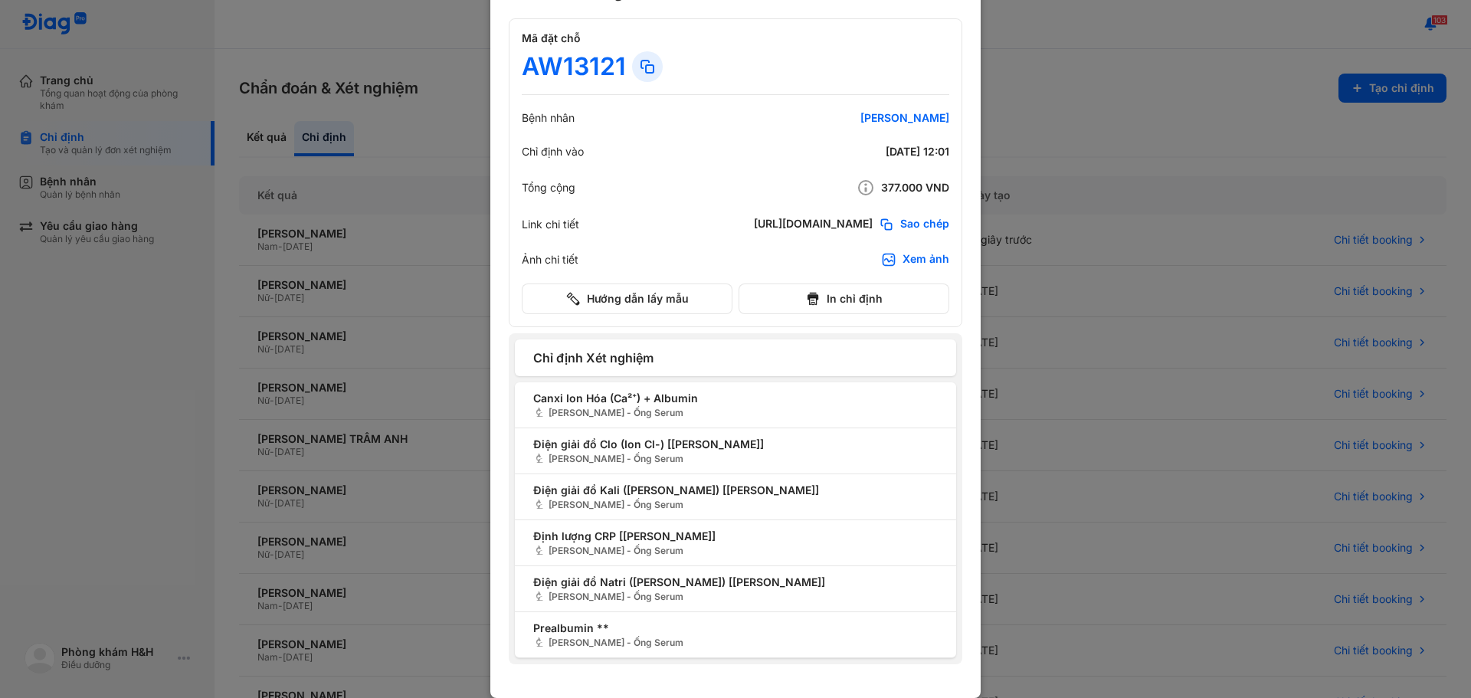
click at [1115, 47] on div at bounding box center [735, 312] width 1471 height 698
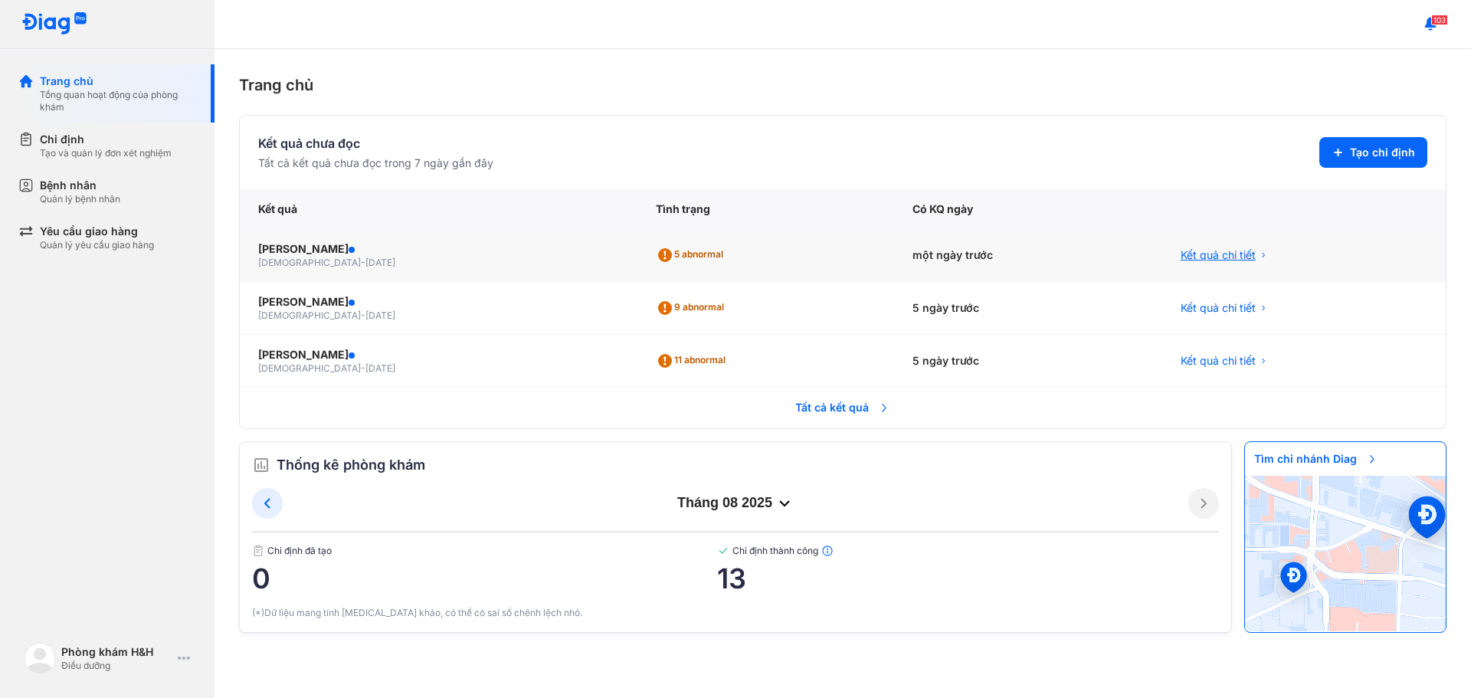
click at [1227, 254] on span "Kết quả chi tiết" at bounding box center [1218, 254] width 75 height 15
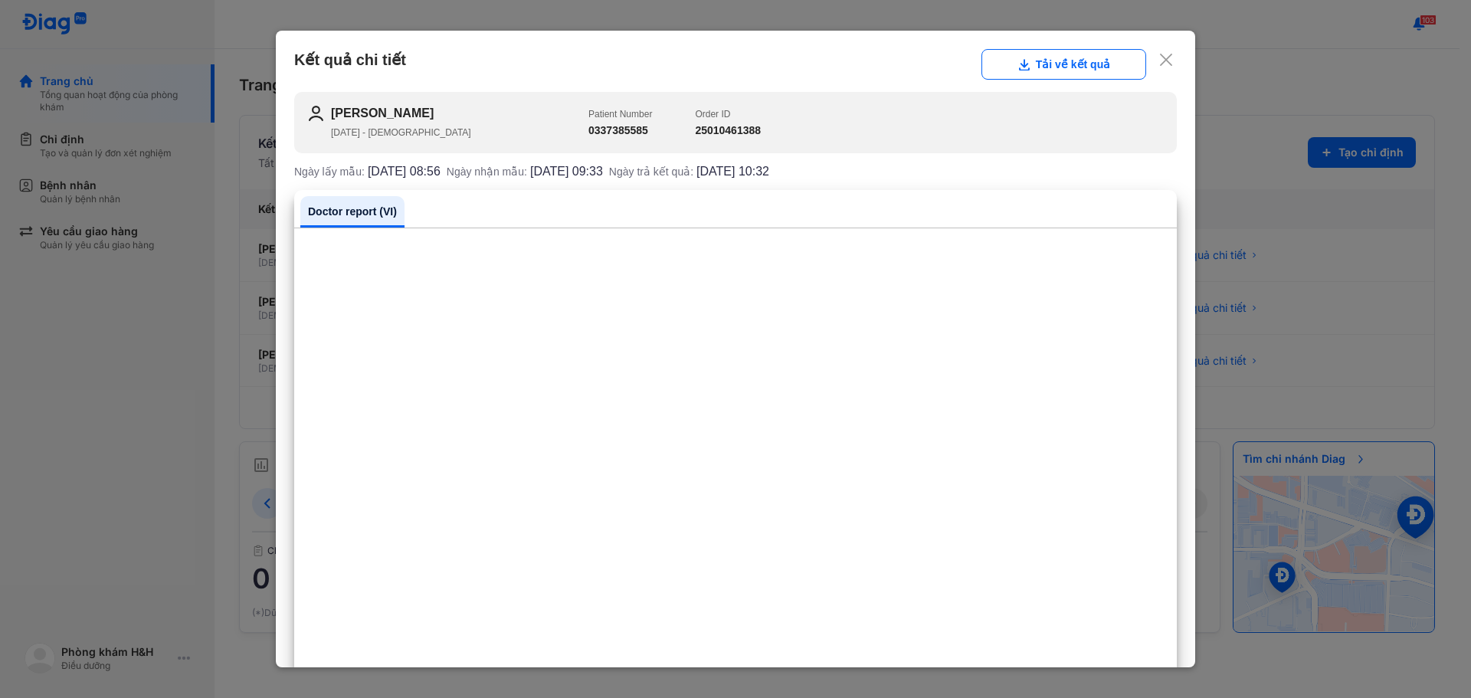
click at [1158, 55] on icon at bounding box center [1165, 59] width 15 height 15
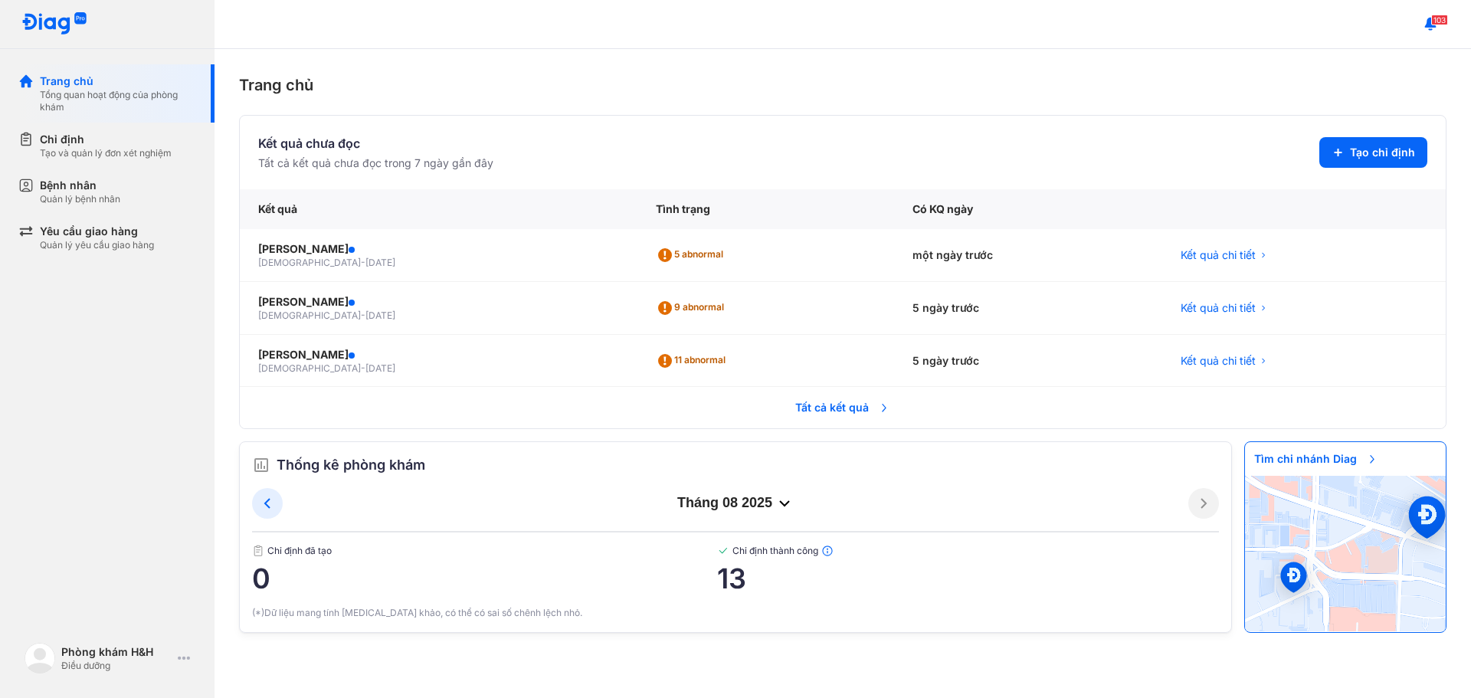
click at [841, 402] on span "Tất cả kết quả" at bounding box center [842, 408] width 113 height 34
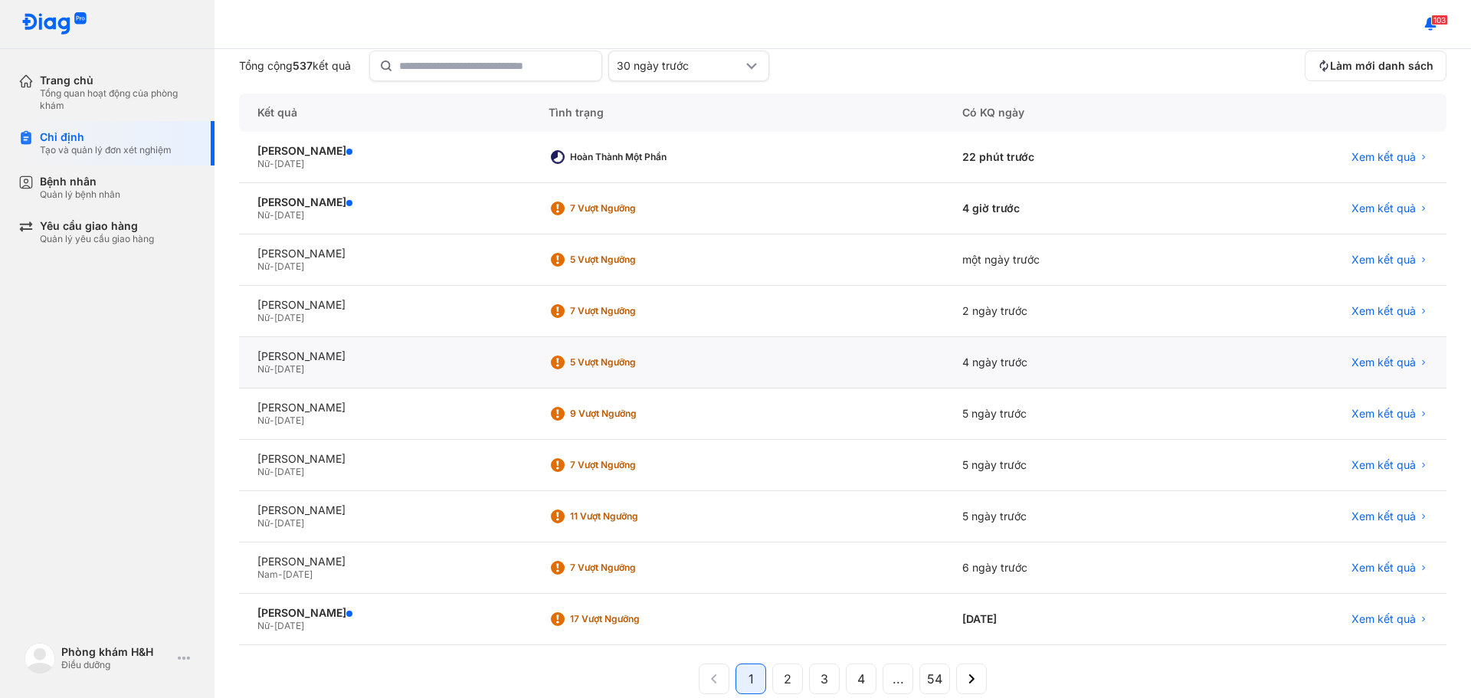
scroll to position [152, 0]
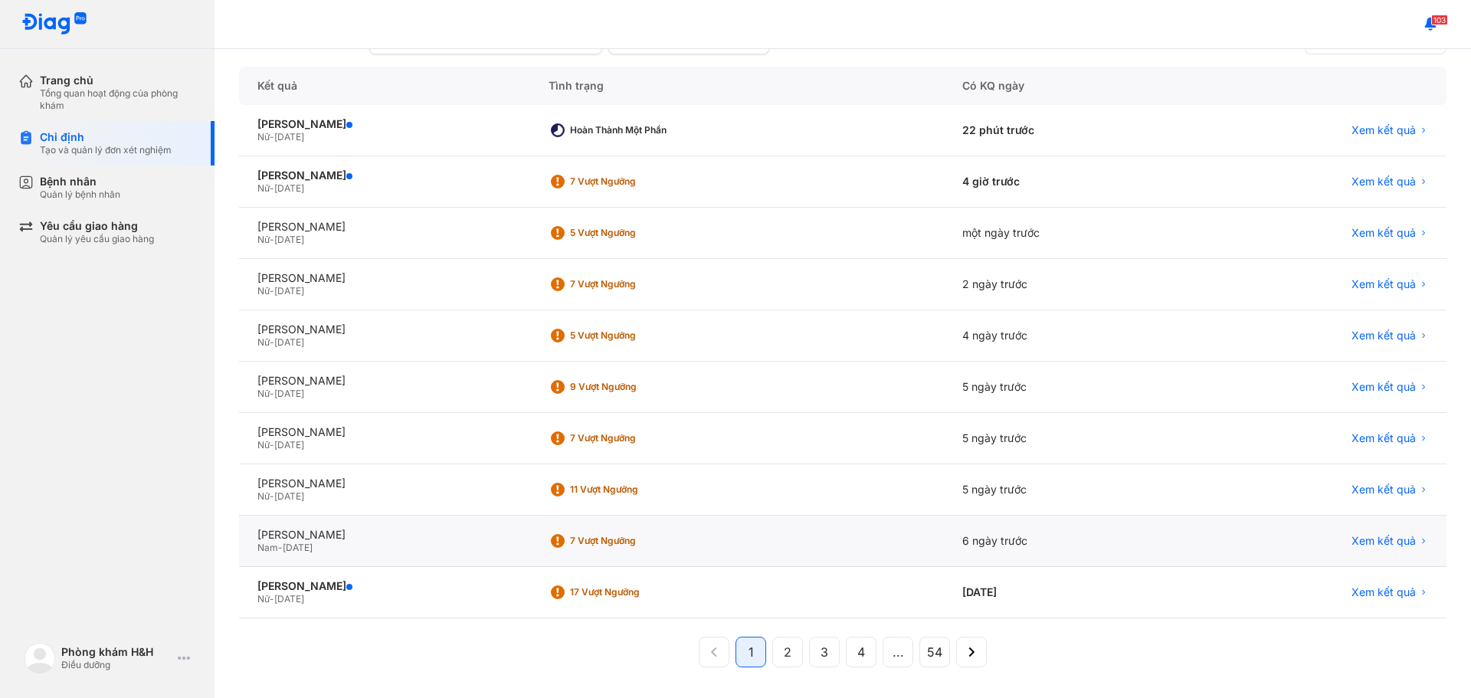
click at [1029, 539] on div "6 ngày trước" at bounding box center [1070, 541] width 252 height 51
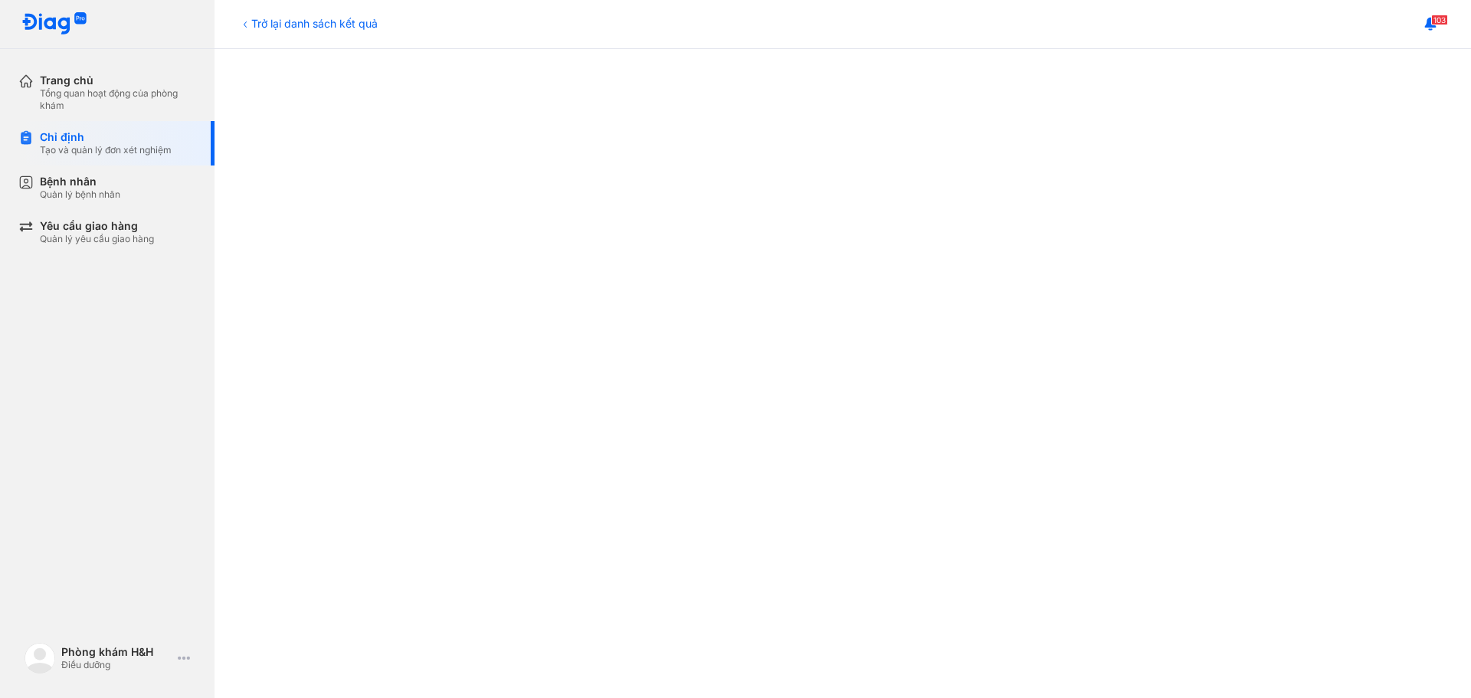
scroll to position [383, 0]
click at [244, 395] on div "Doctor report (VI)" at bounding box center [842, 448] width 1207 height 1252
